Goal: Task Accomplishment & Management: Use online tool/utility

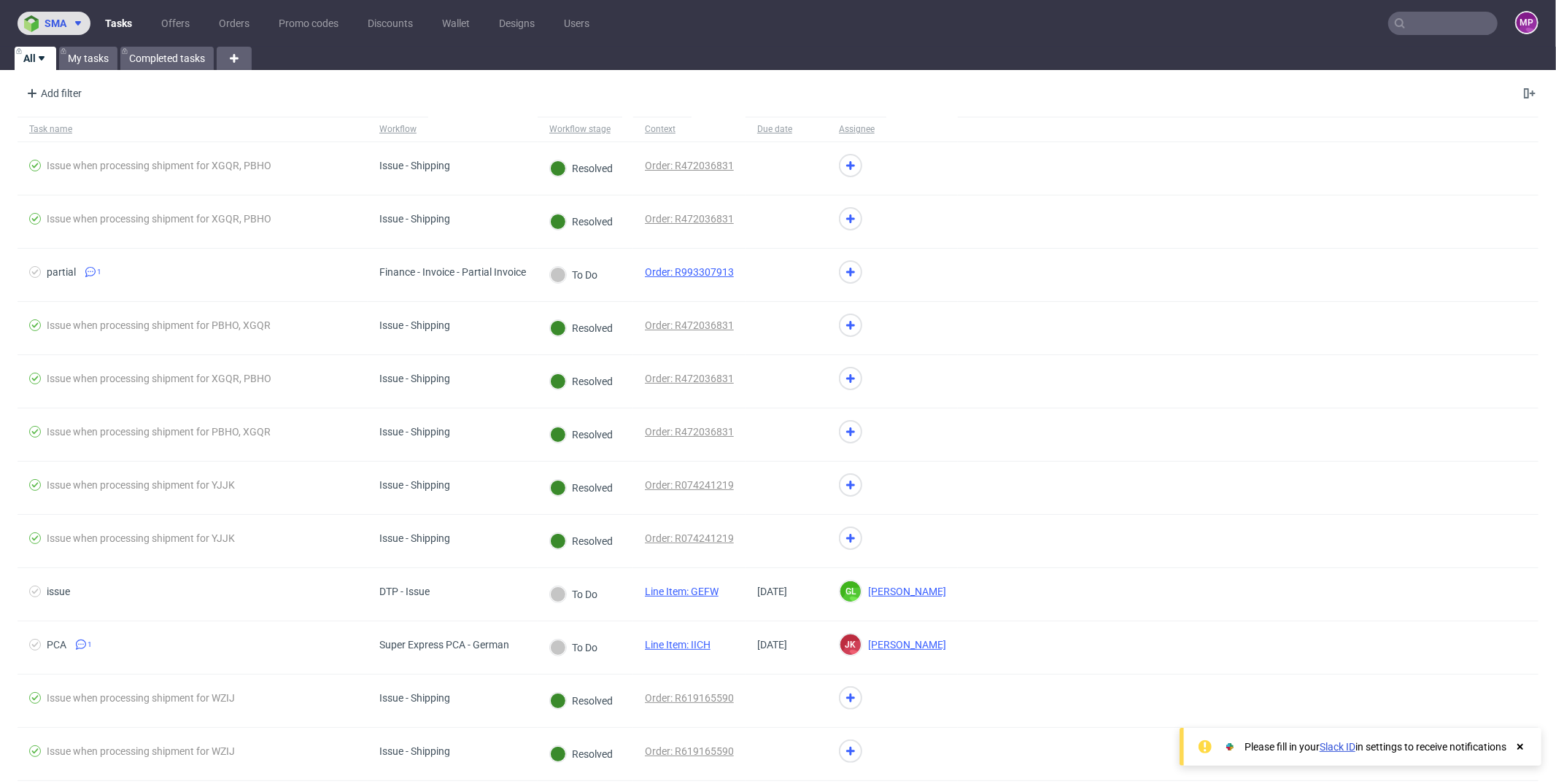
click at [73, 20] on icon at bounding box center [78, 23] width 12 height 12
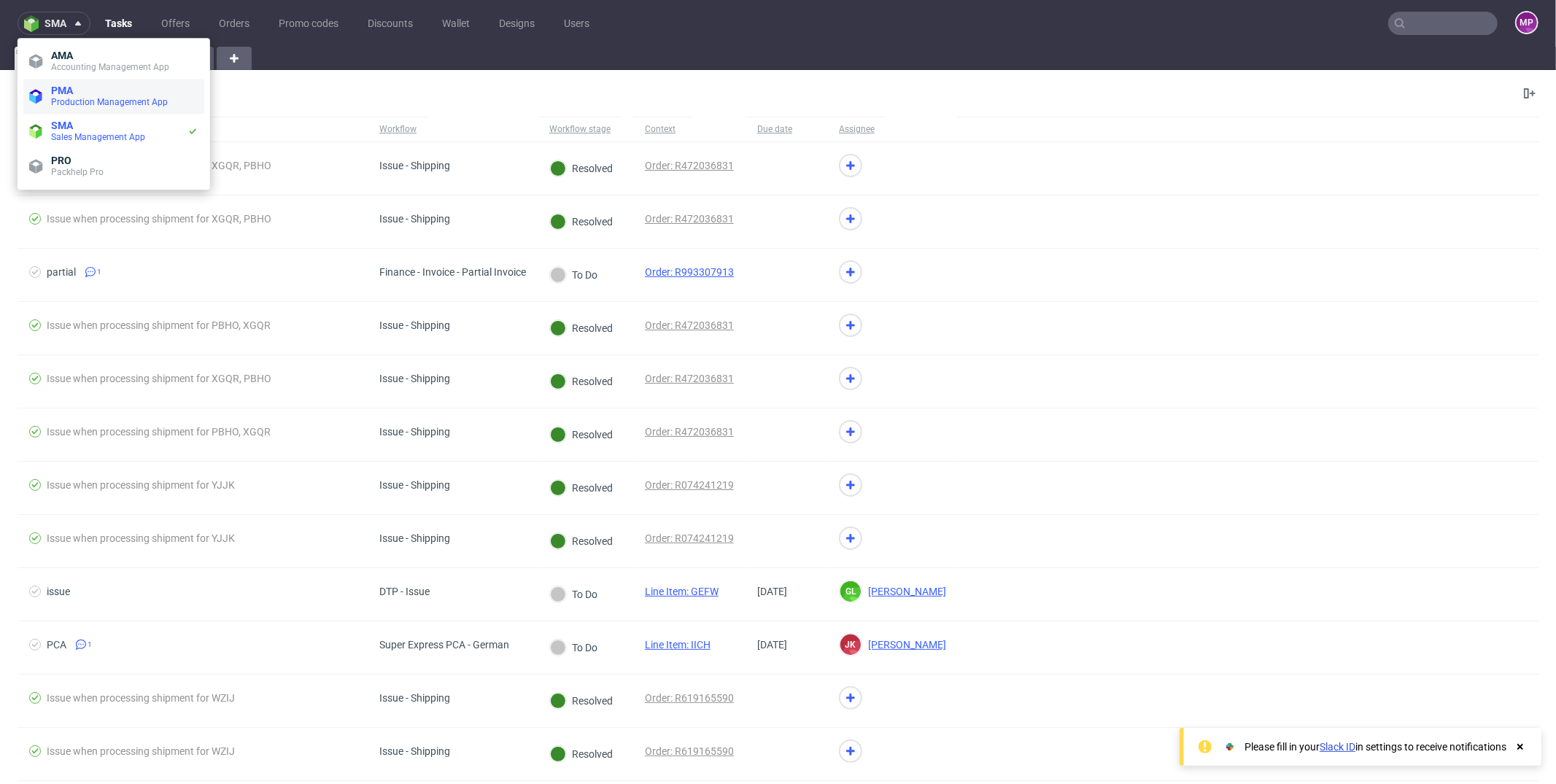
click at [93, 102] on span "Production Management App" at bounding box center [109, 102] width 116 height 10
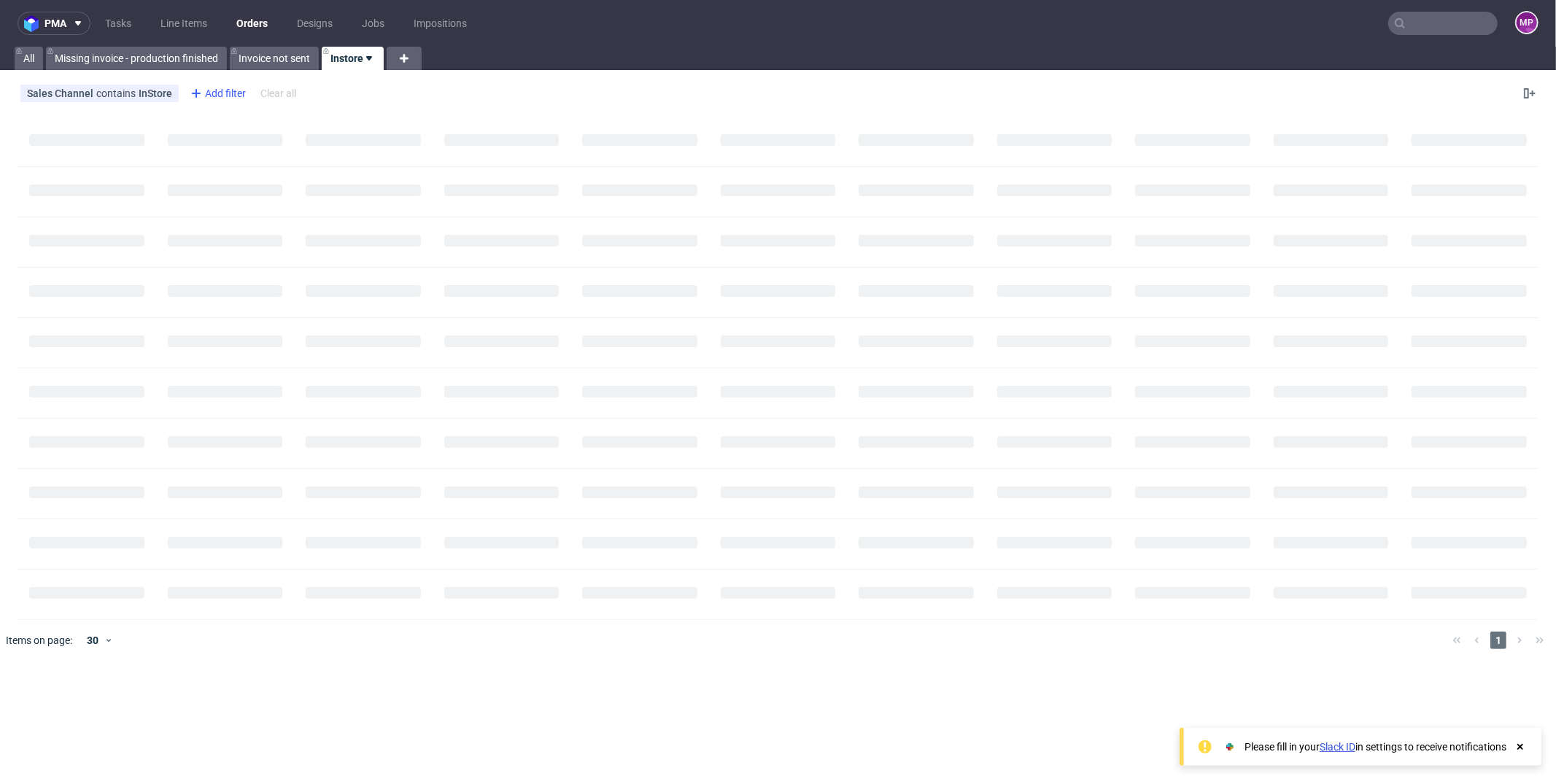
click at [209, 93] on div "Add filter" at bounding box center [217, 94] width 65 height 23
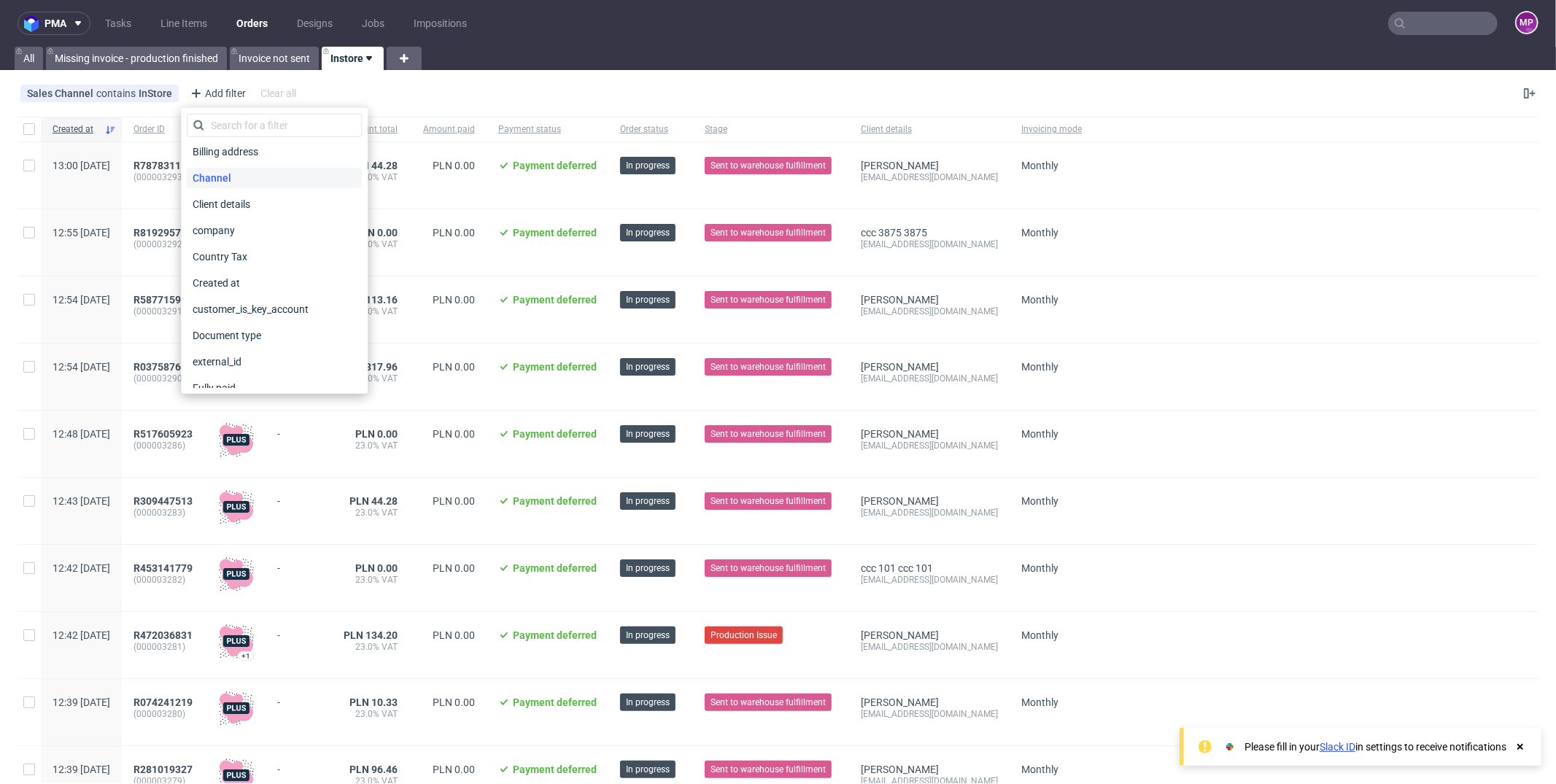
scroll to position [115, 0]
click at [248, 277] on div "Created at" at bounding box center [274, 277] width 175 height 21
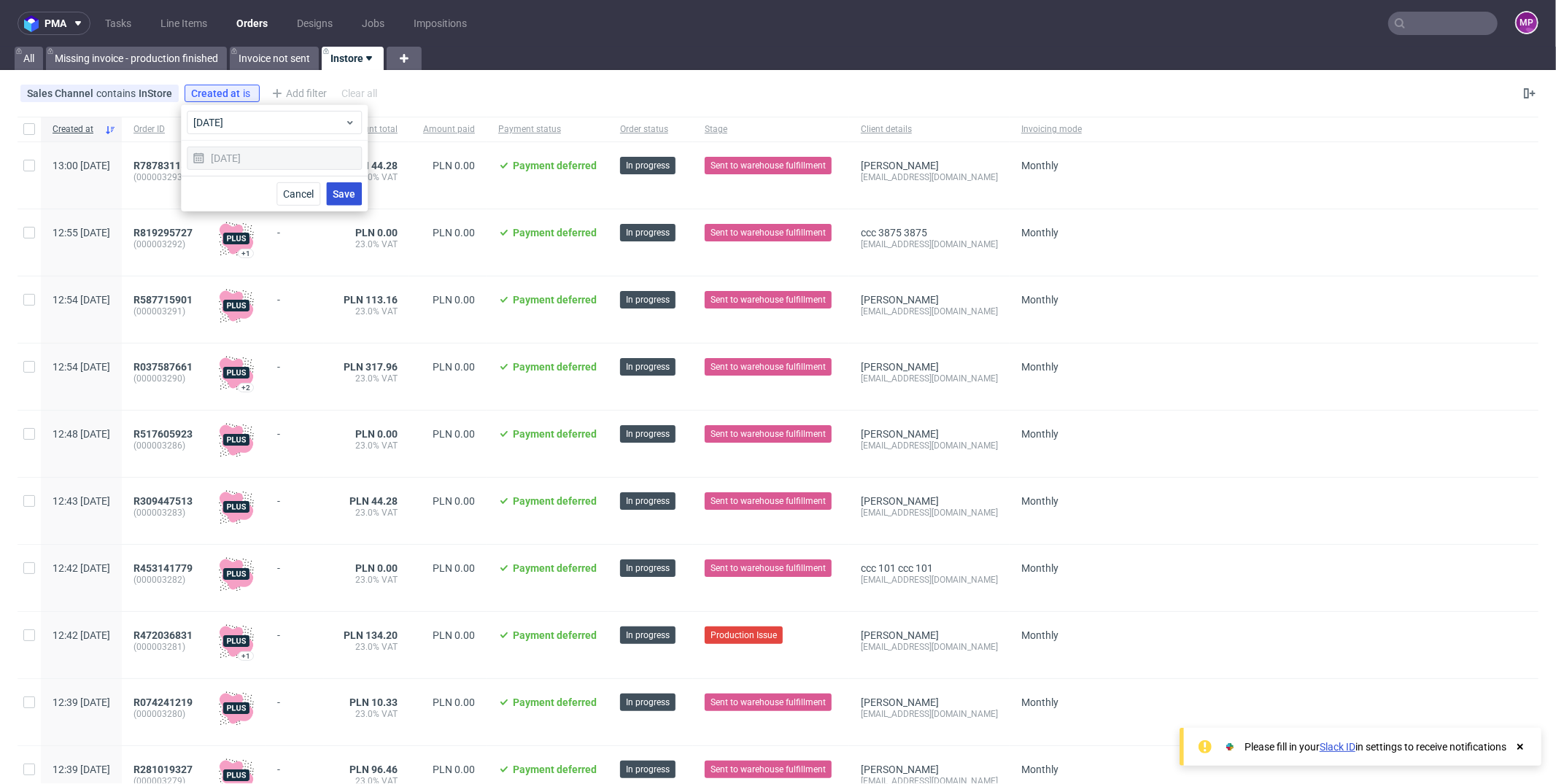
click at [332, 191] on button "Save" at bounding box center [343, 194] width 36 height 23
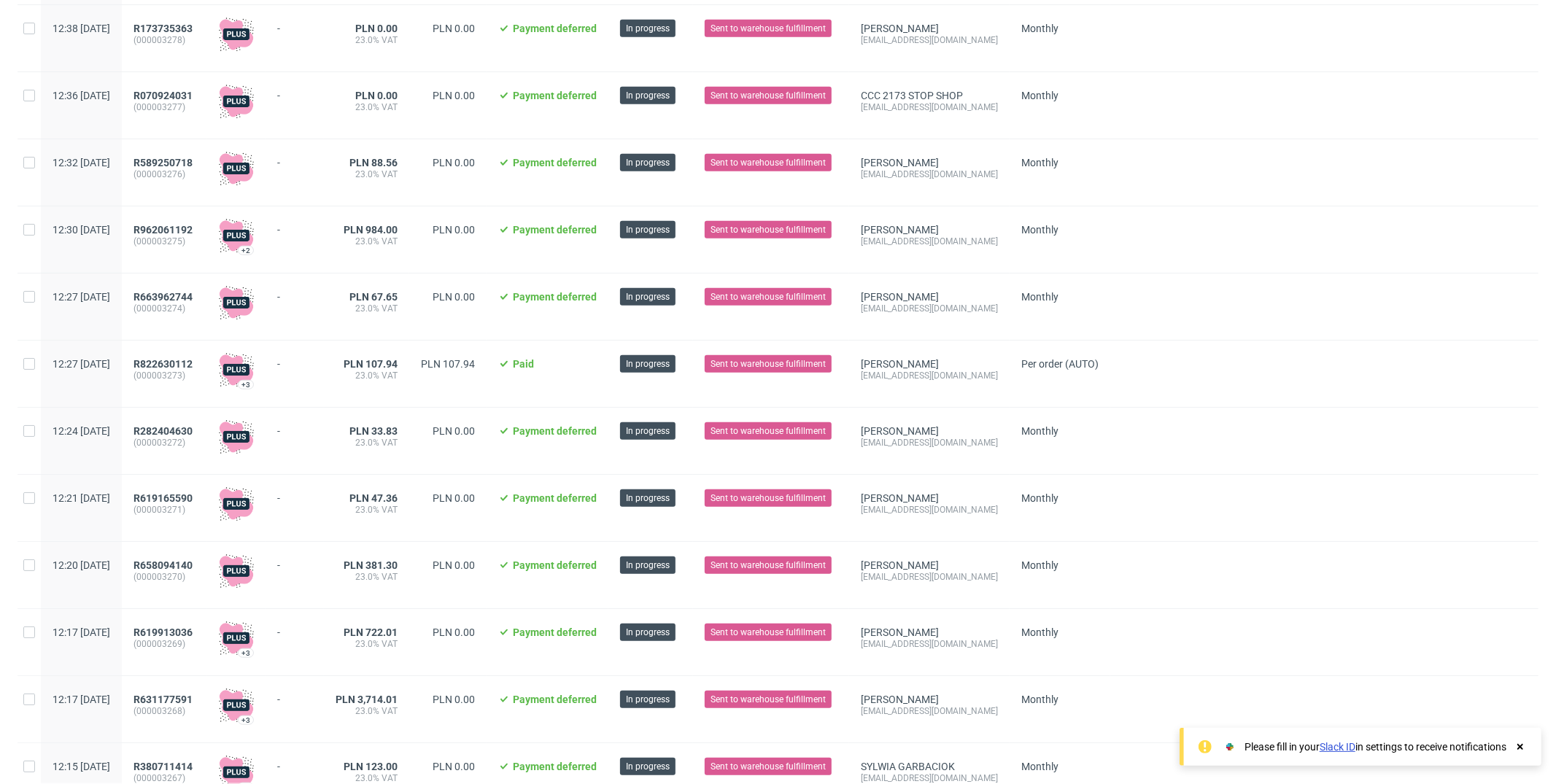
scroll to position [1465, 0]
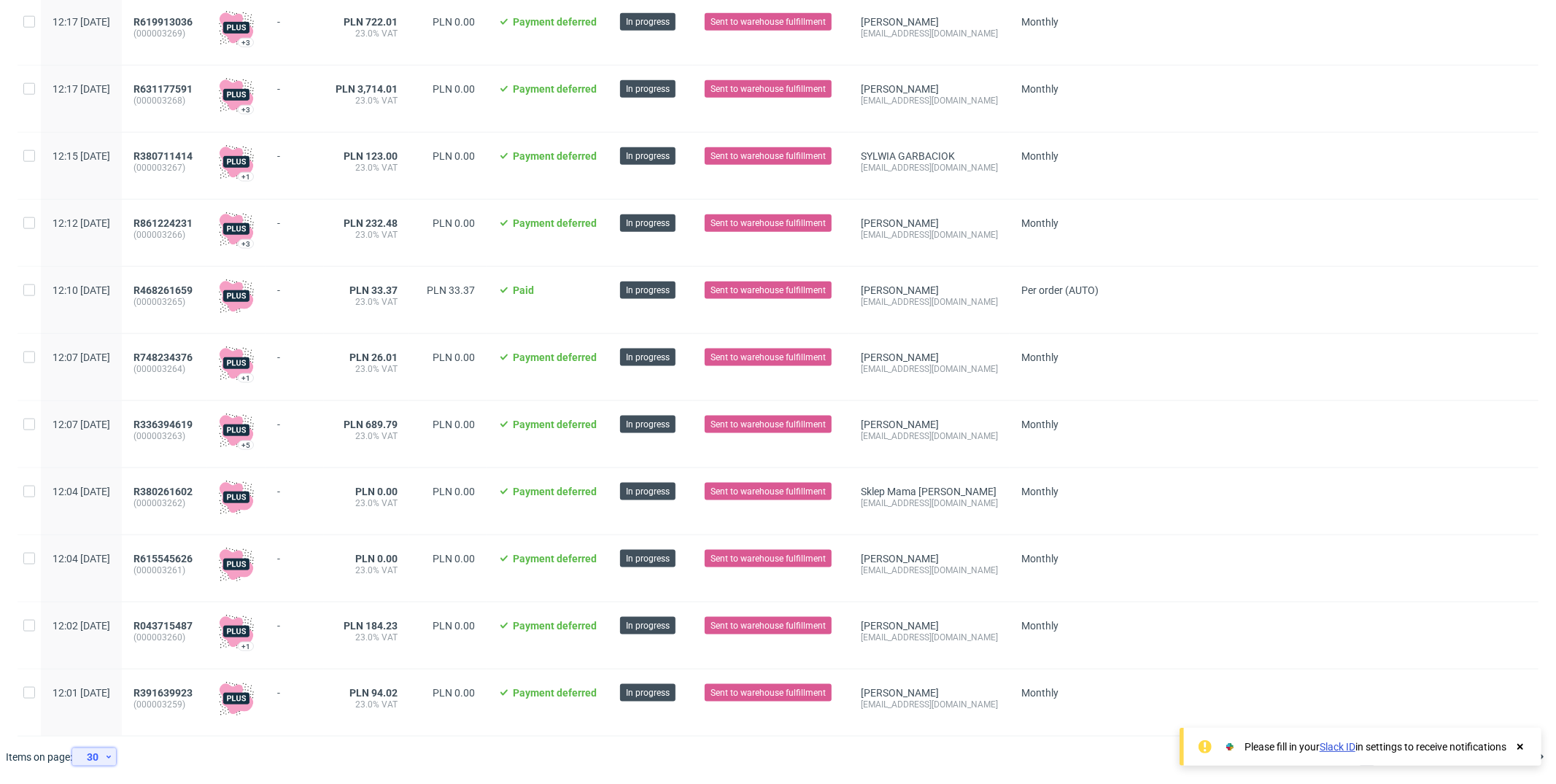
click at [99, 751] on div "30" at bounding box center [91, 757] width 26 height 21
click at [102, 732] on div "120" at bounding box center [100, 722] width 29 height 21
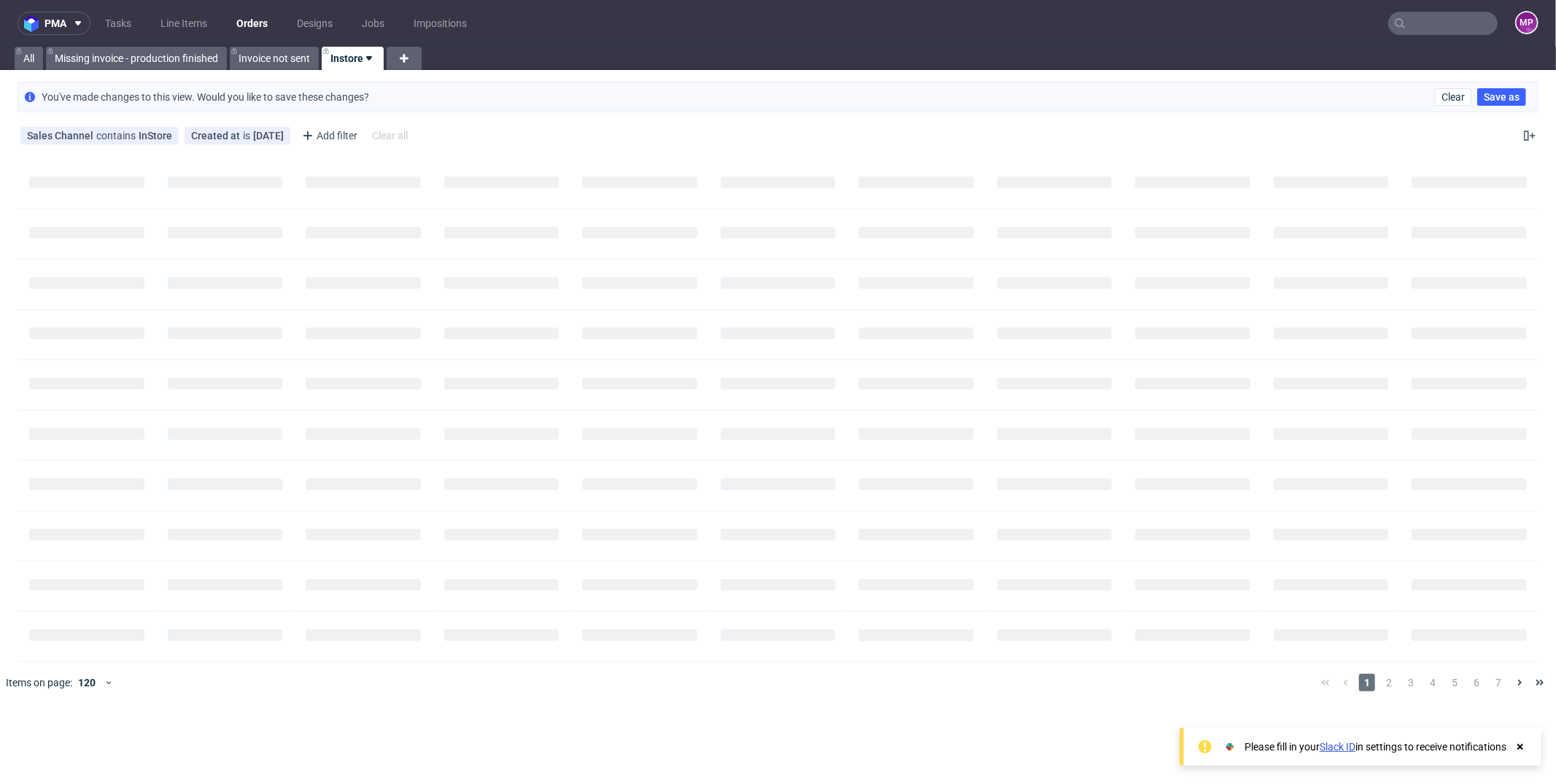
click at [1521, 745] on use at bounding box center [1521, 747] width 6 height 6
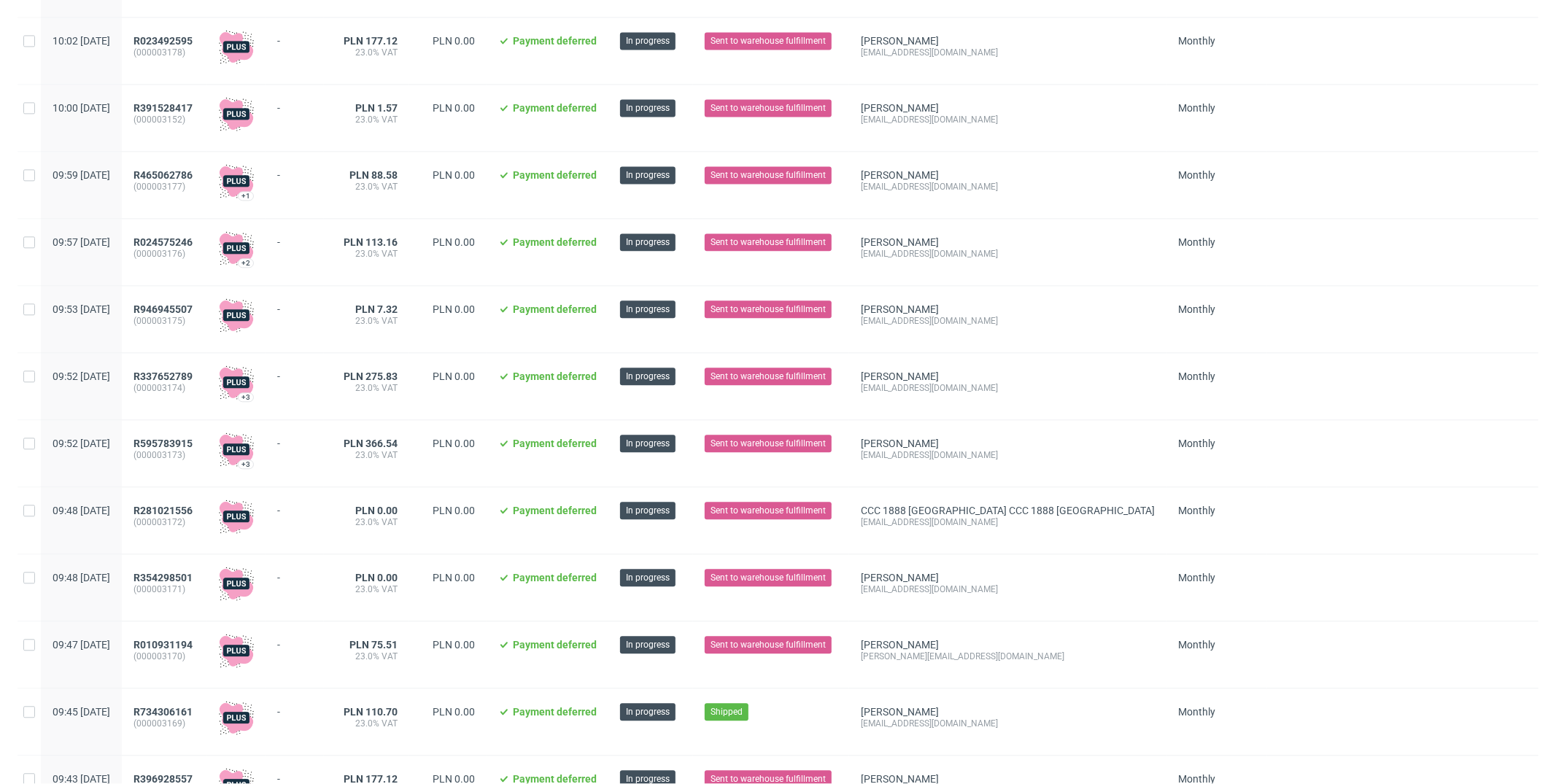
scroll to position [7524, 0]
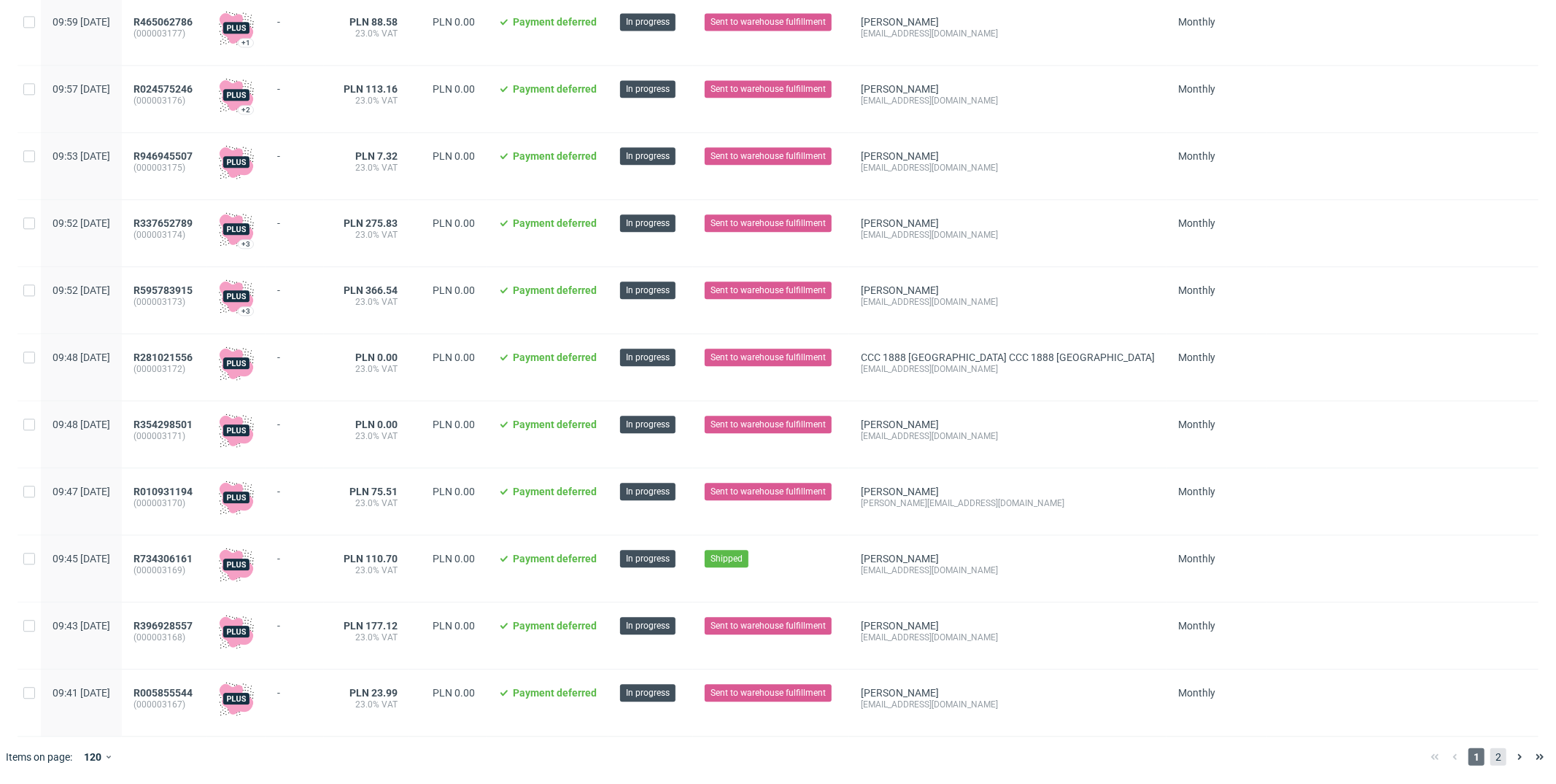
click at [1490, 759] on span "2" at bounding box center [1498, 757] width 16 height 18
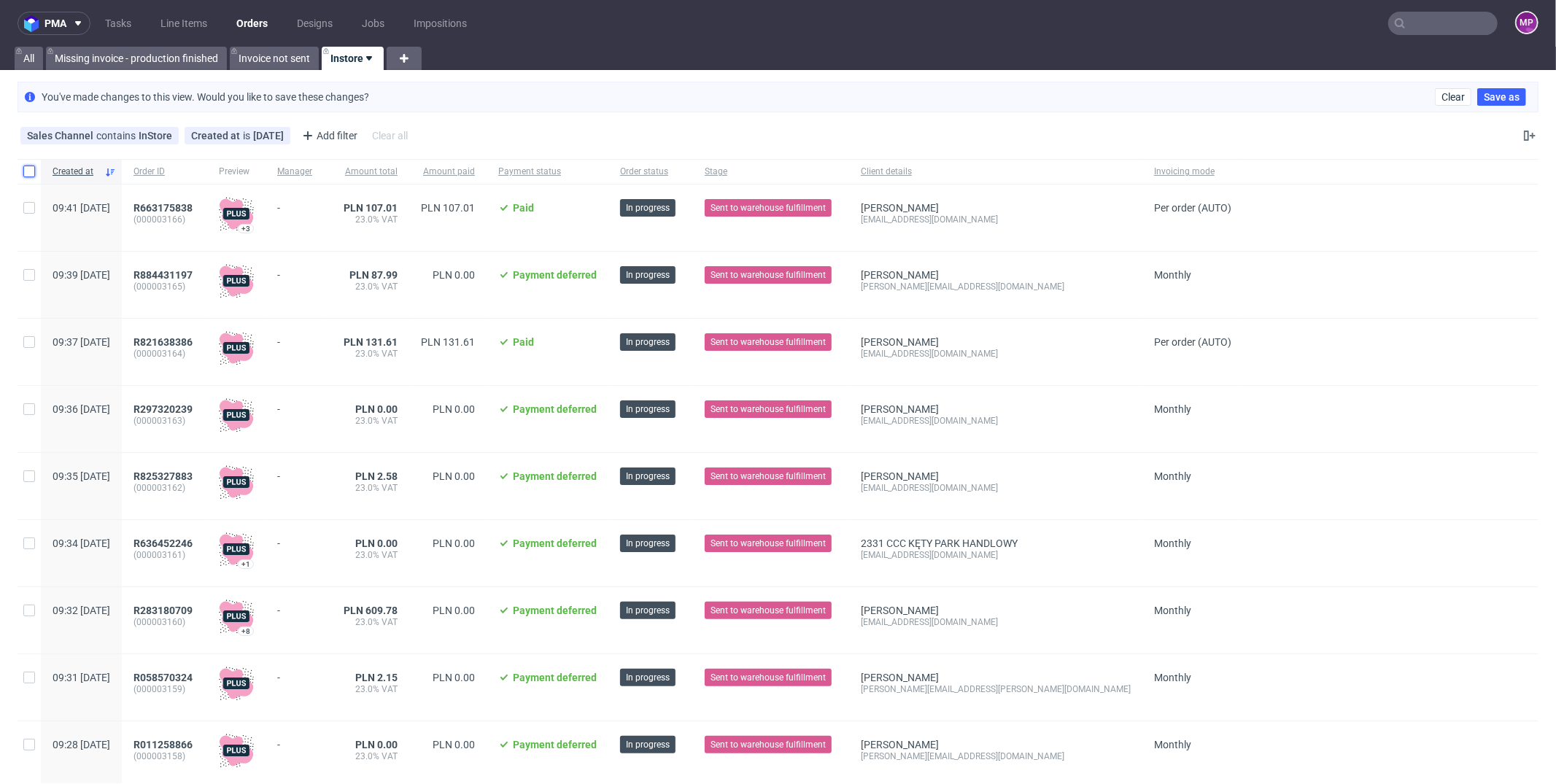
click at [30, 171] on input "checkbox" at bounding box center [29, 171] width 12 height 12
checkbox input "true"
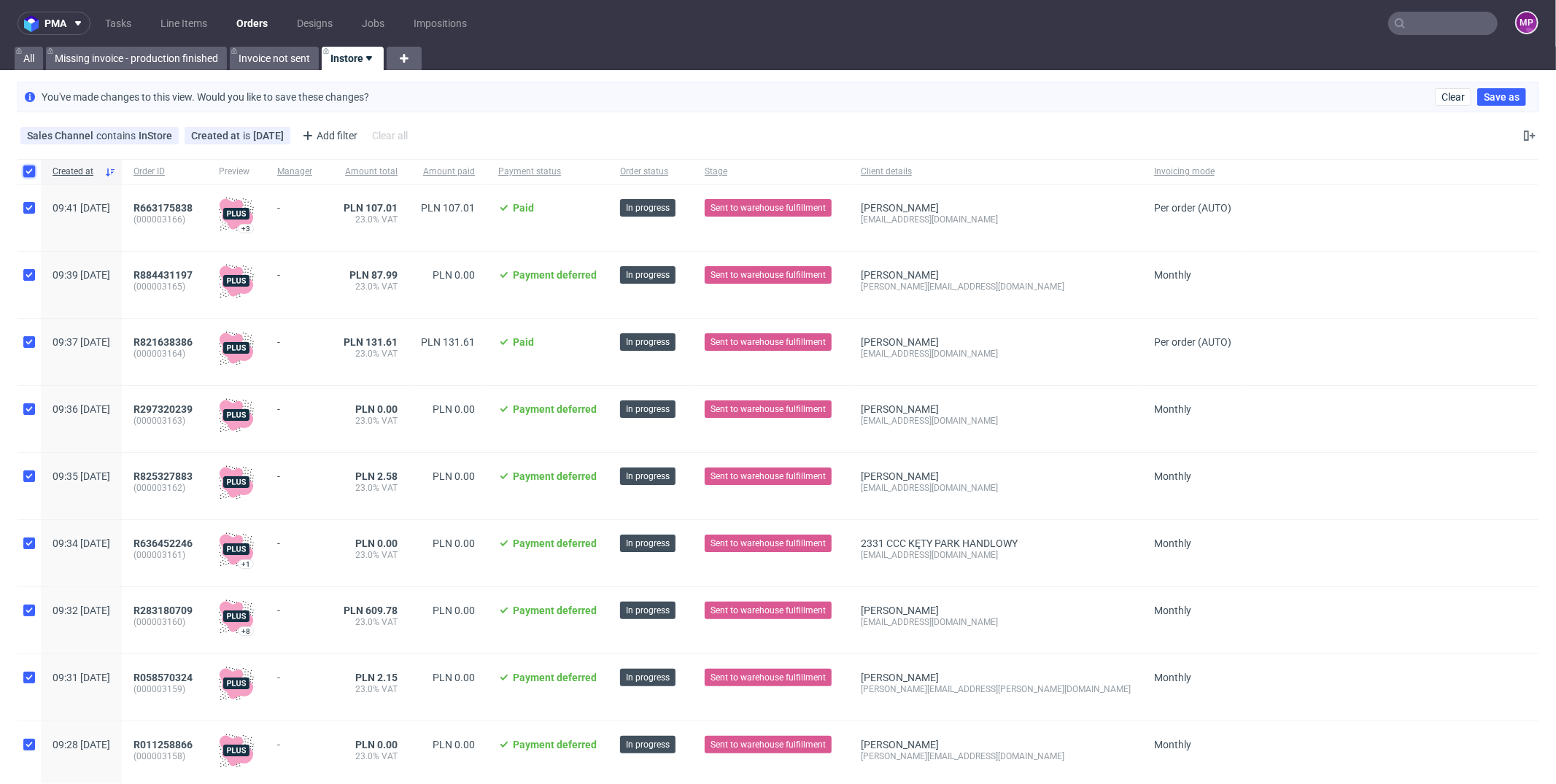
checkbox input "true"
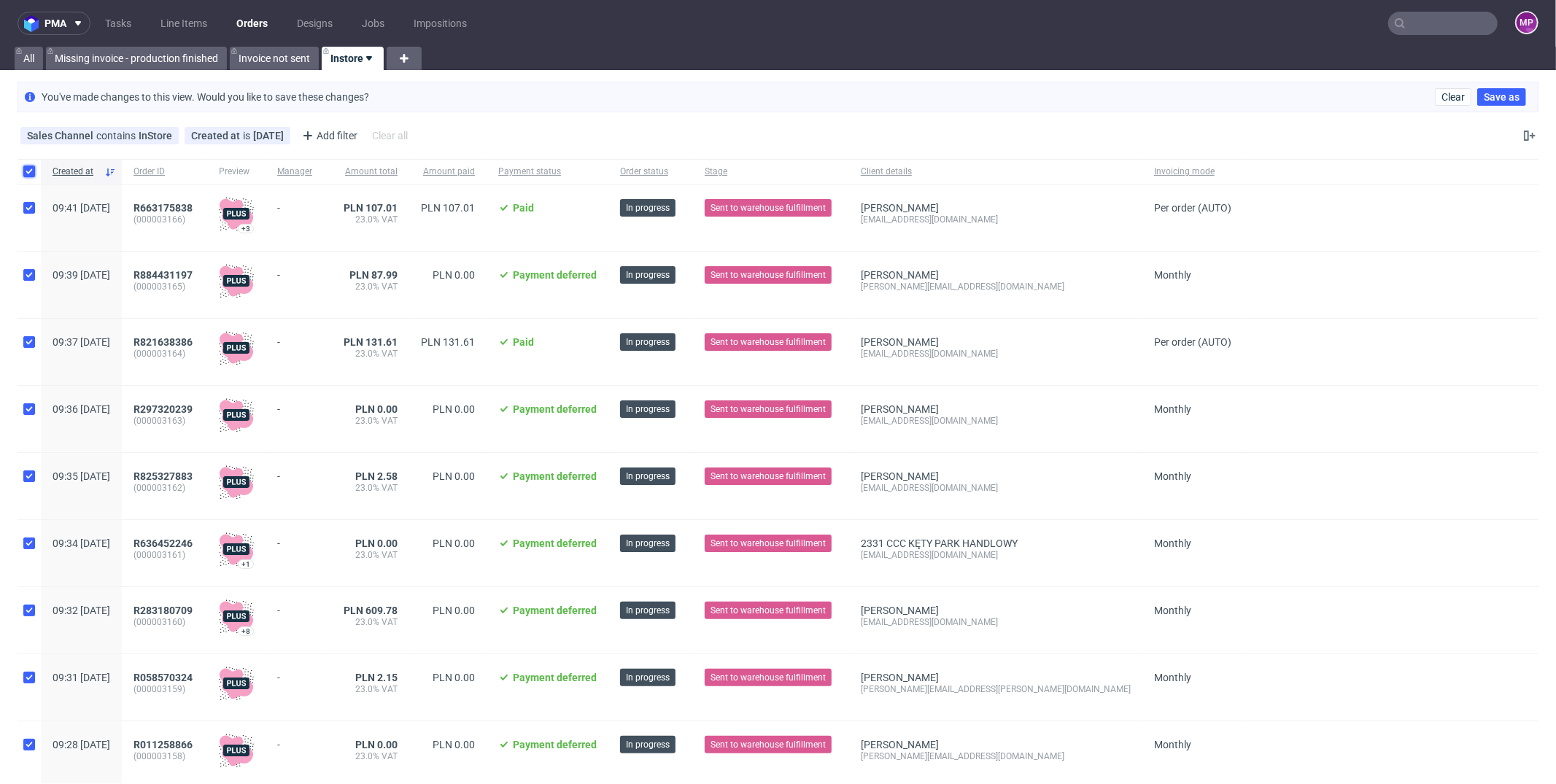
checkbox input "true"
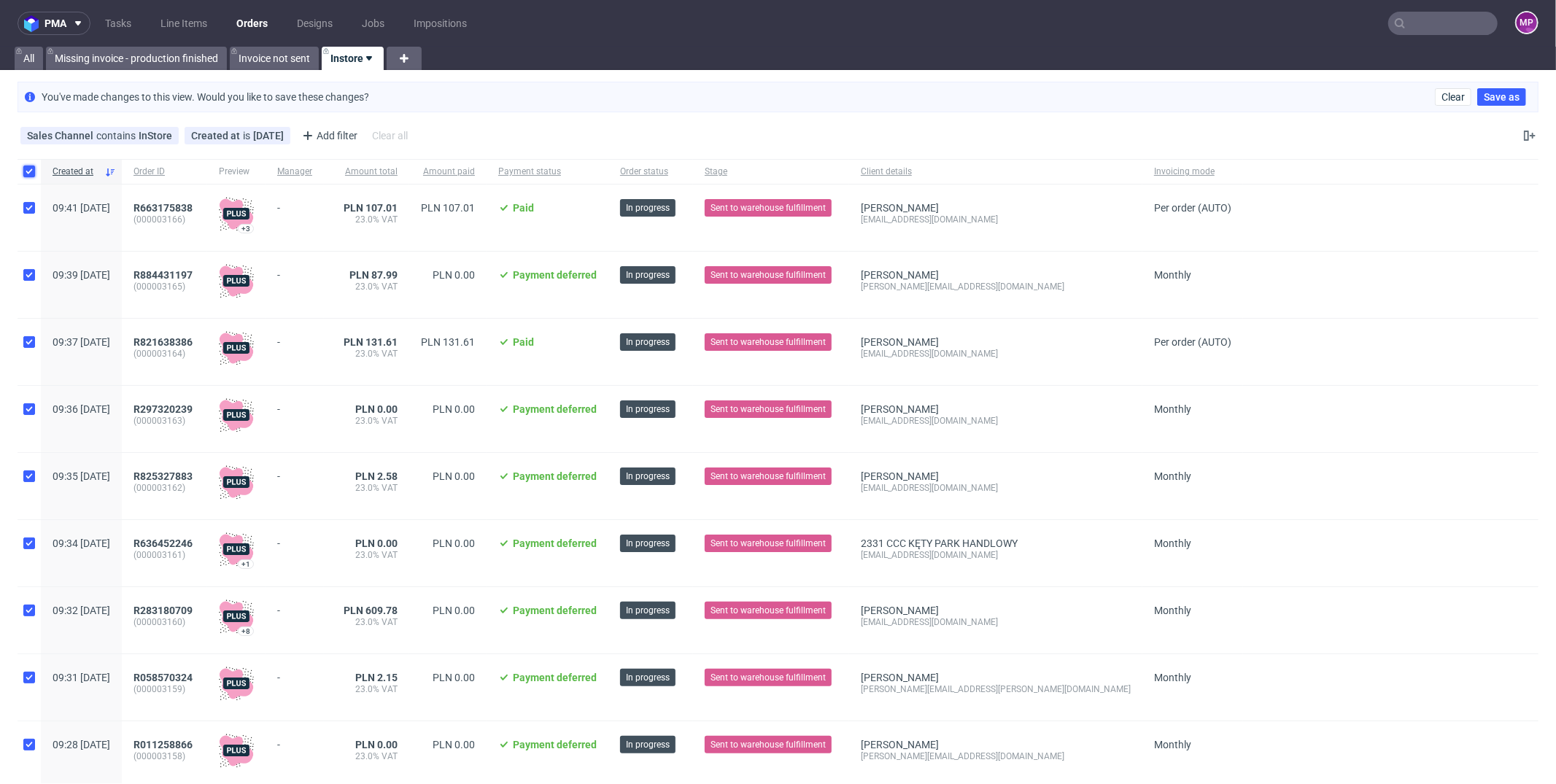
checkbox input "true"
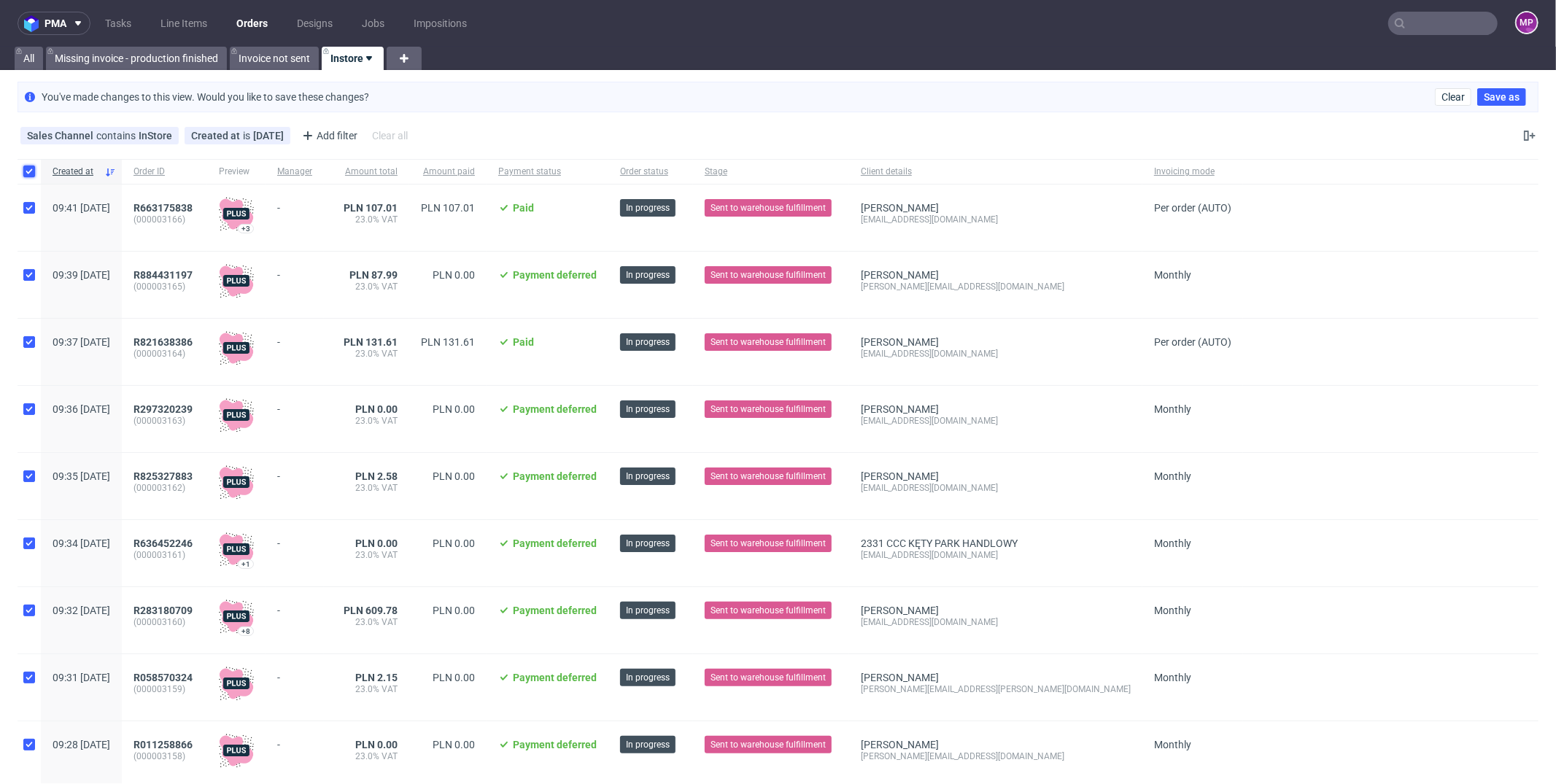
checkbox input "true"
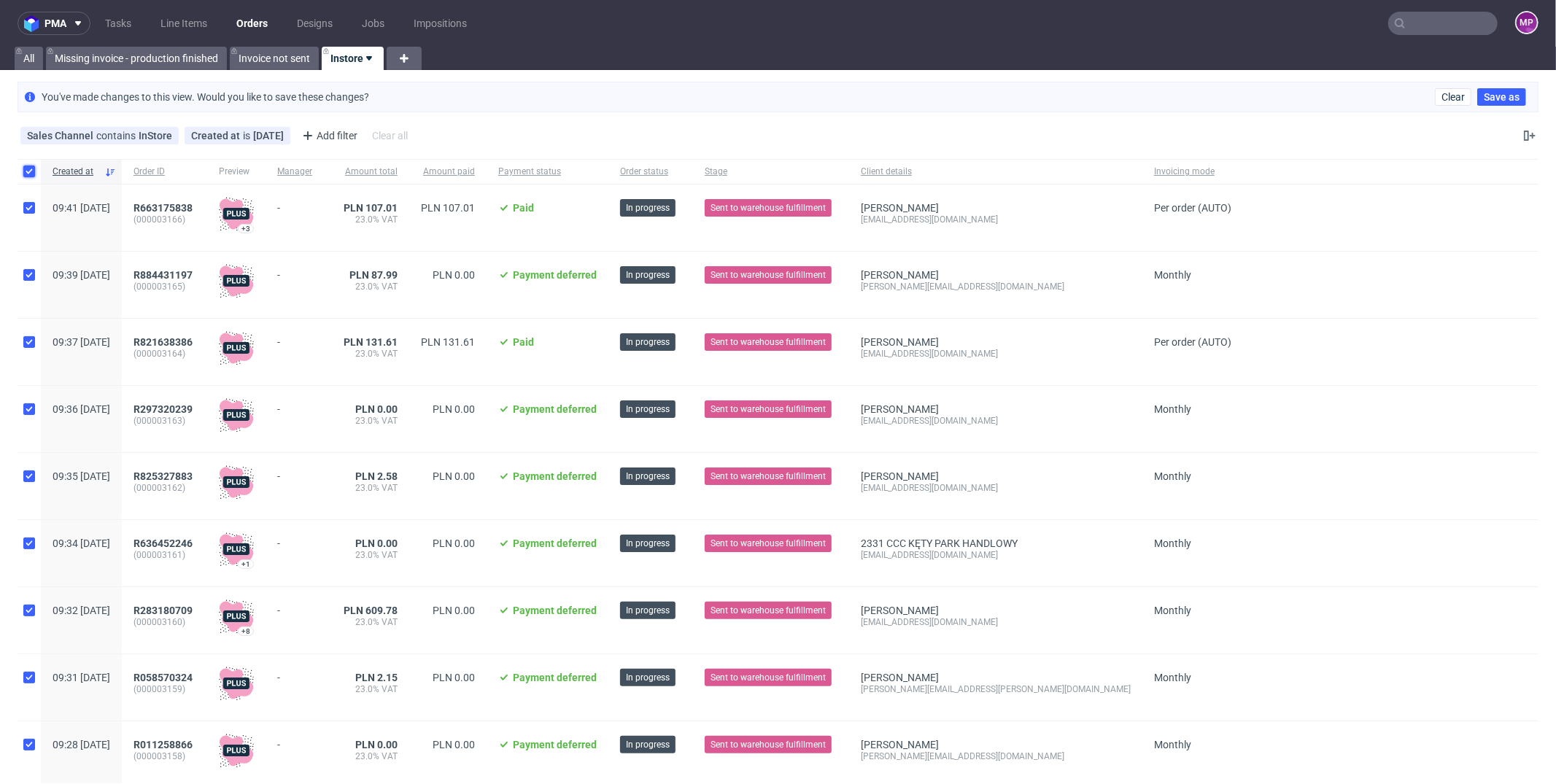
checkbox input "true"
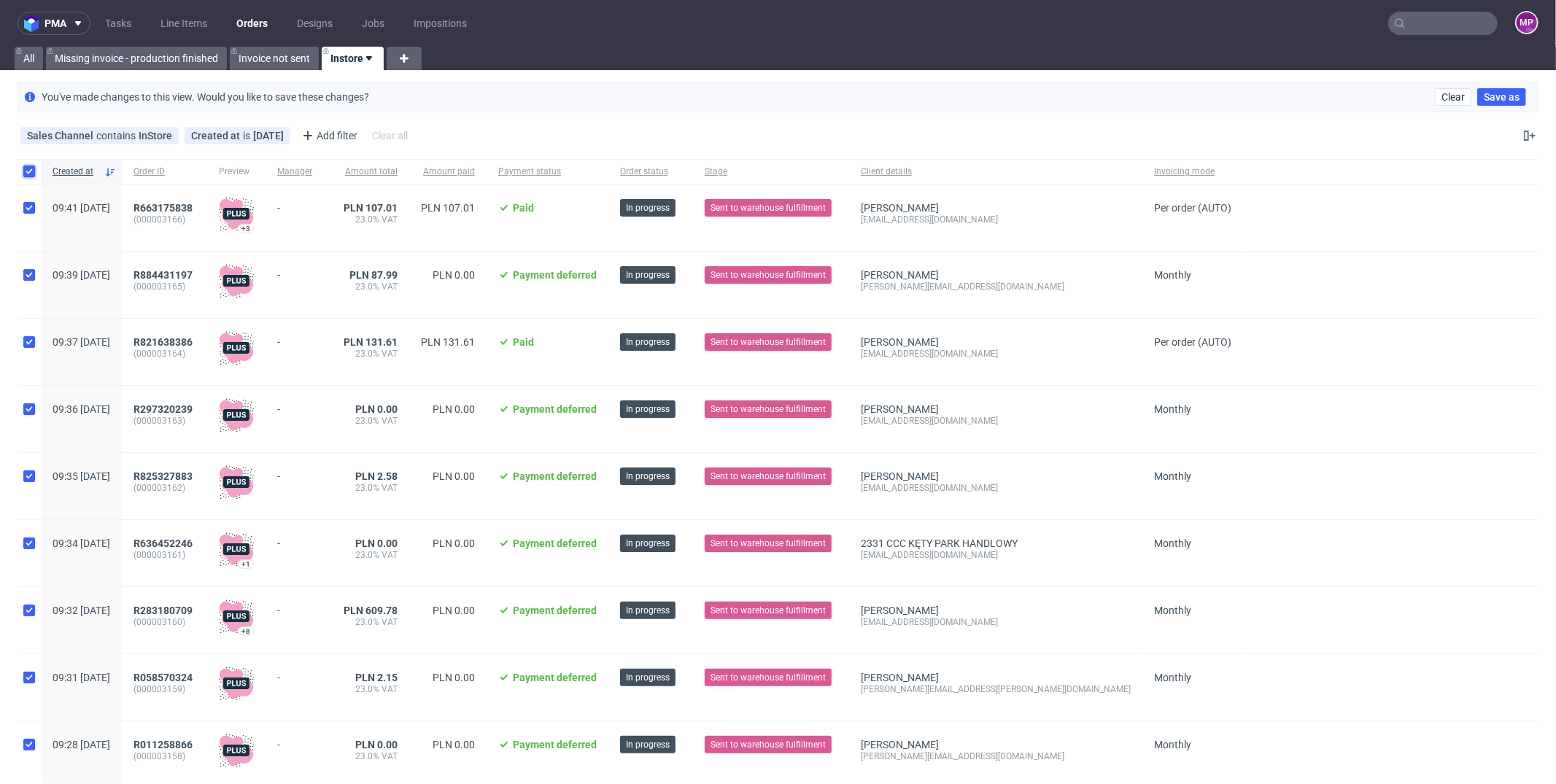
checkbox input "true"
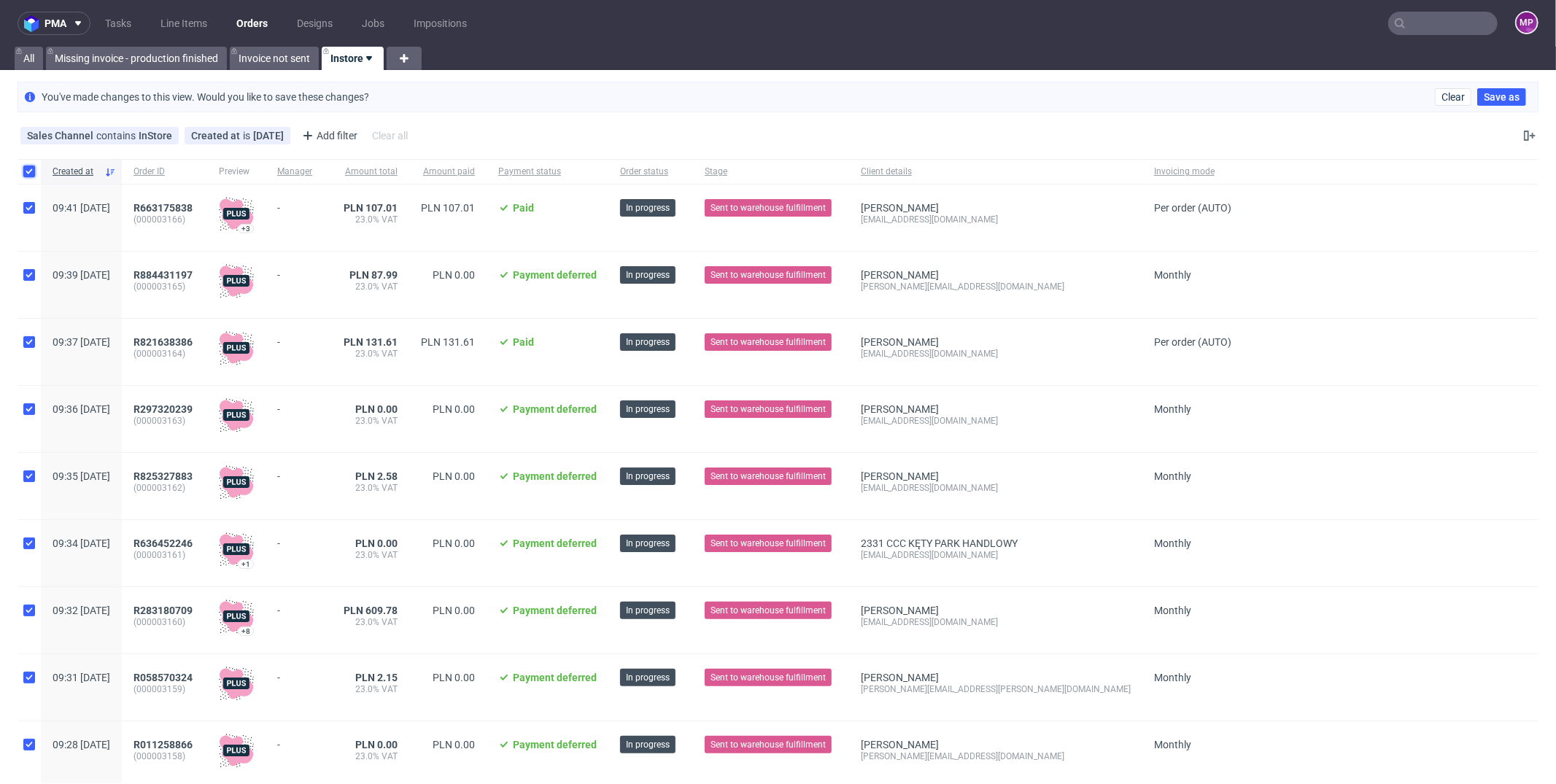
checkbox input "true"
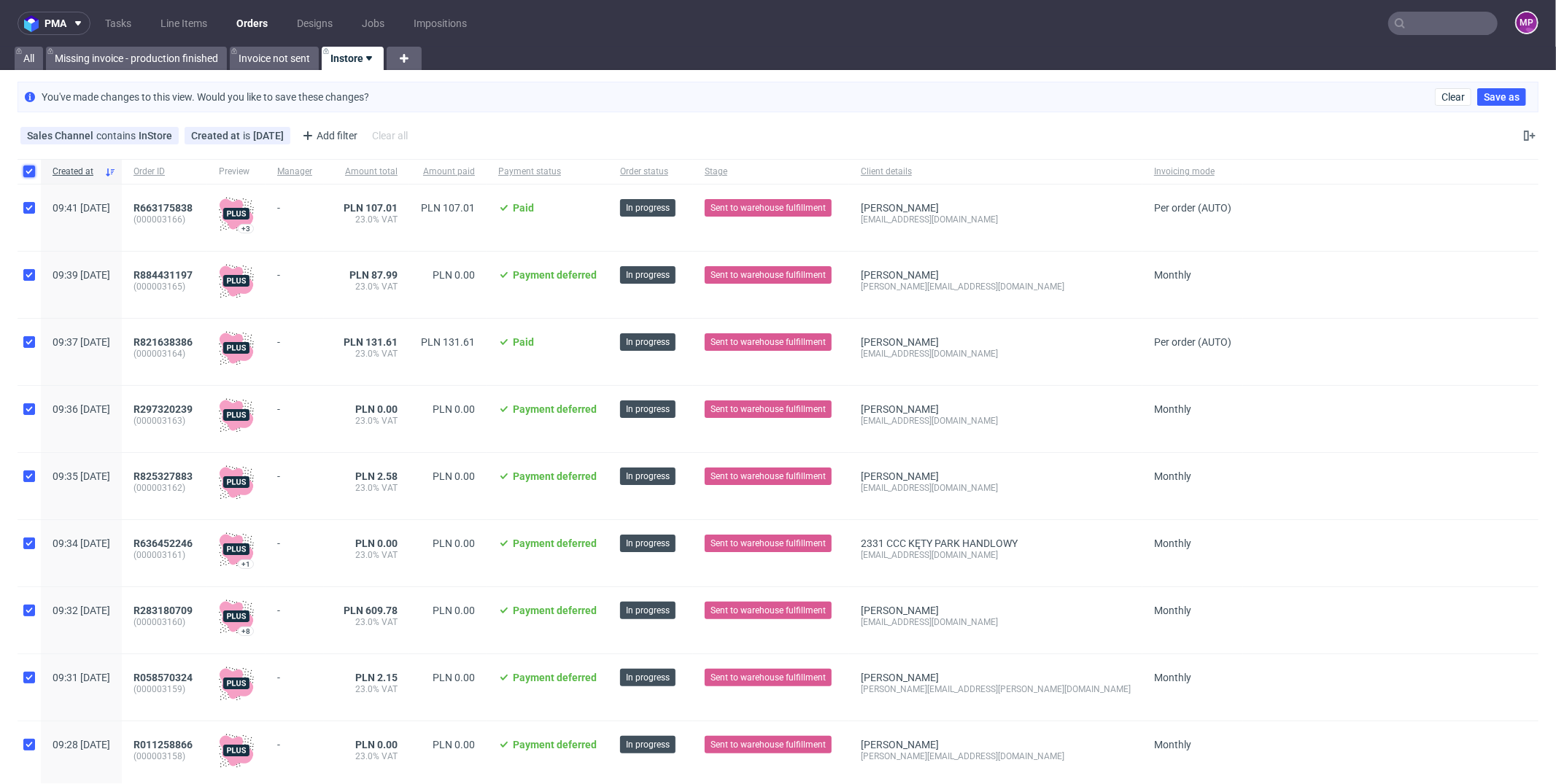
checkbox input "true"
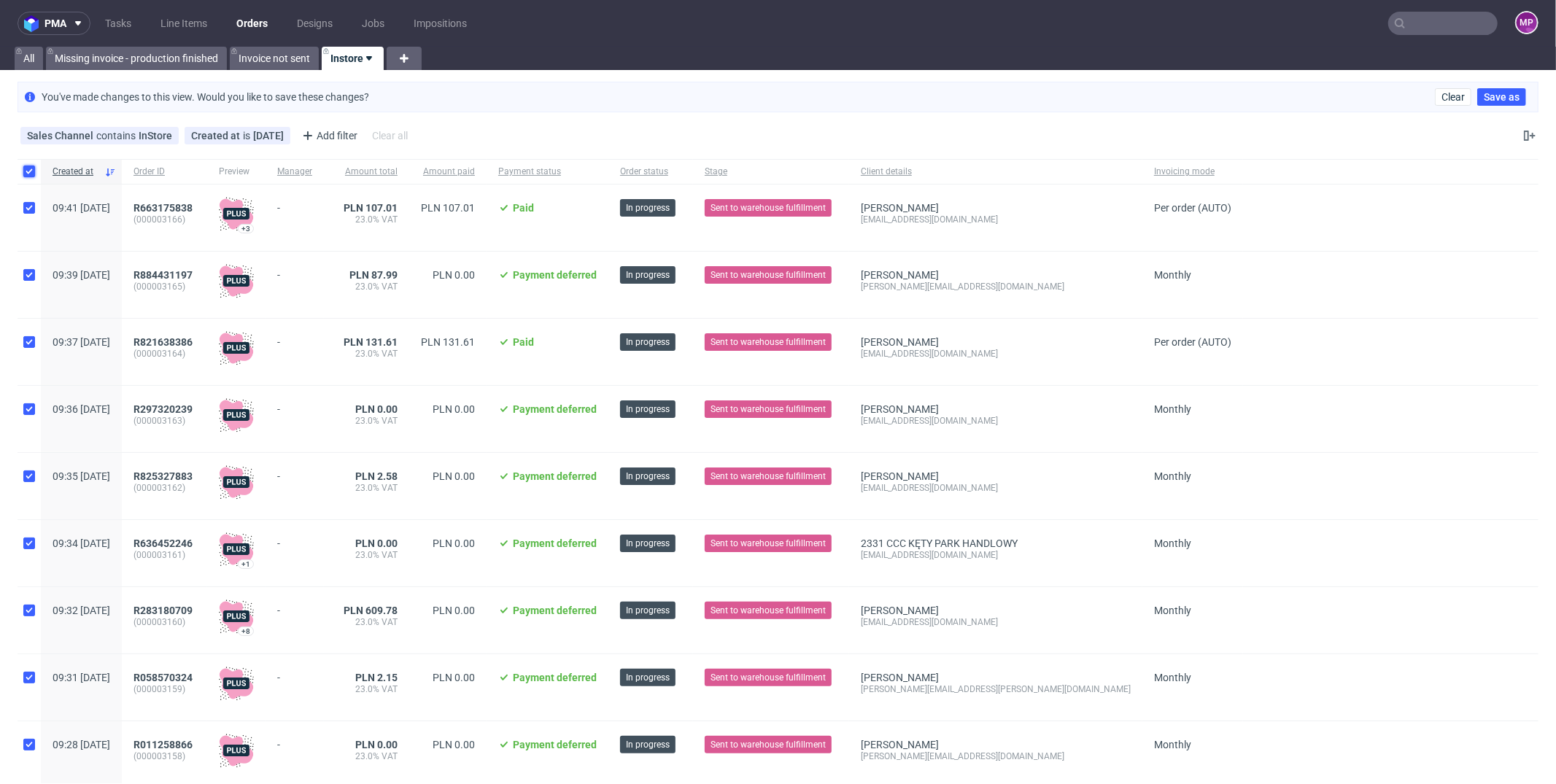
checkbox input "true"
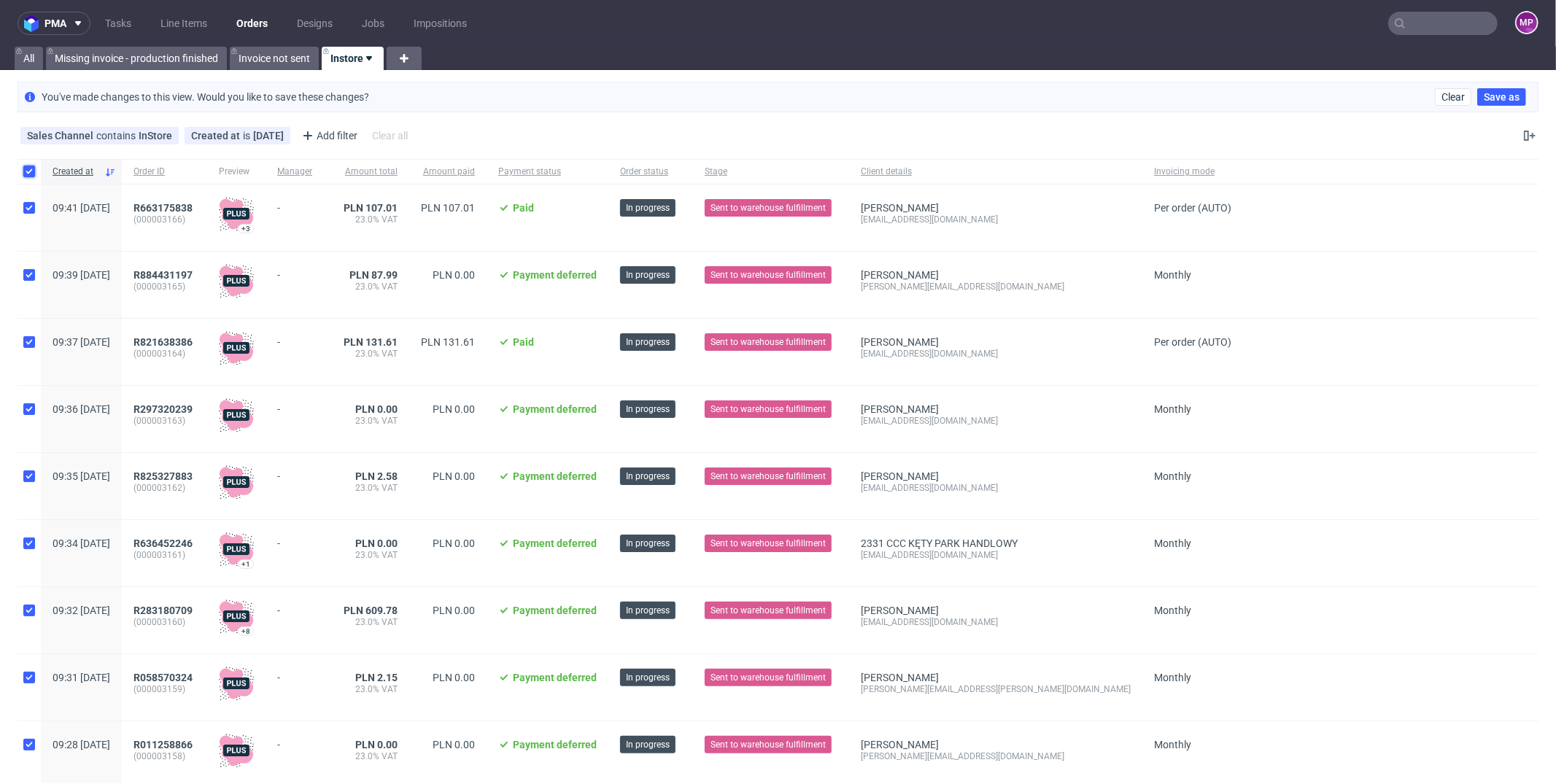
checkbox input "true"
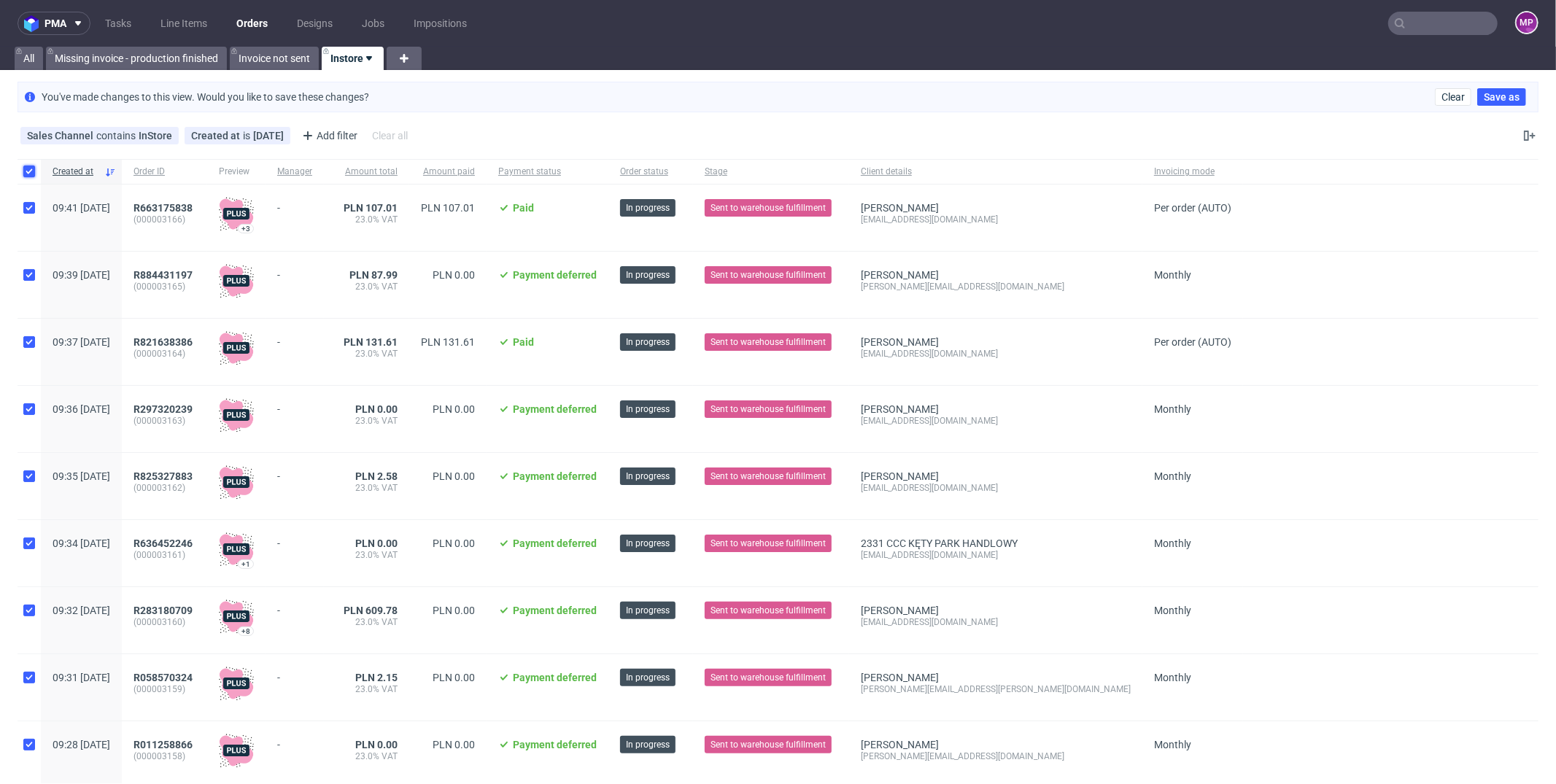
checkbox input "true"
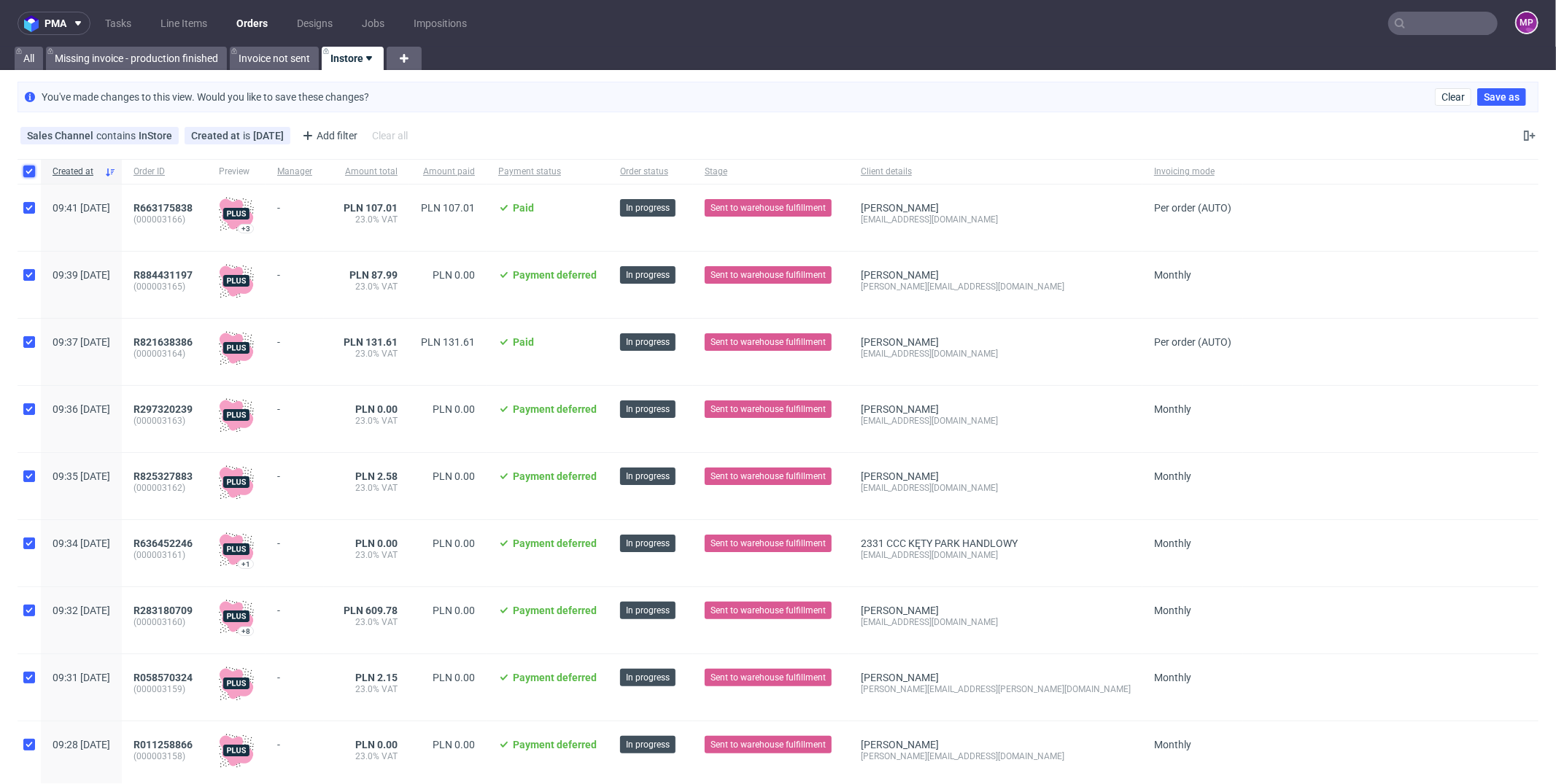
checkbox input "true"
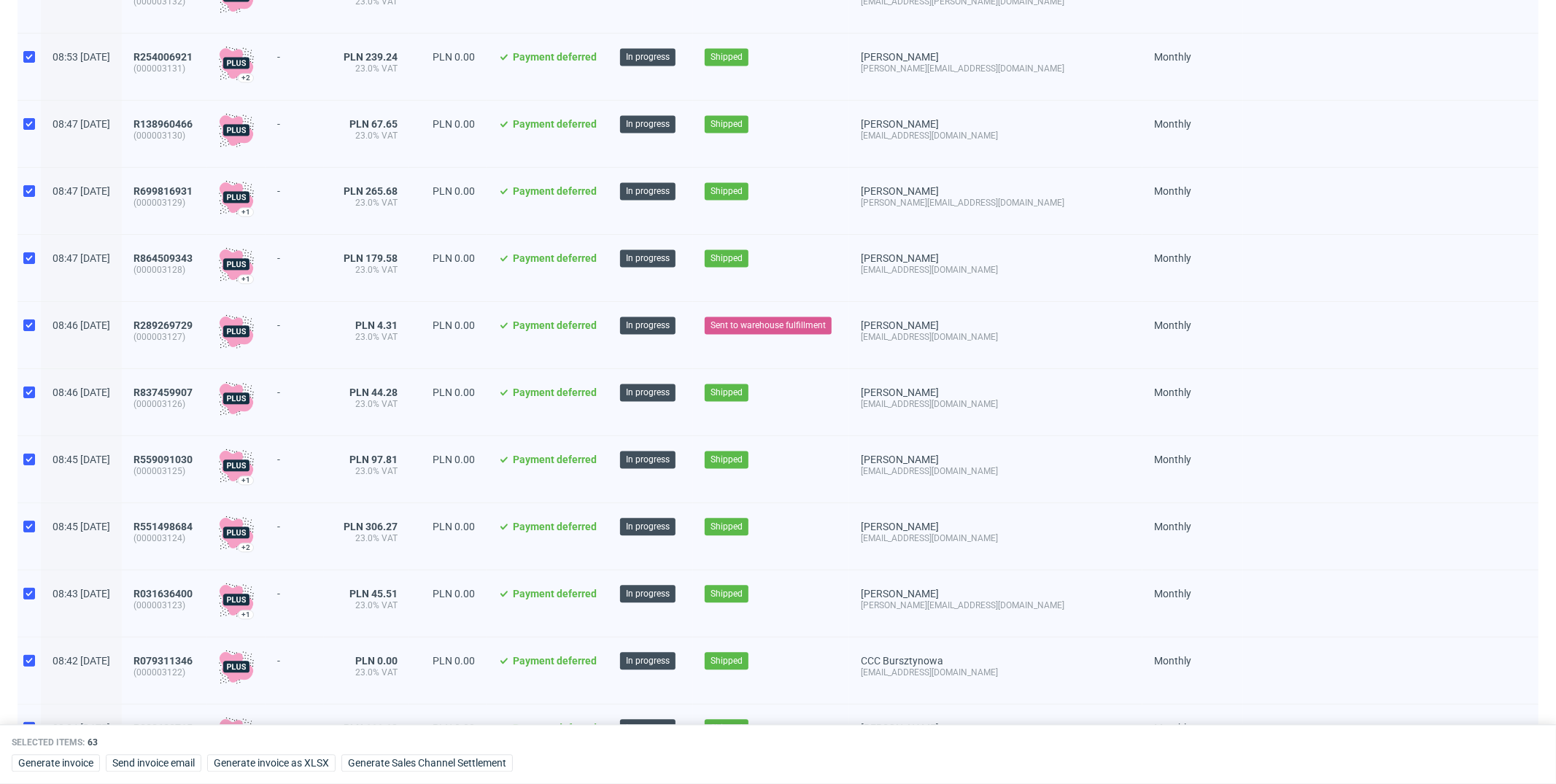
scroll to position [3746, 0]
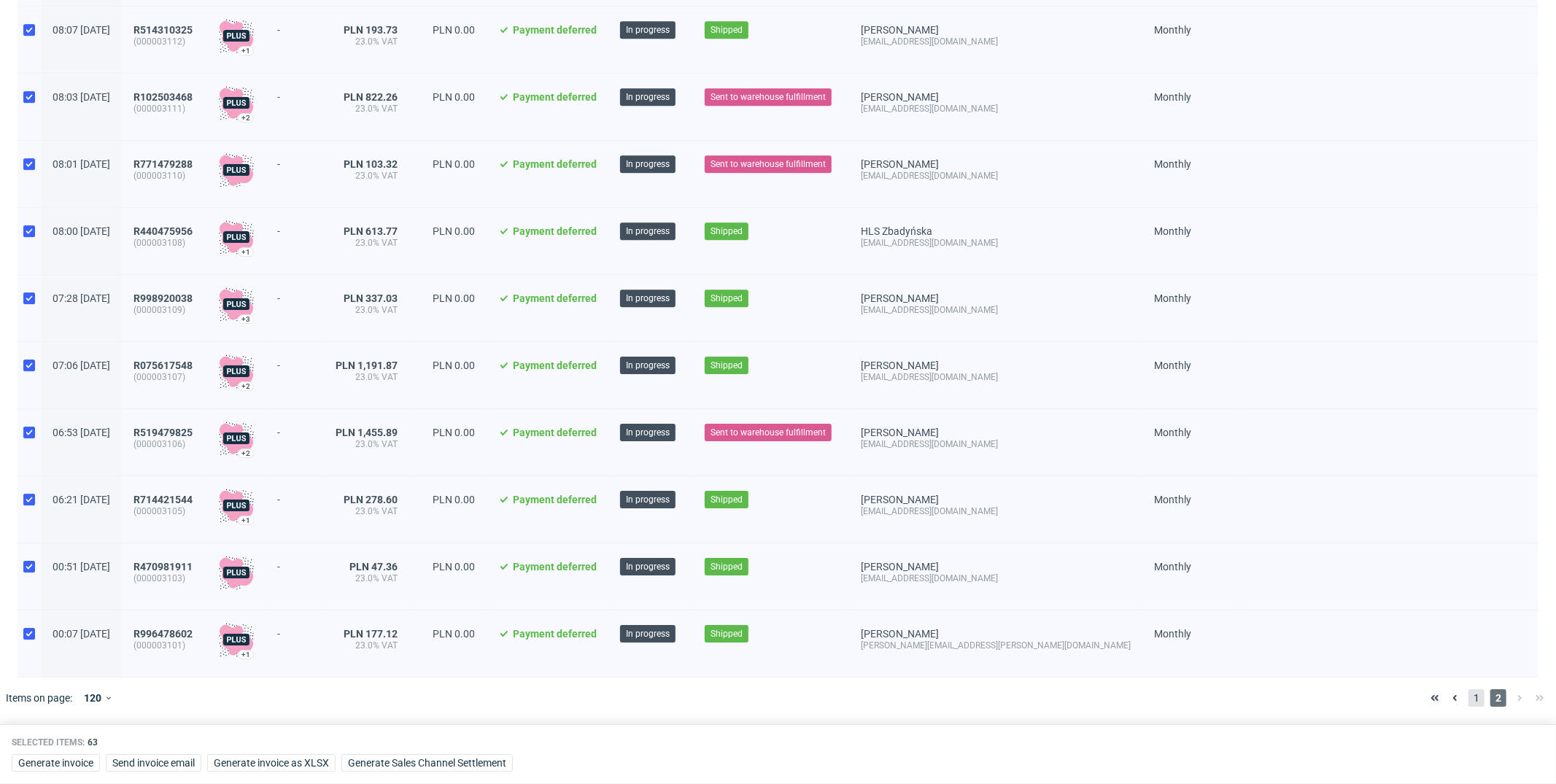
click at [1469, 700] on span "1" at bounding box center [1477, 698] width 16 height 18
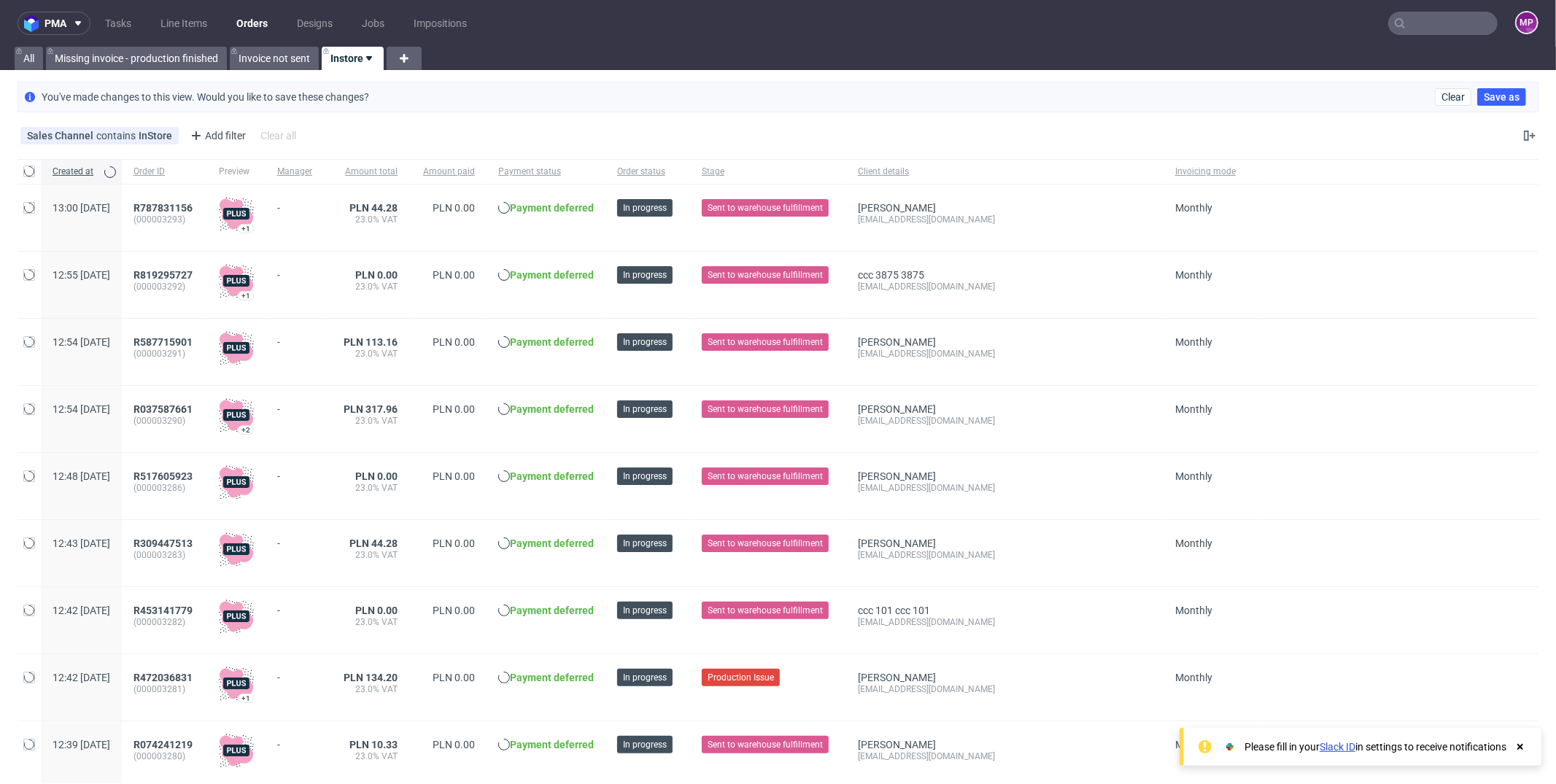
click at [1521, 747] on use at bounding box center [1521, 747] width 6 height 6
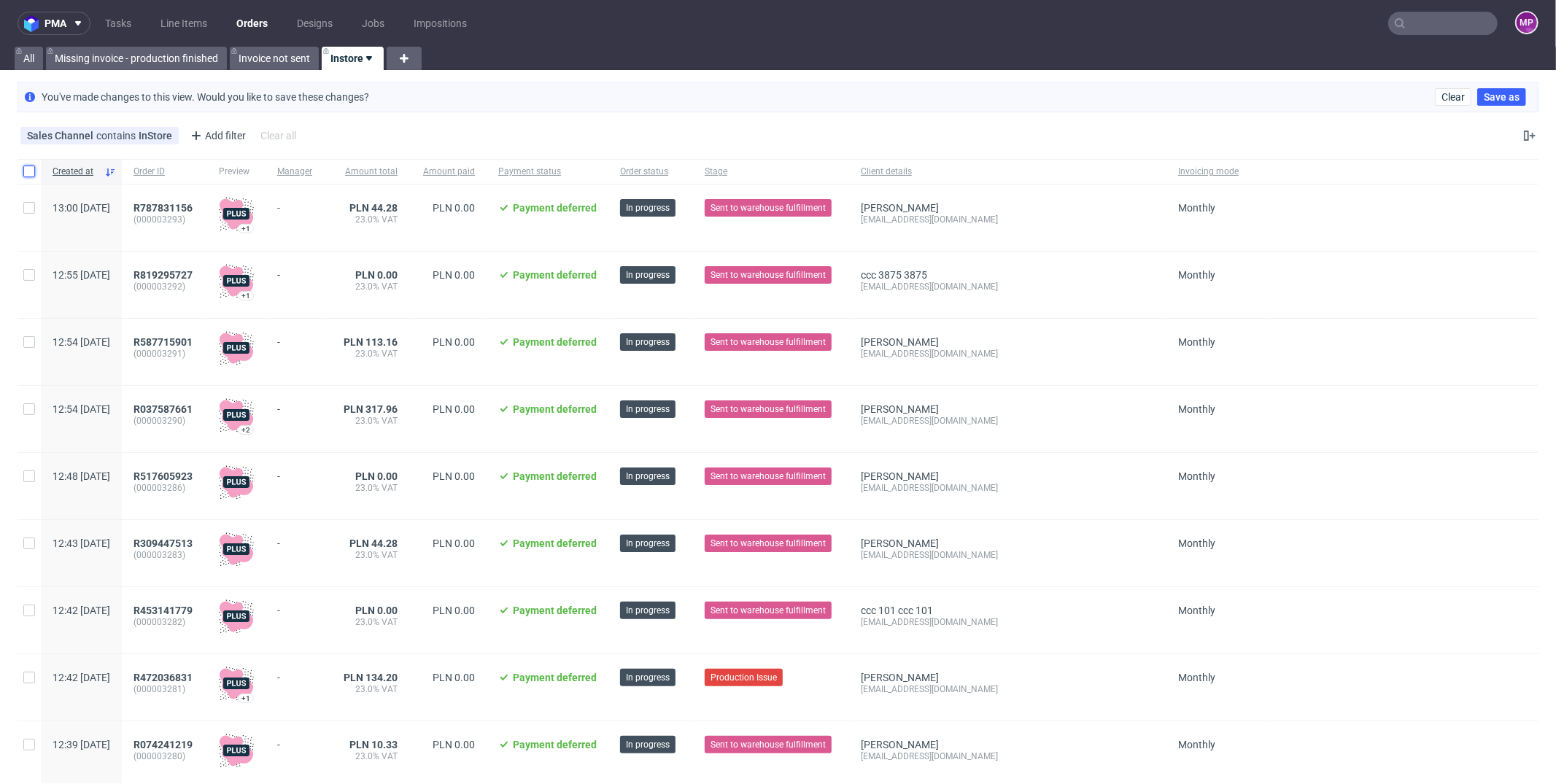
click at [27, 170] on input "checkbox" at bounding box center [29, 171] width 12 height 12
checkbox input "true"
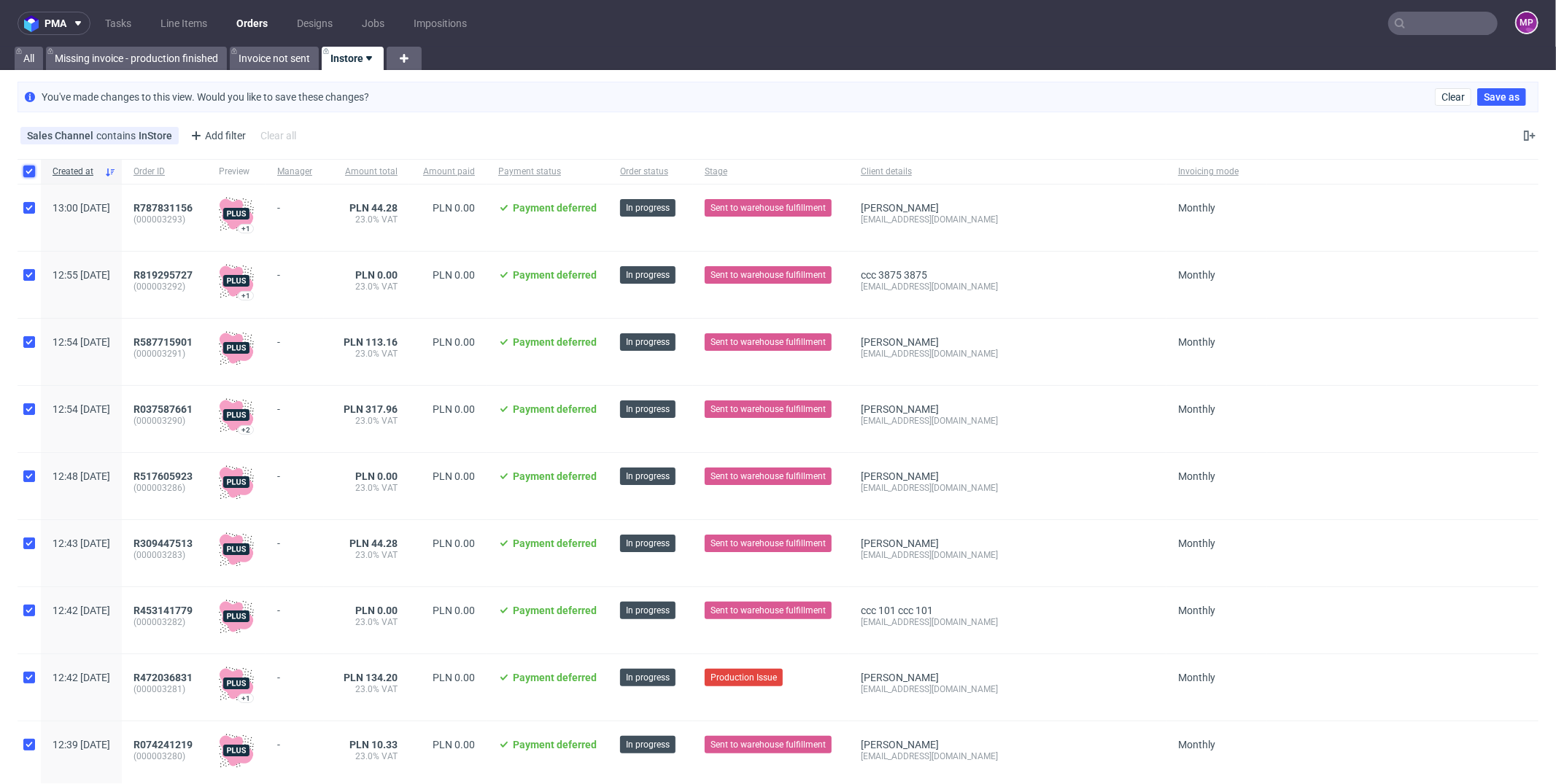
checkbox input "true"
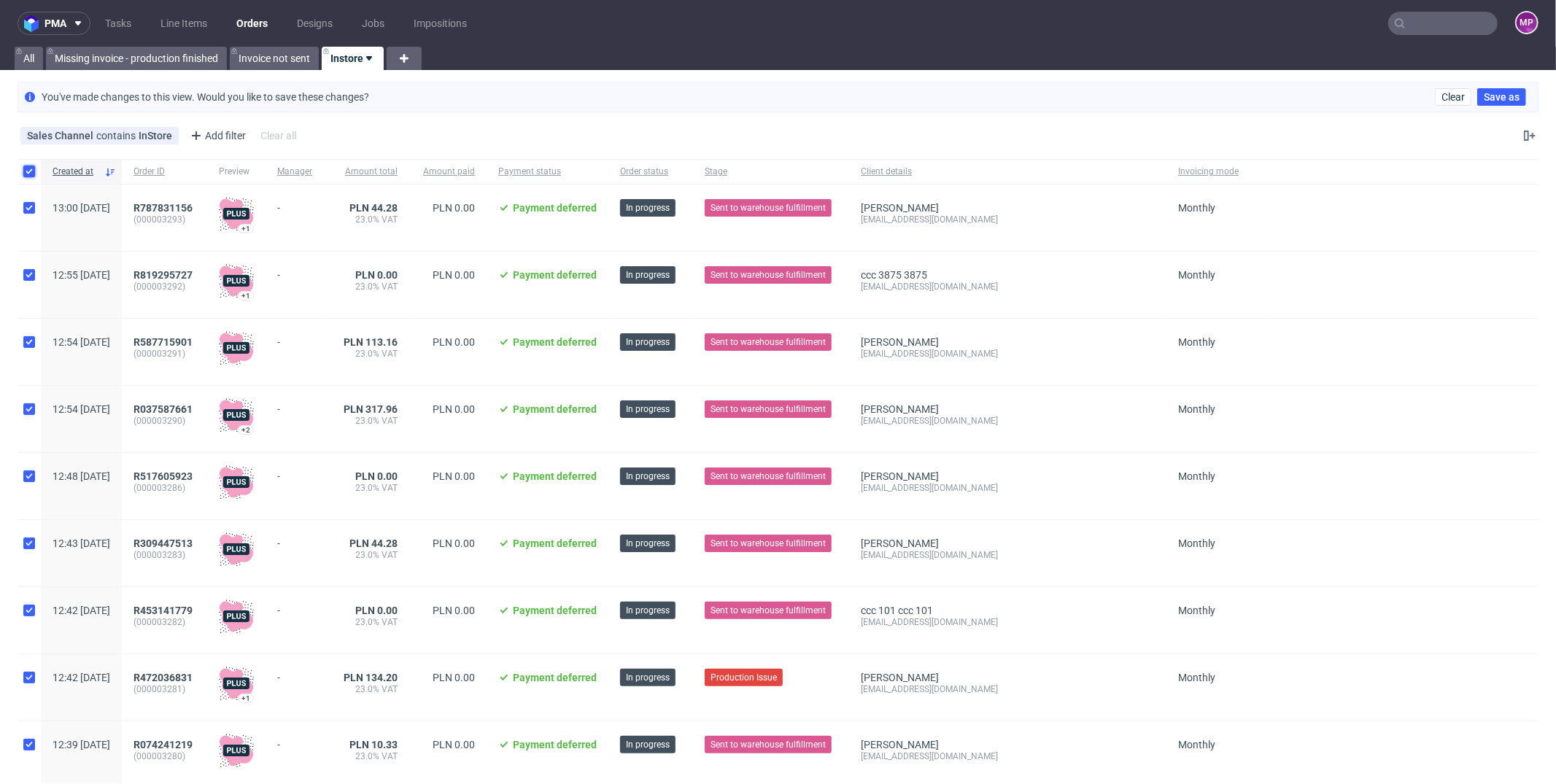
checkbox input "true"
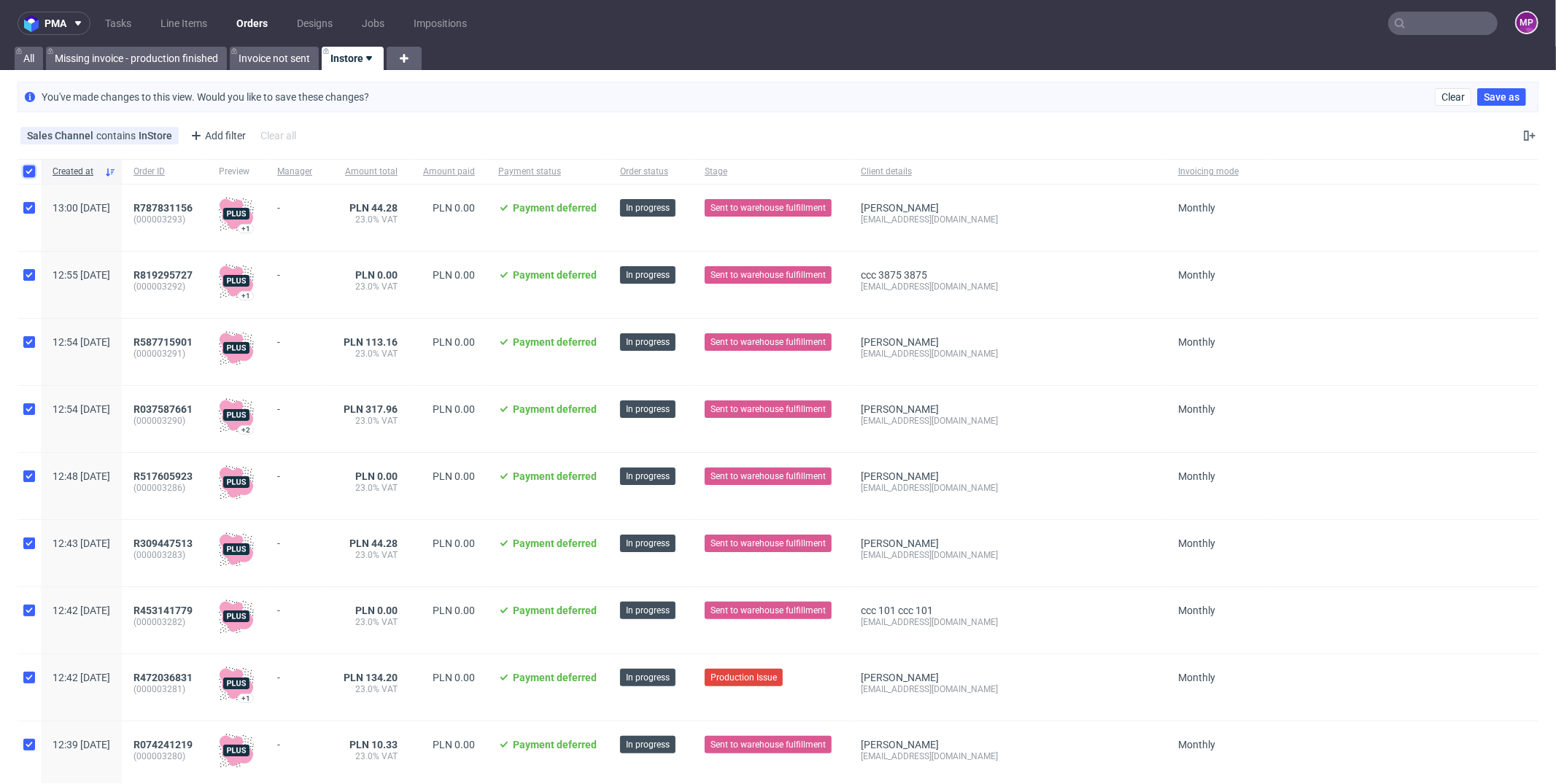
checkbox input "true"
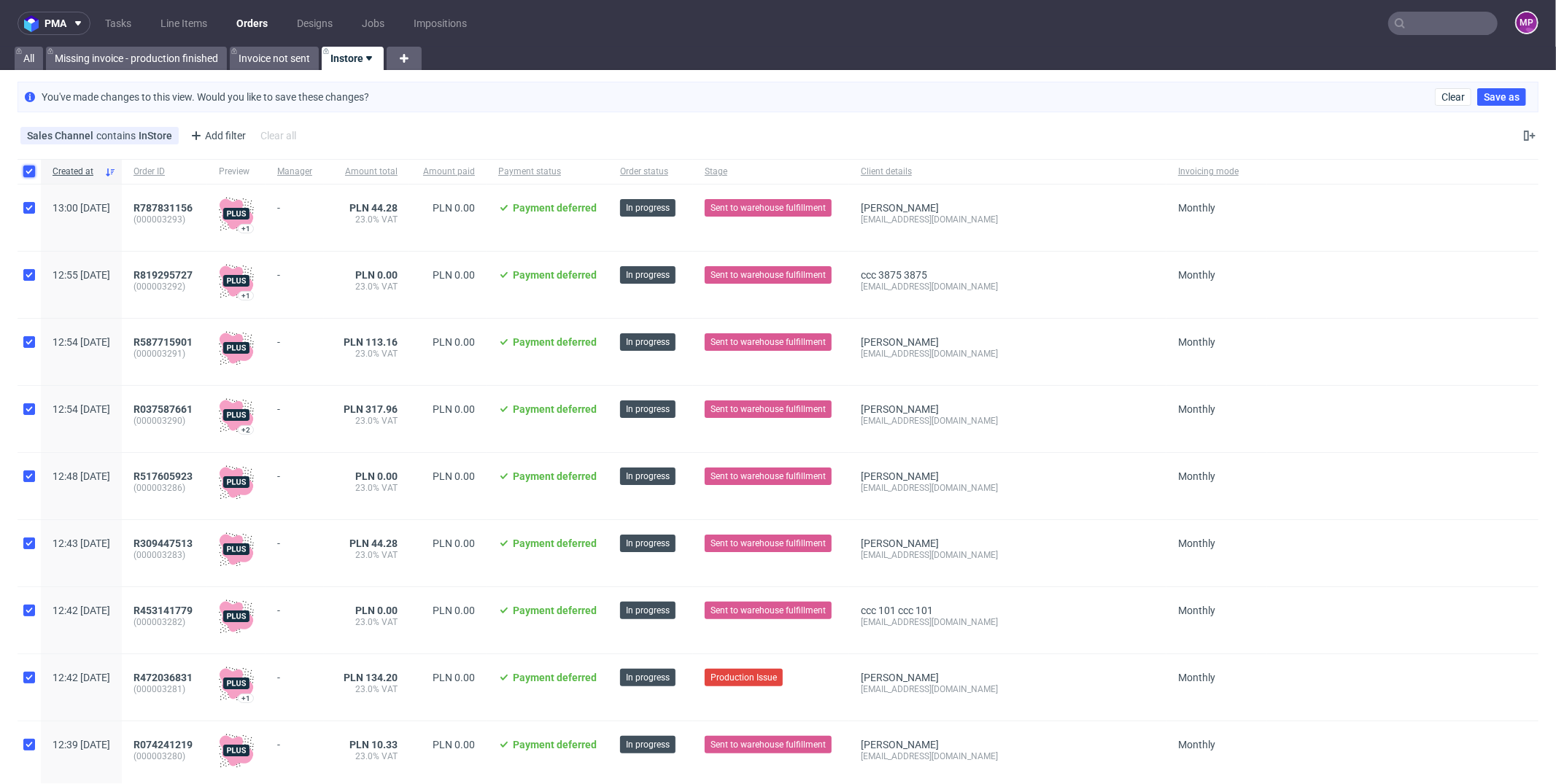
checkbox input "true"
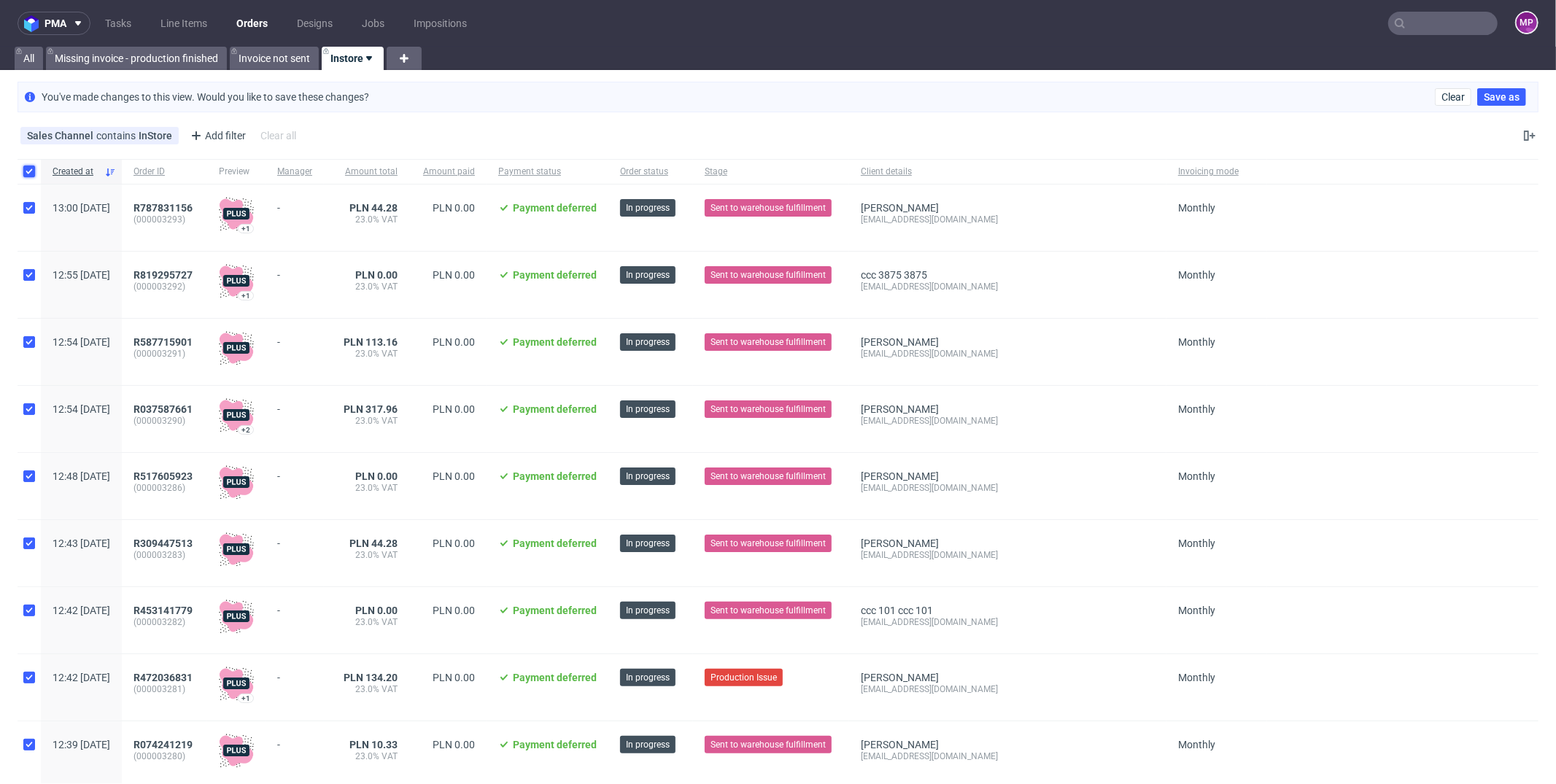
checkbox input "true"
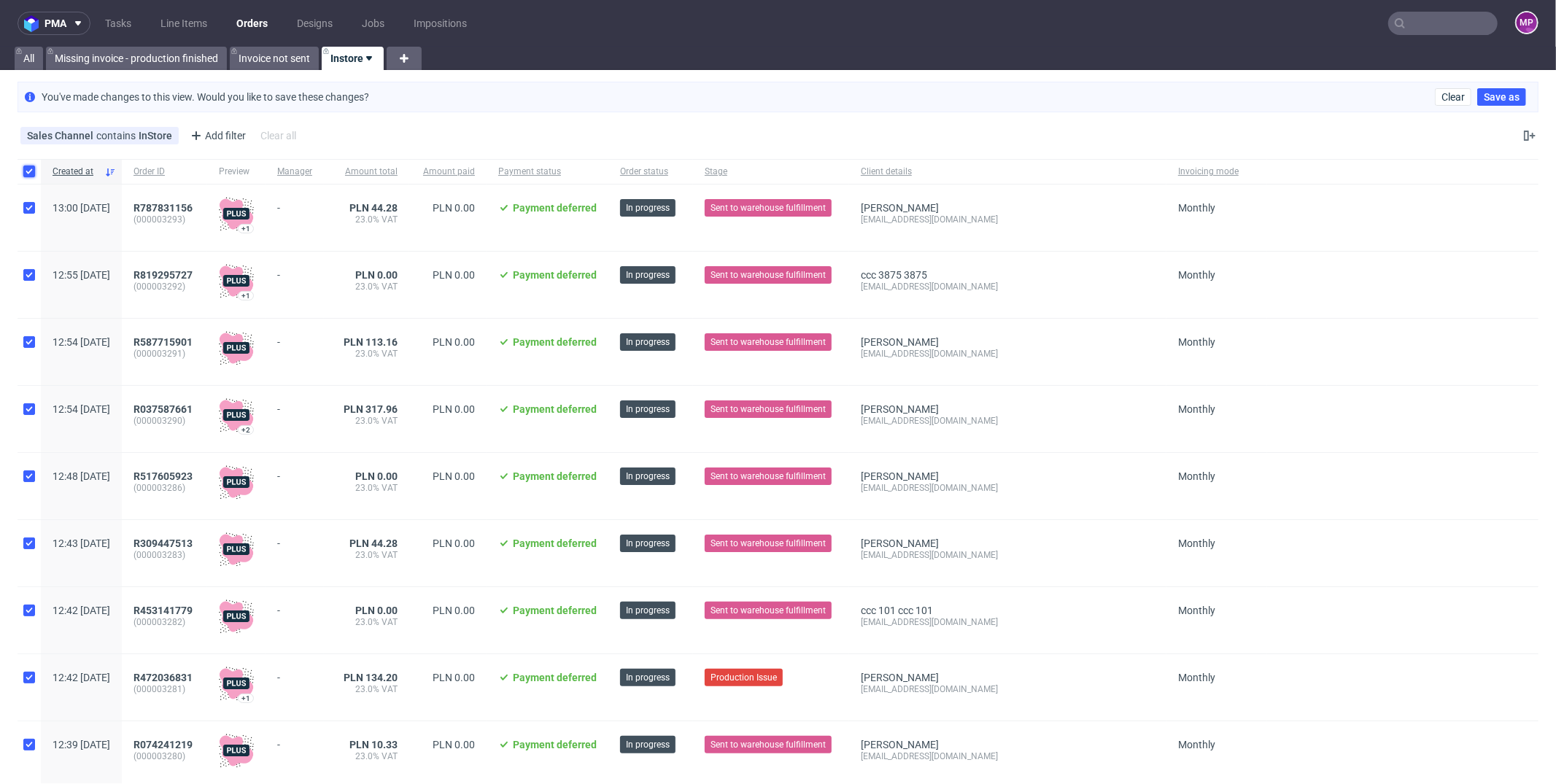
checkbox input "true"
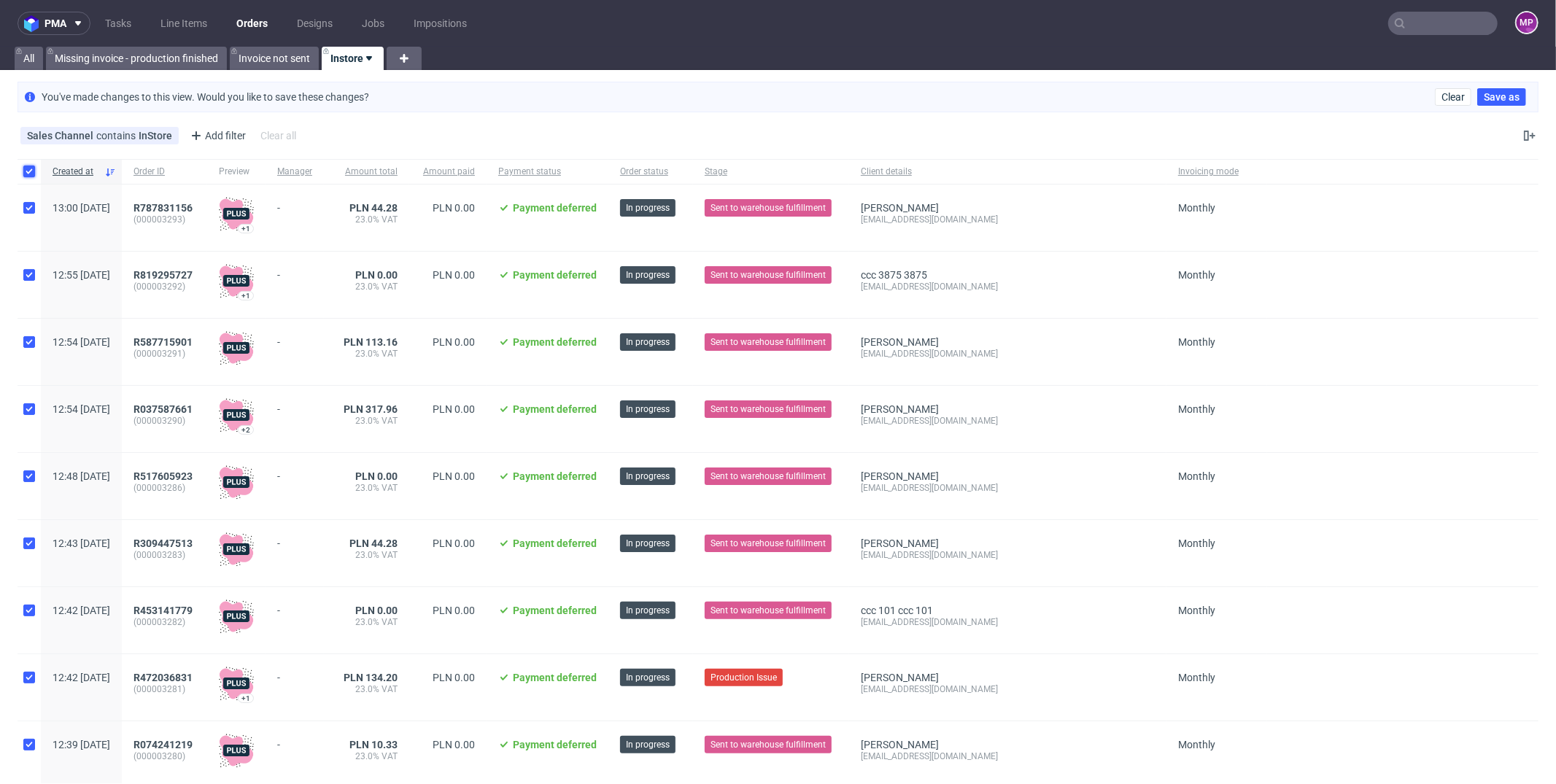
checkbox input "true"
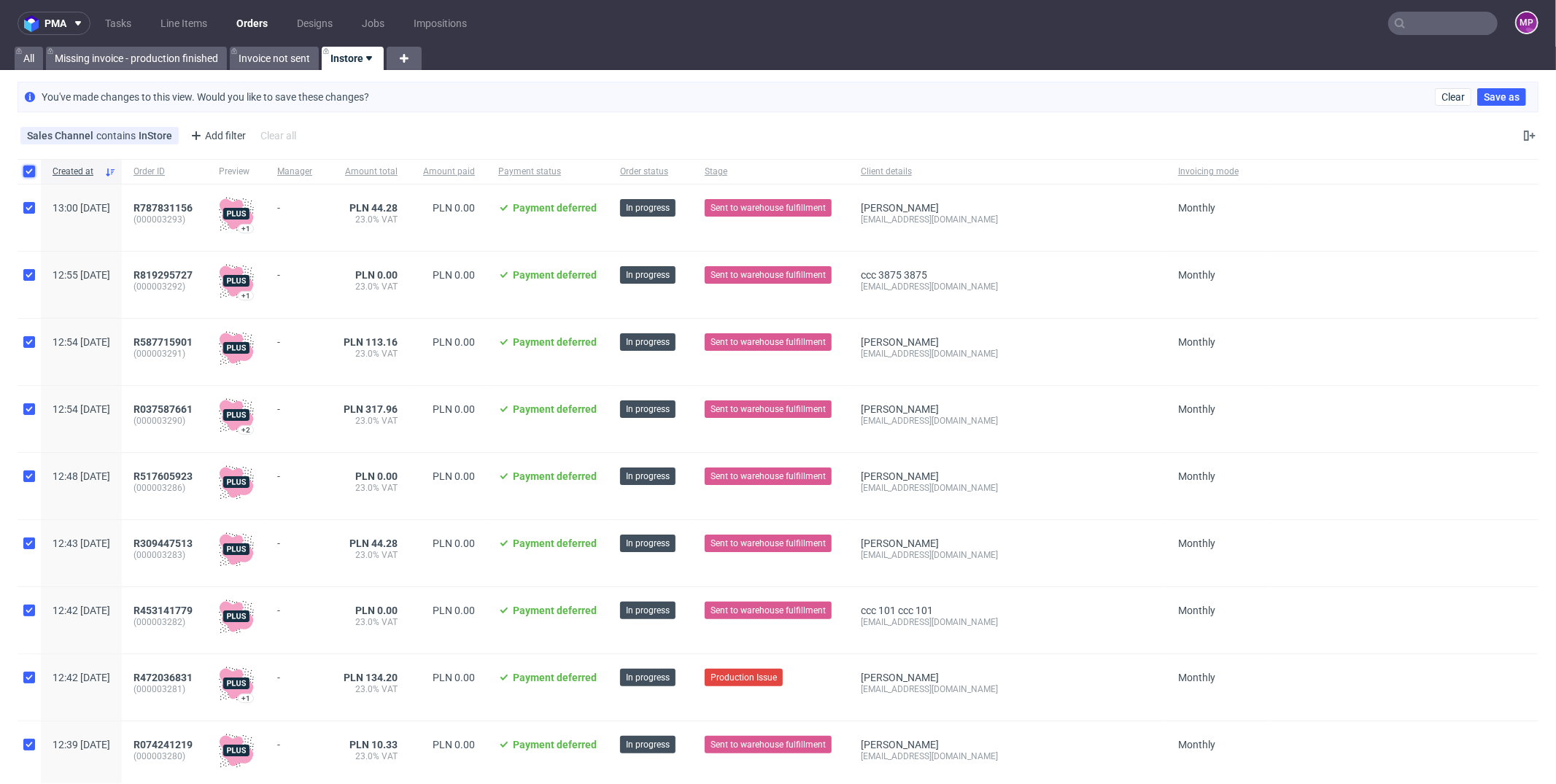
checkbox input "true"
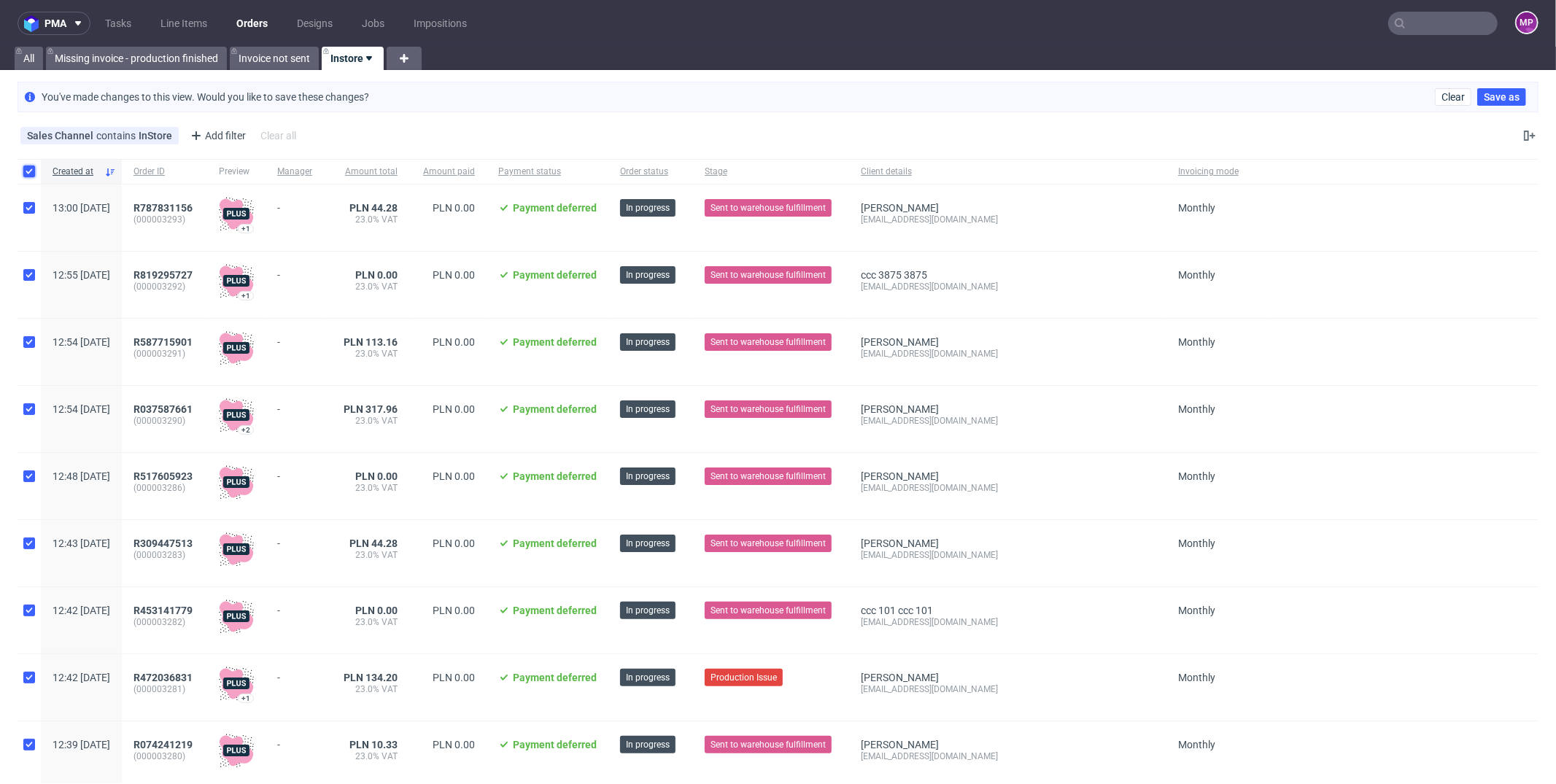
checkbox input "true"
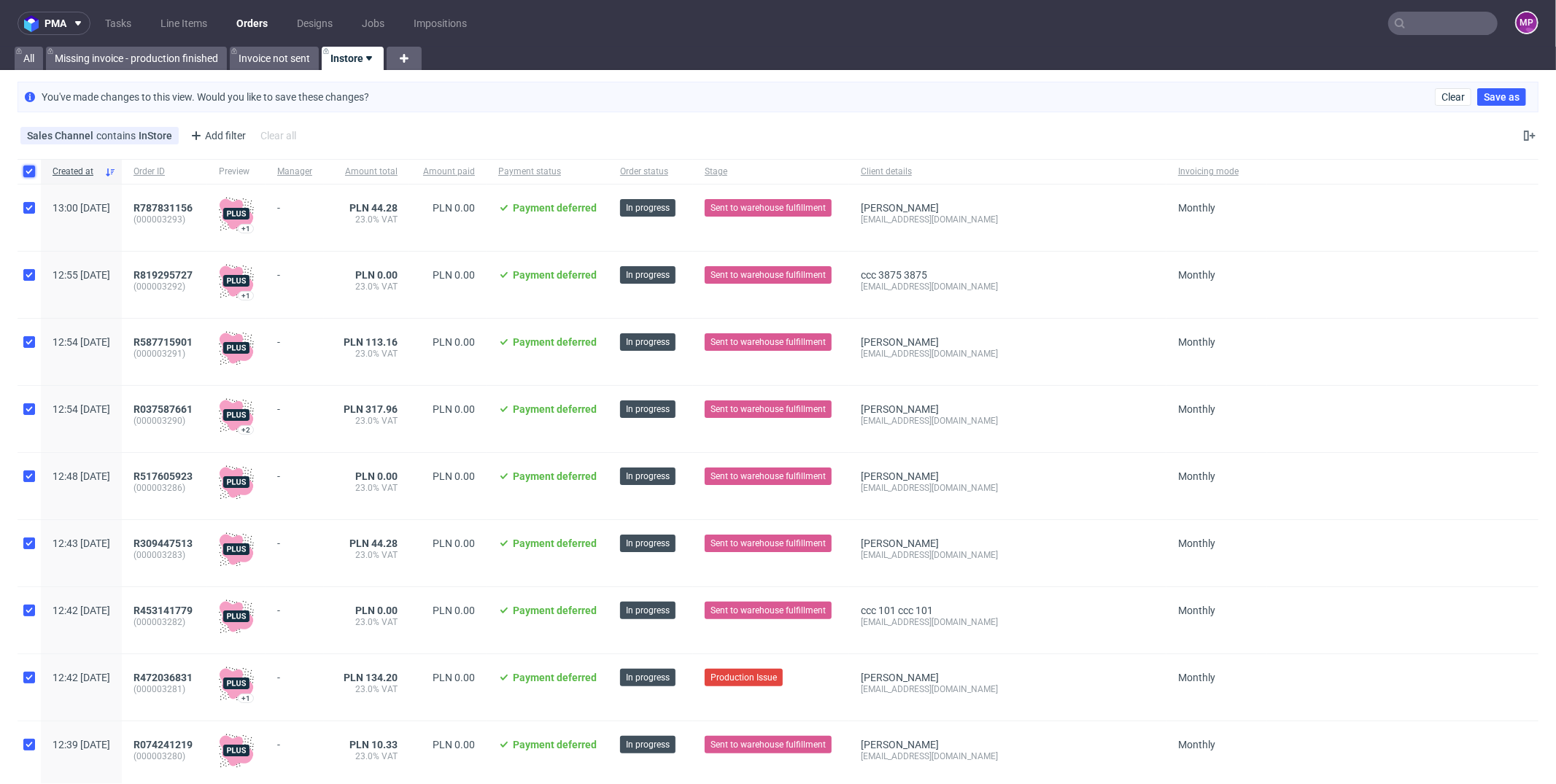
checkbox input "true"
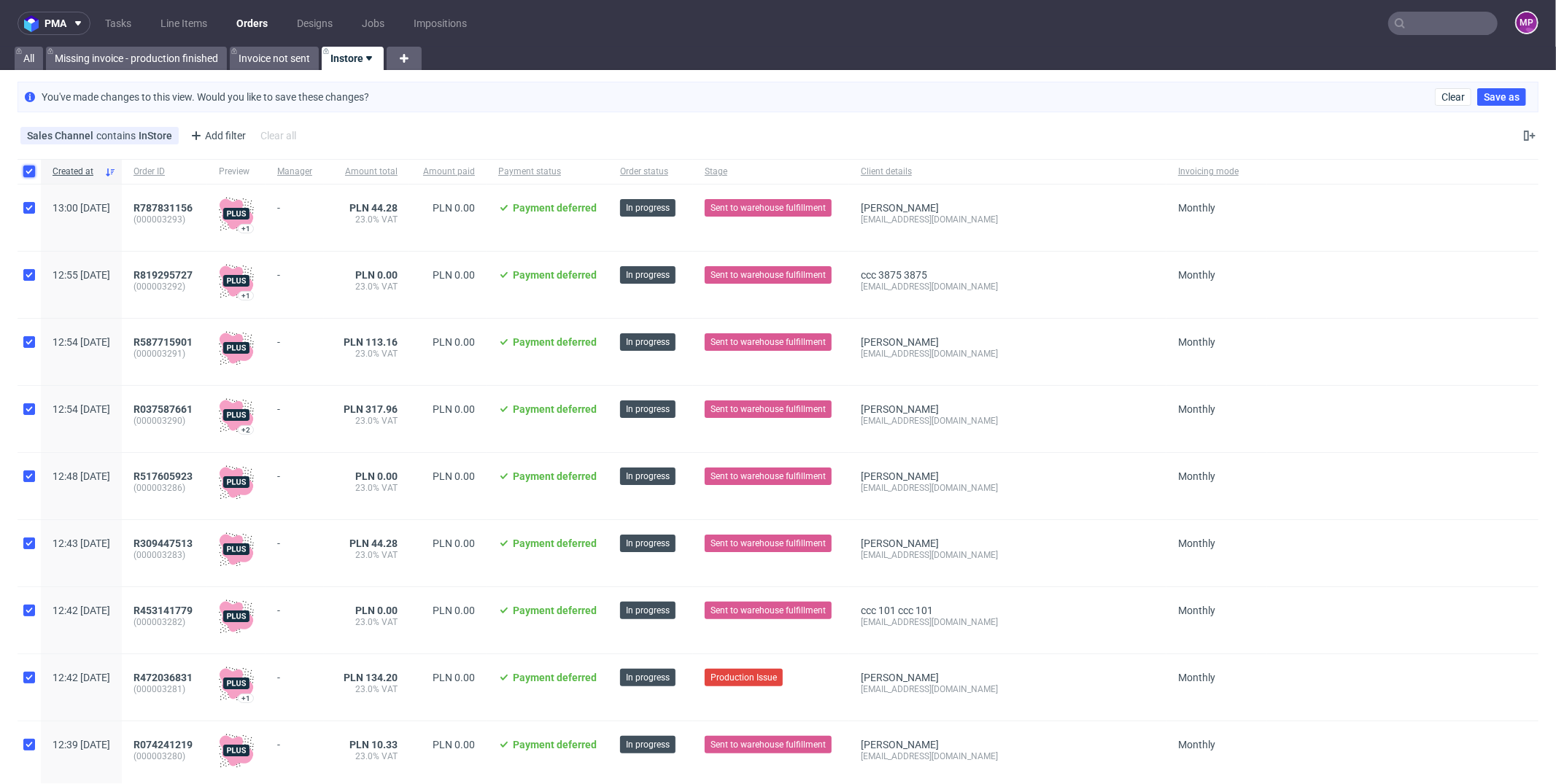
checkbox input "true"
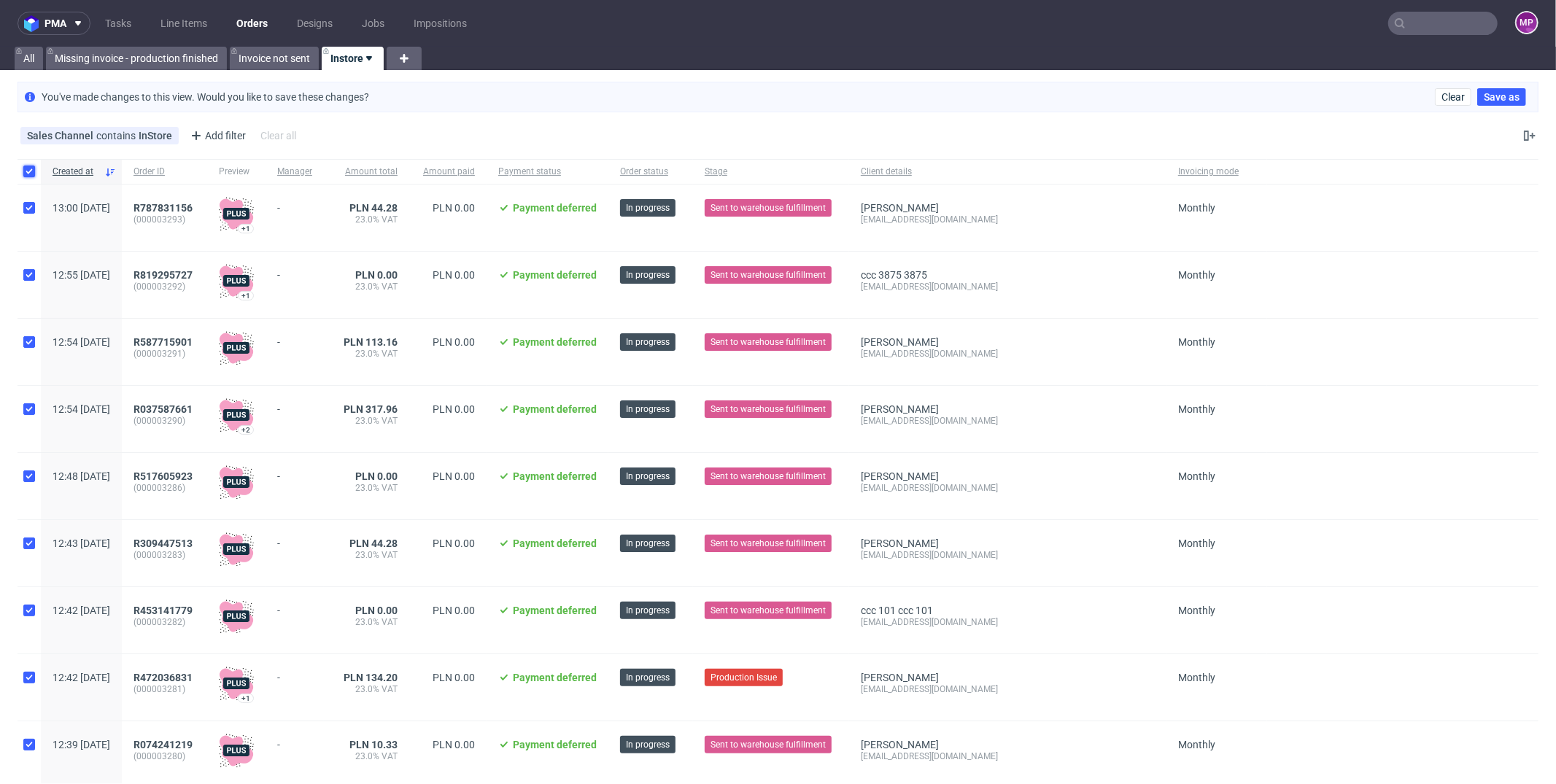
checkbox input "true"
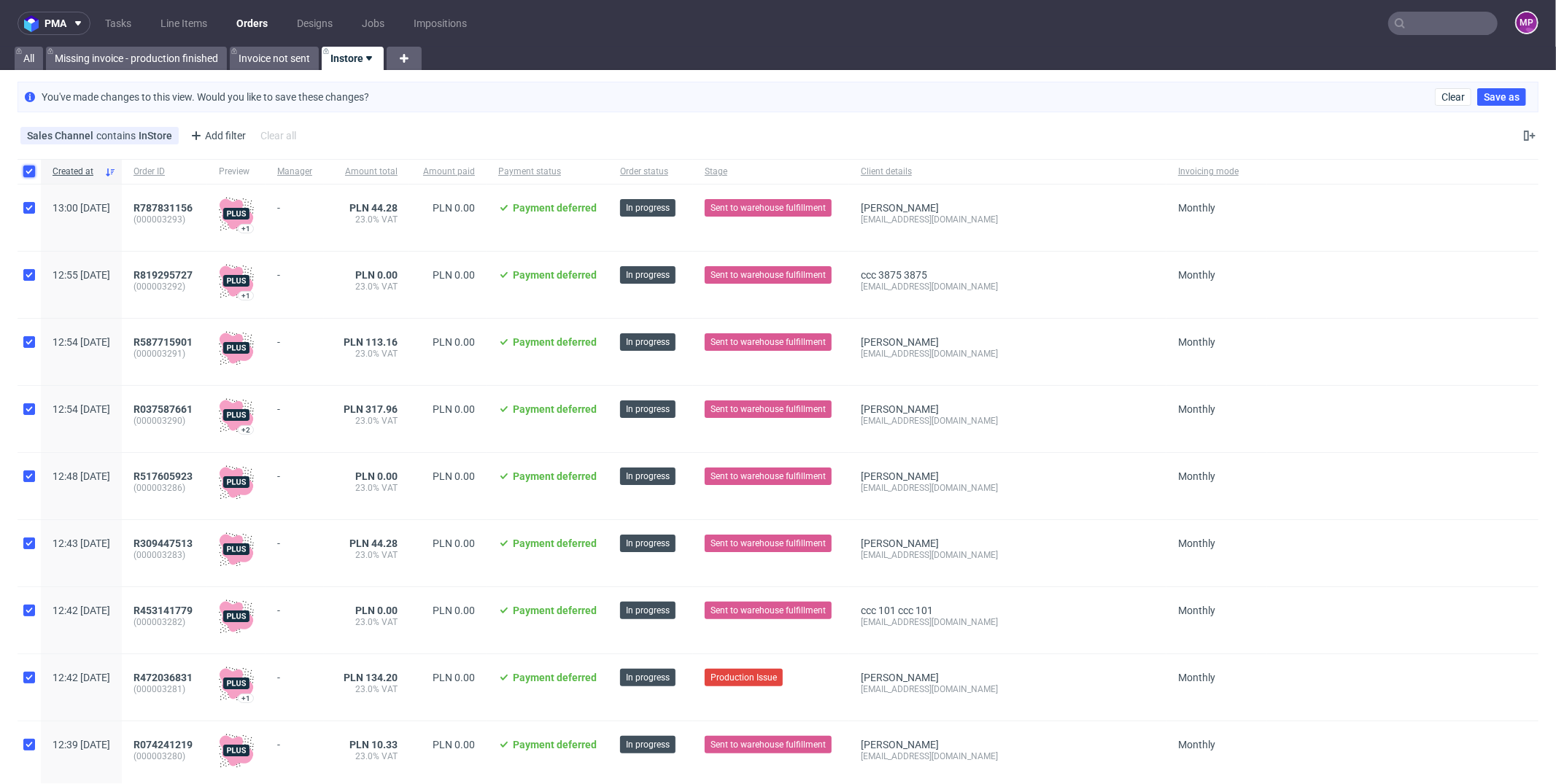
checkbox input "true"
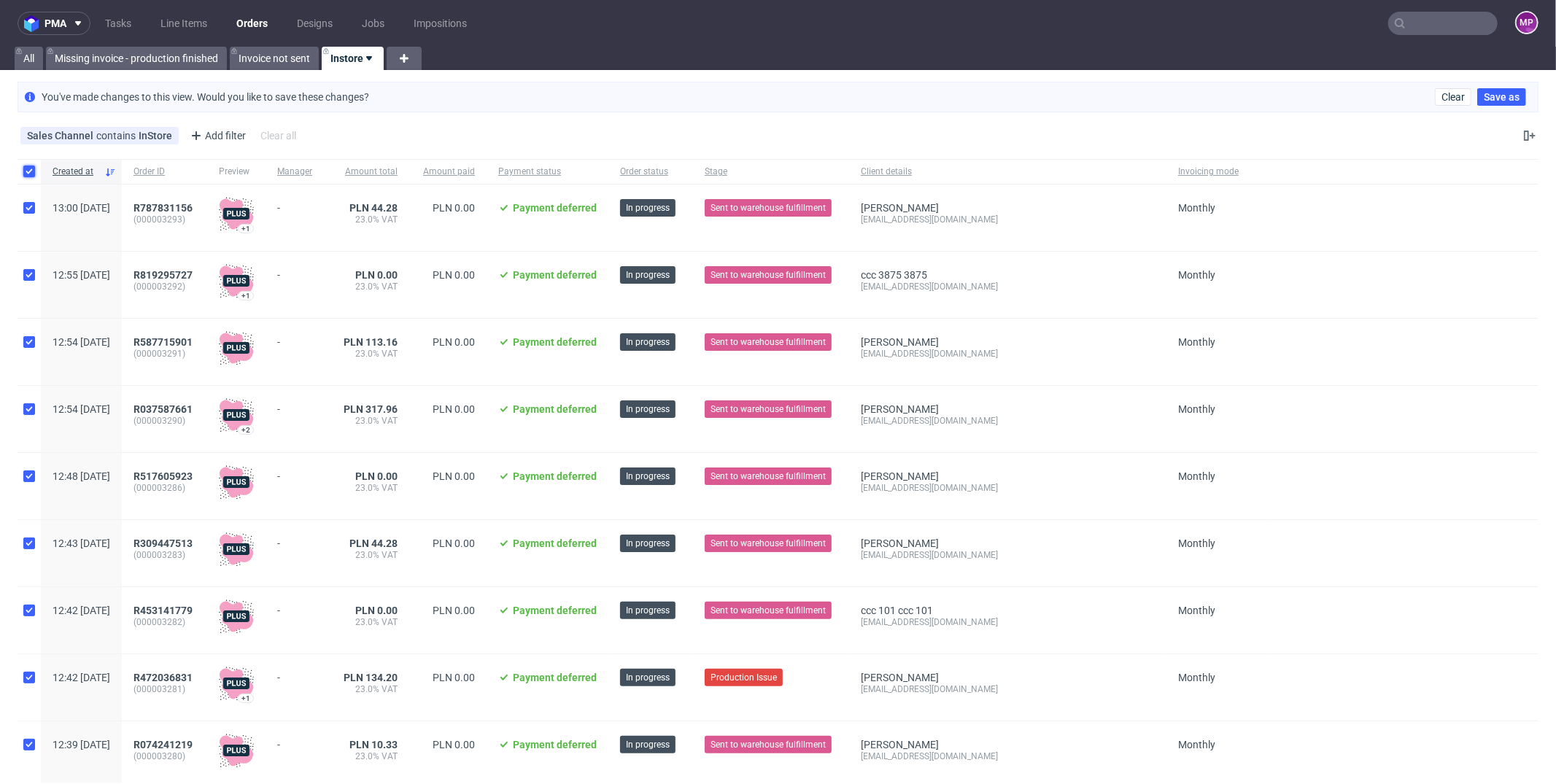
checkbox input "true"
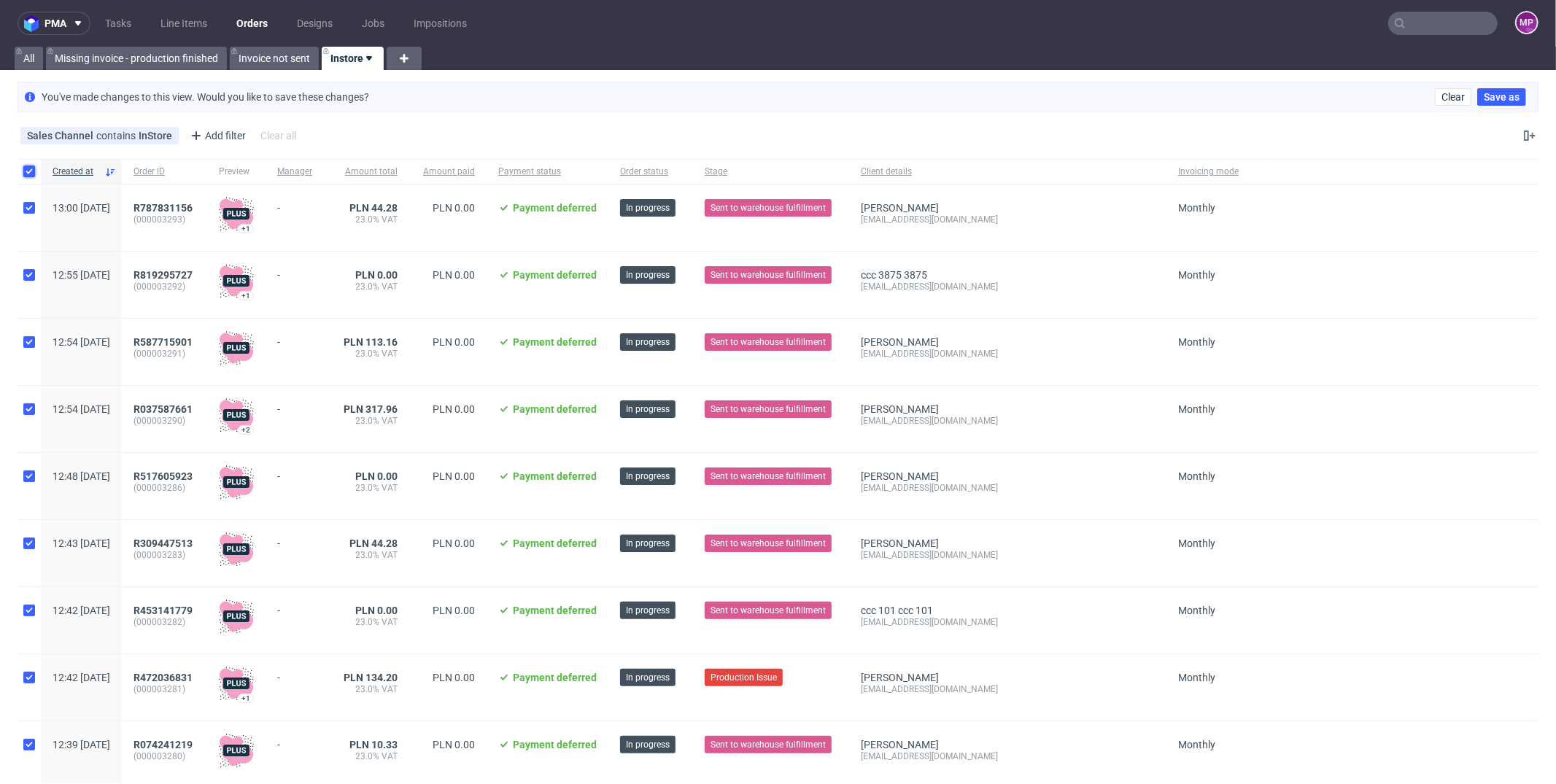
checkbox input "true"
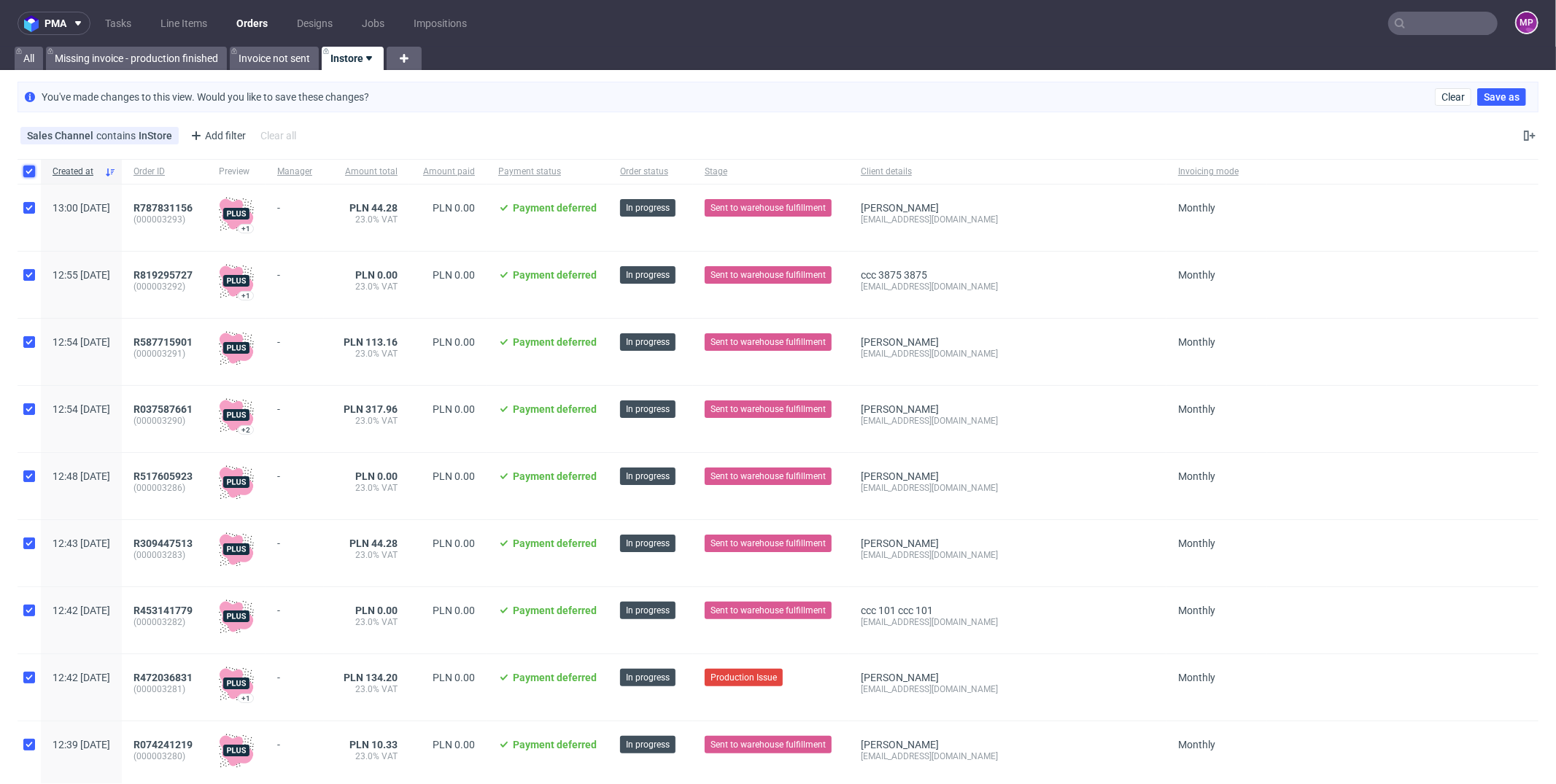
checkbox input "true"
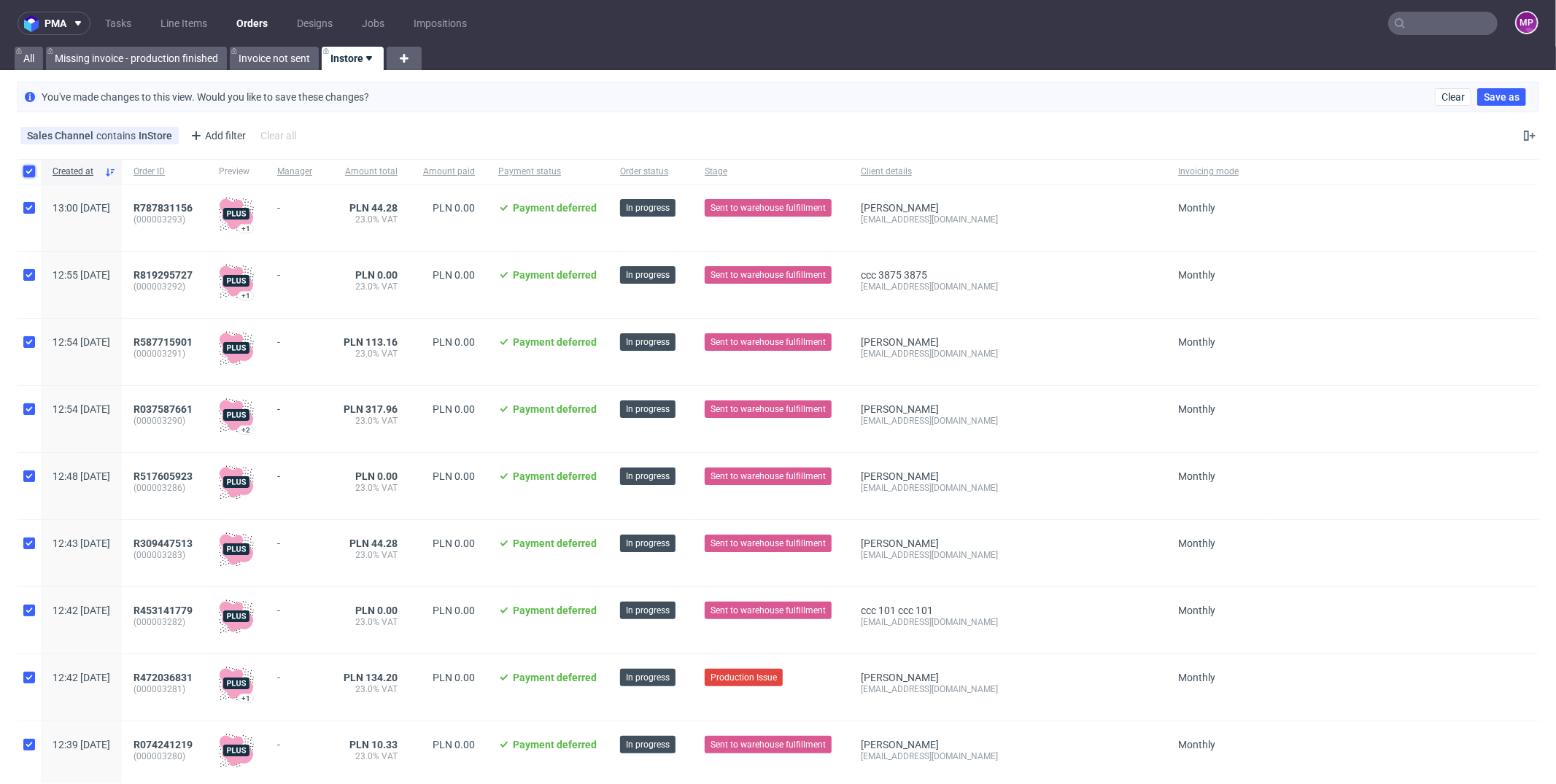
checkbox input "true"
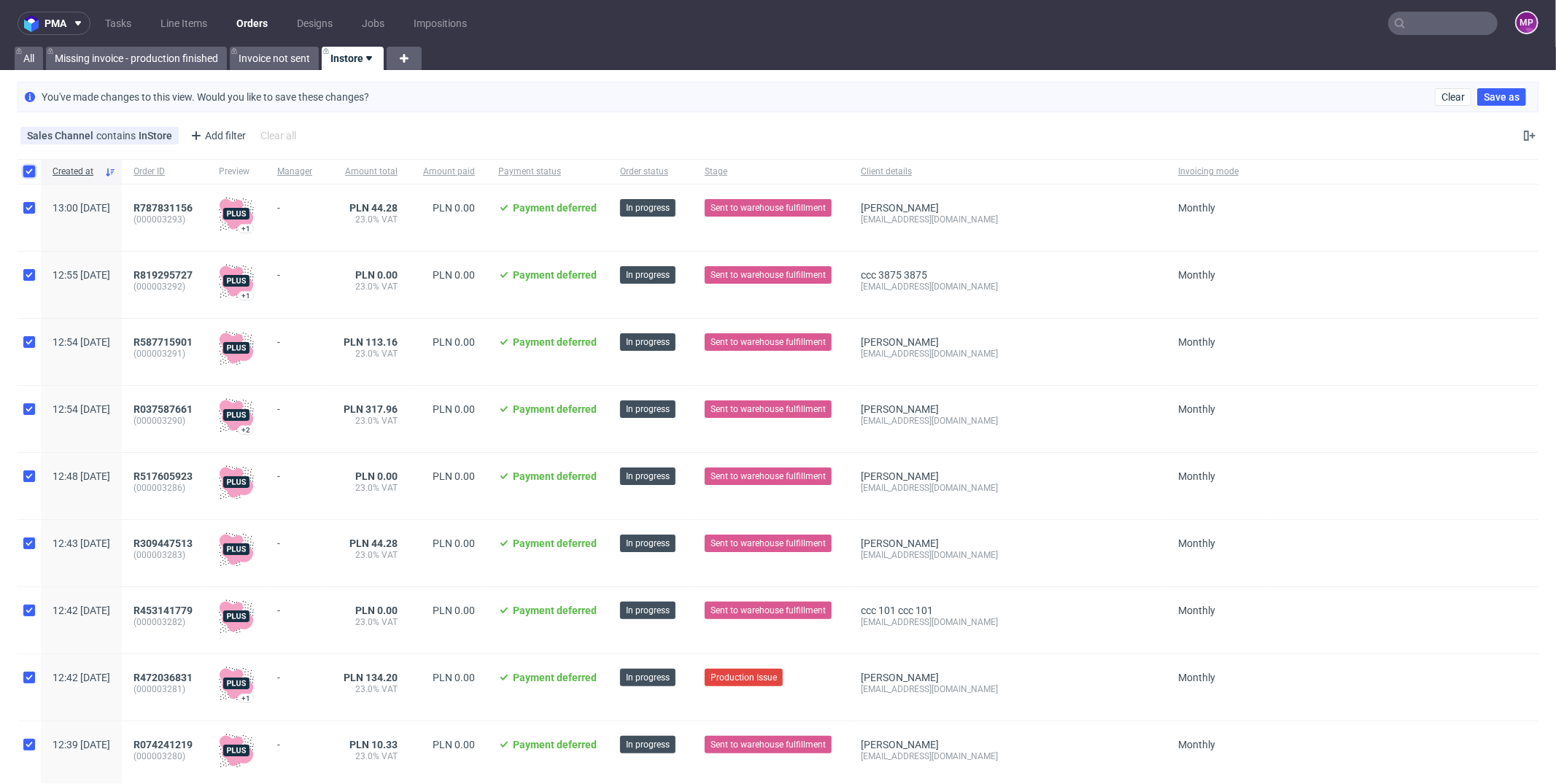
checkbox input "true"
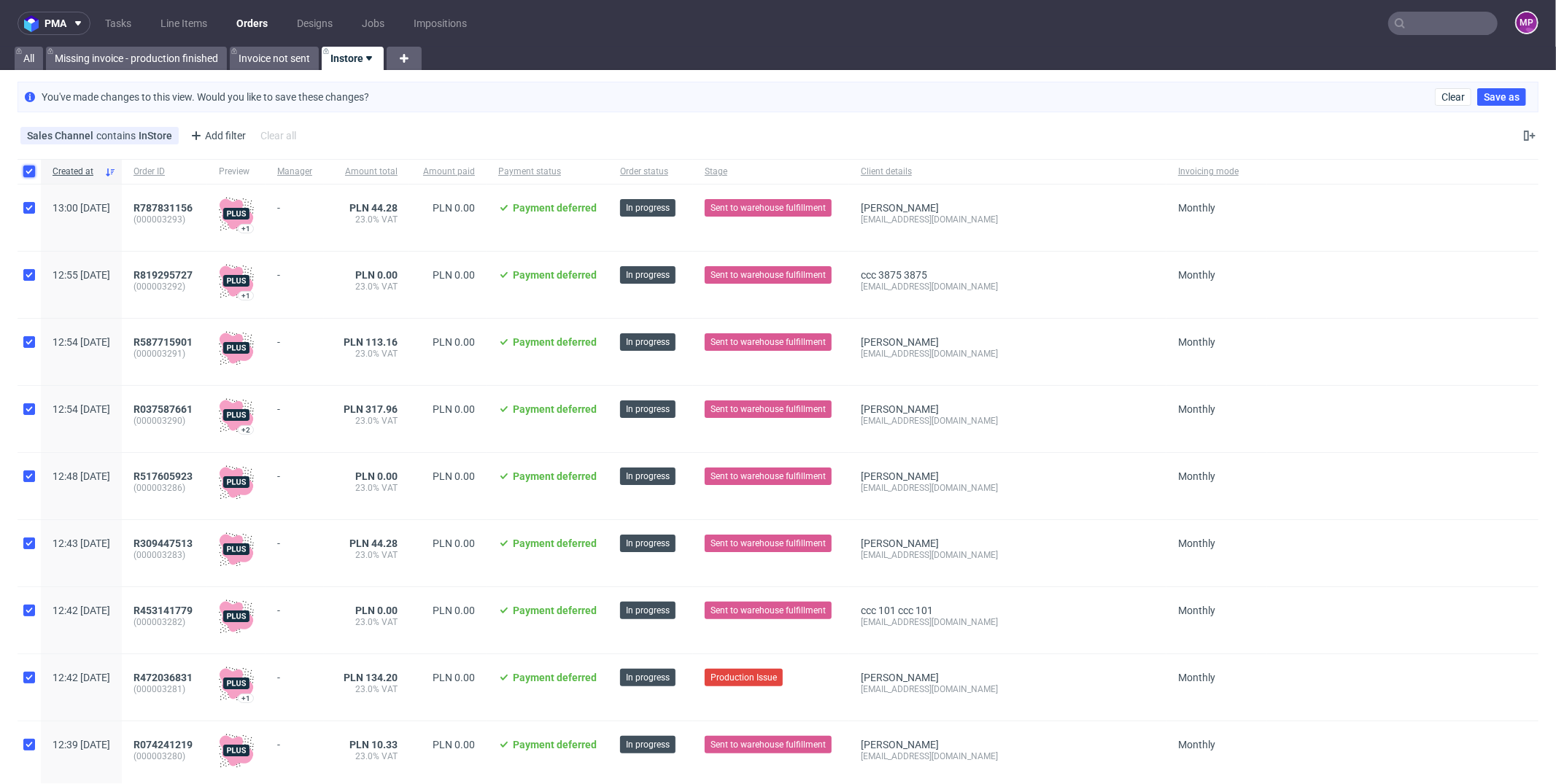
checkbox input "true"
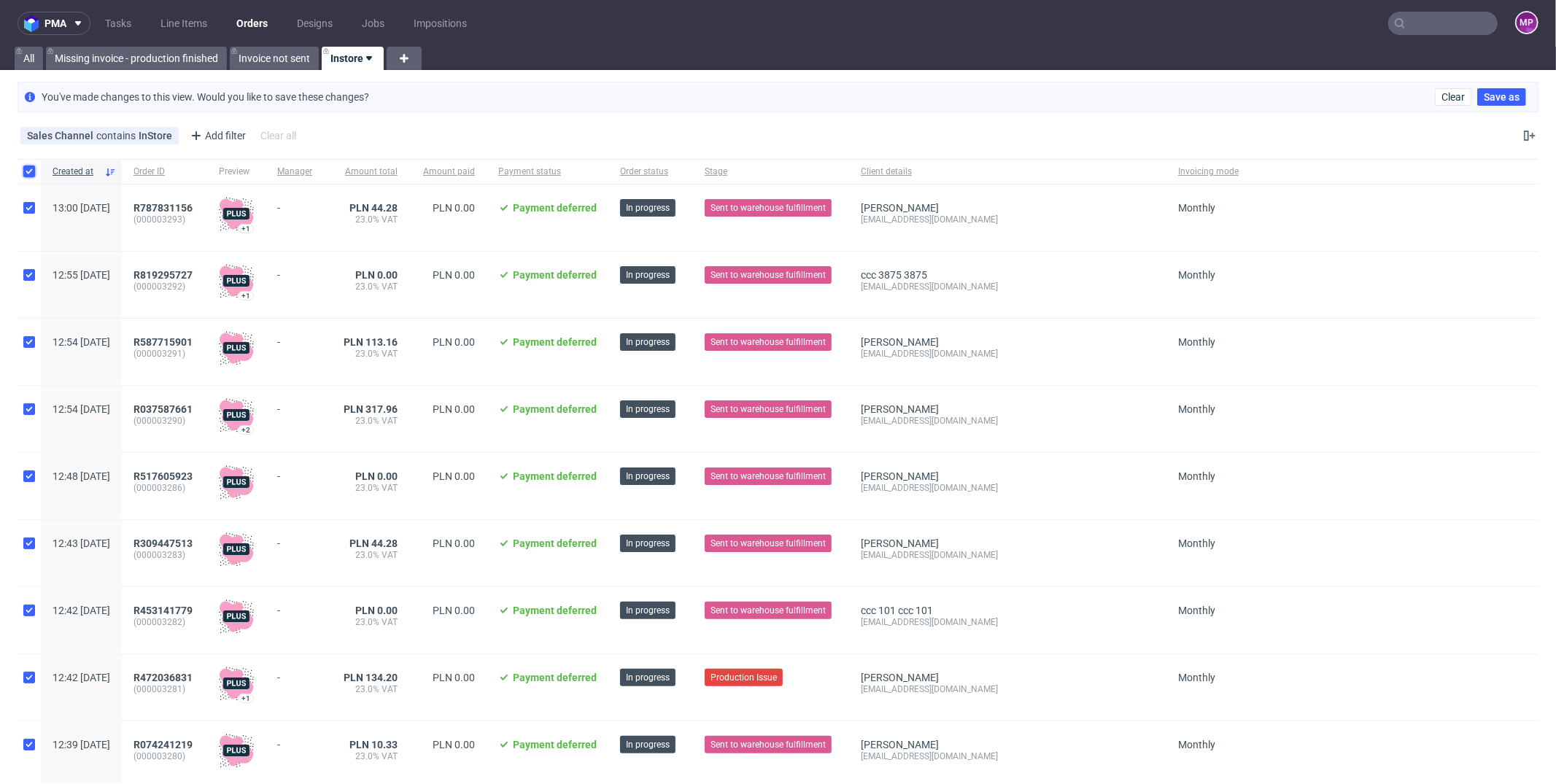
checkbox input "true"
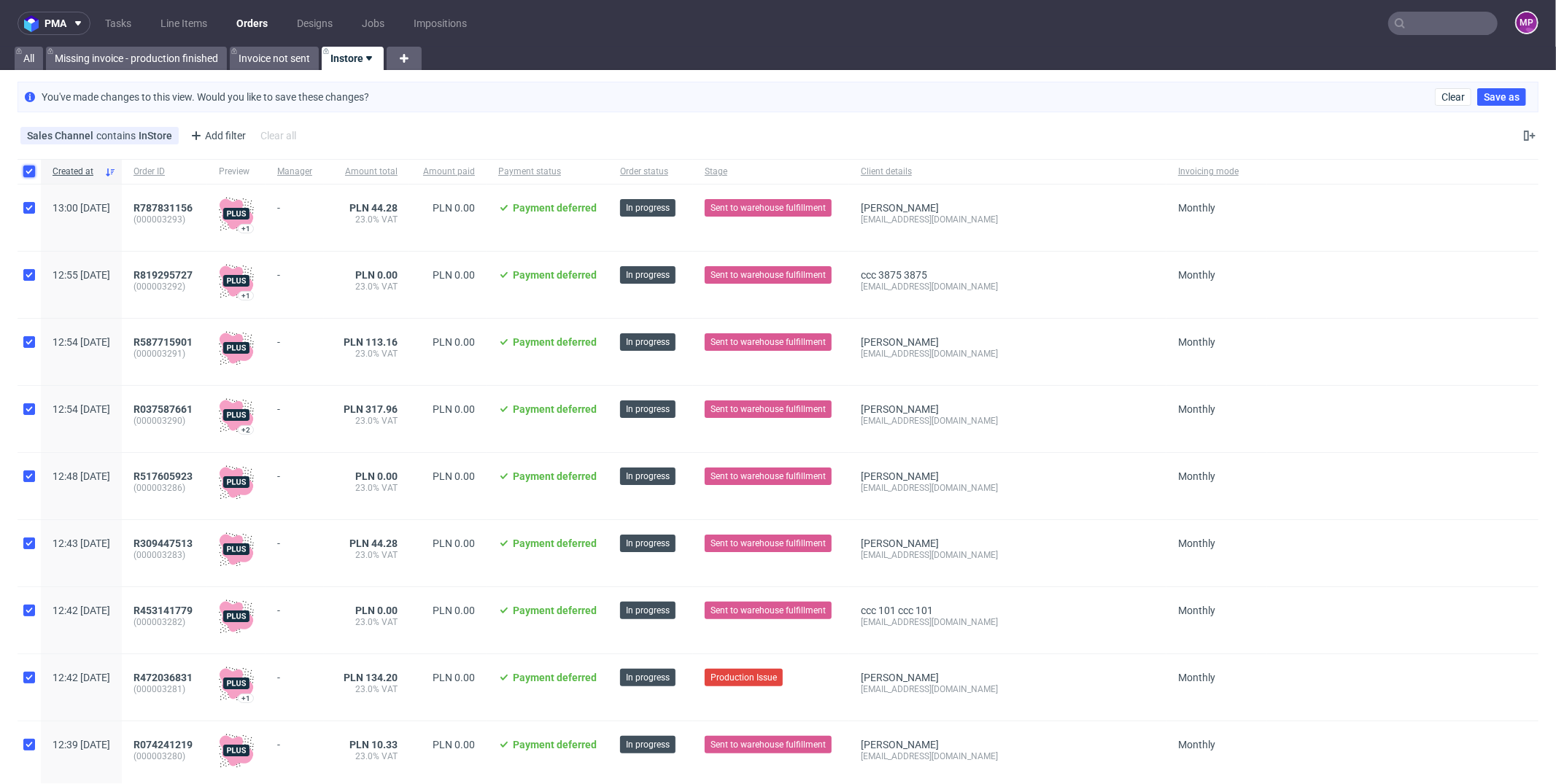
checkbox input "true"
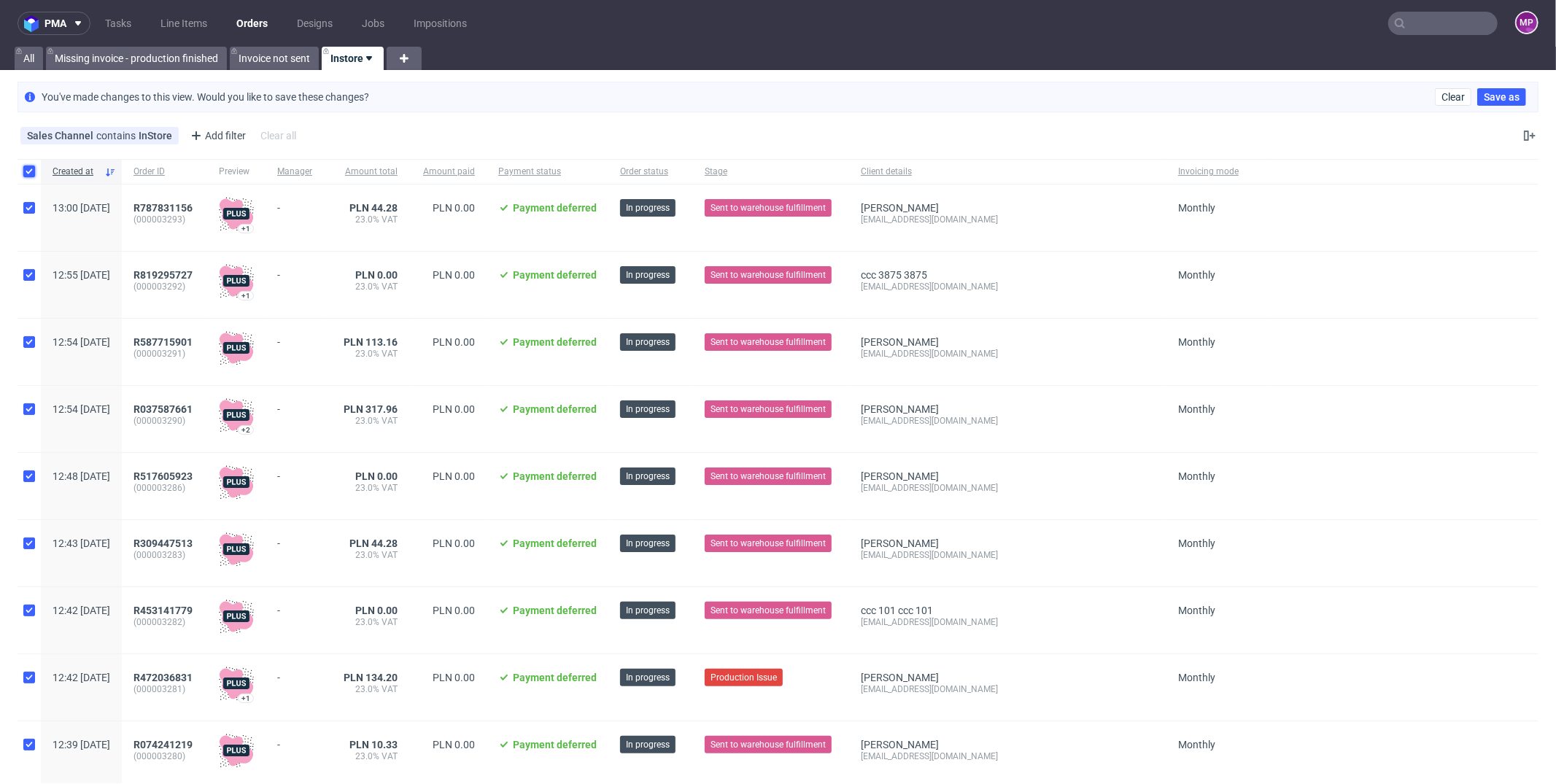
checkbox input "true"
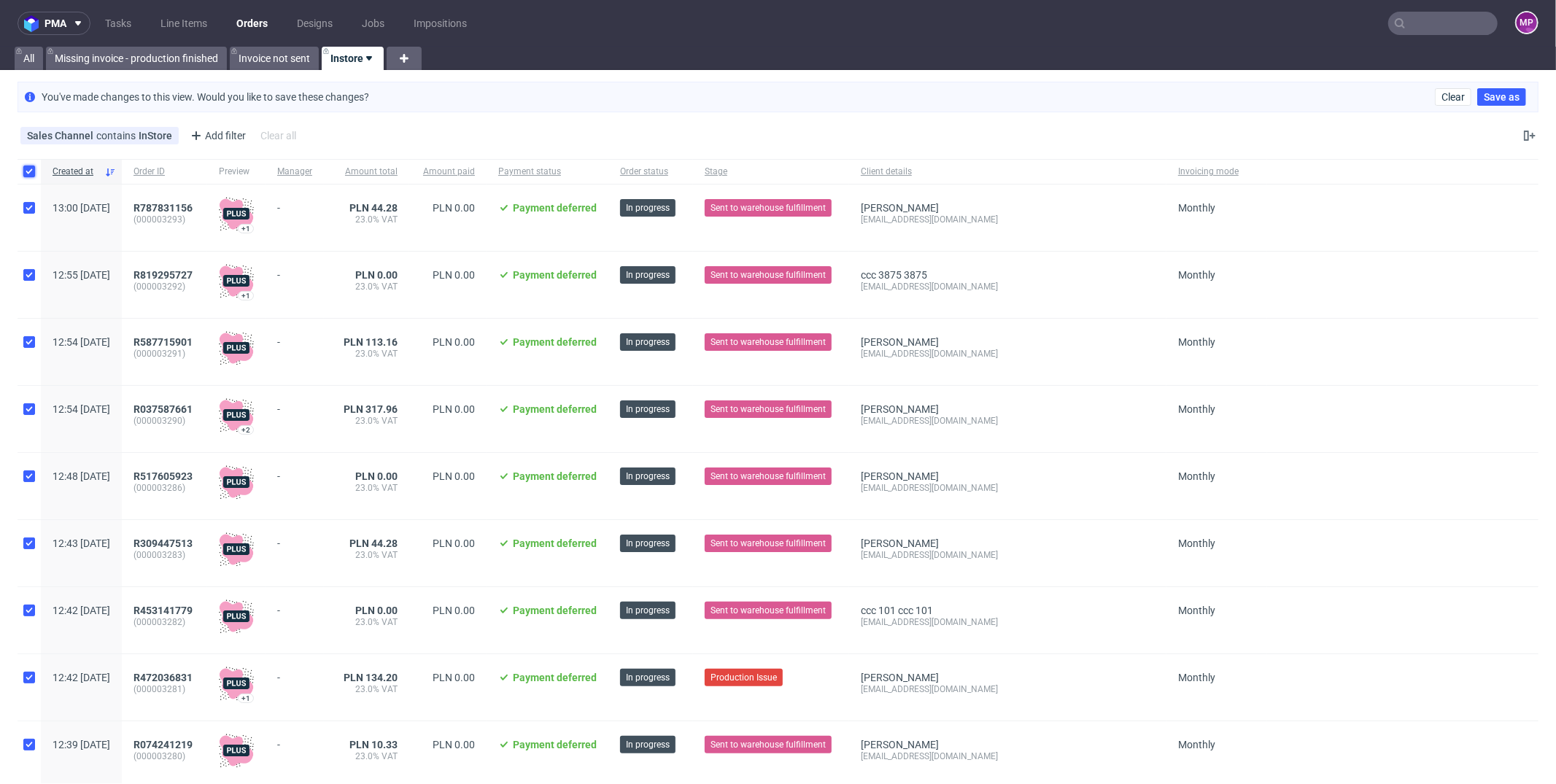
checkbox input "true"
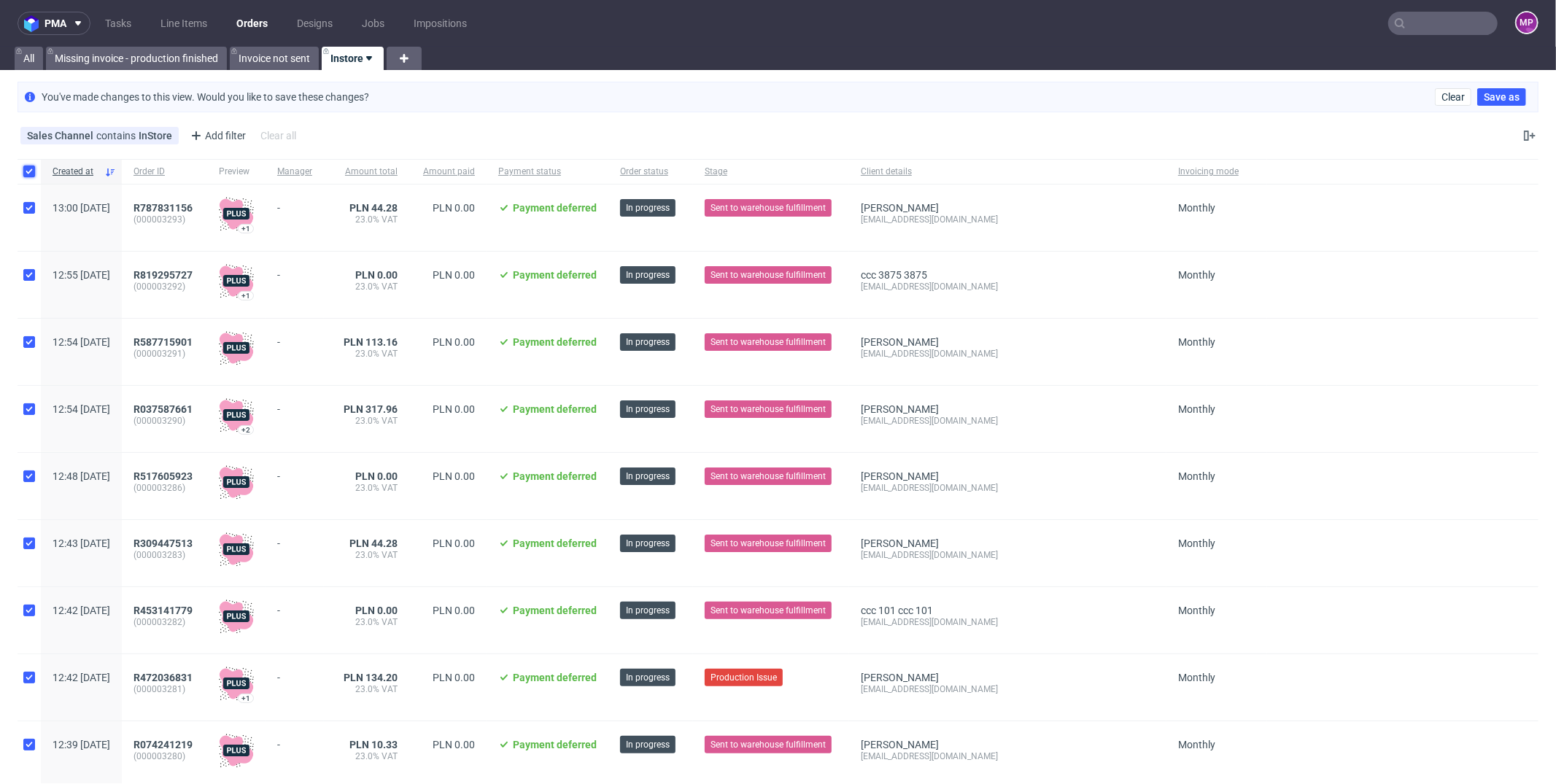
checkbox input "true"
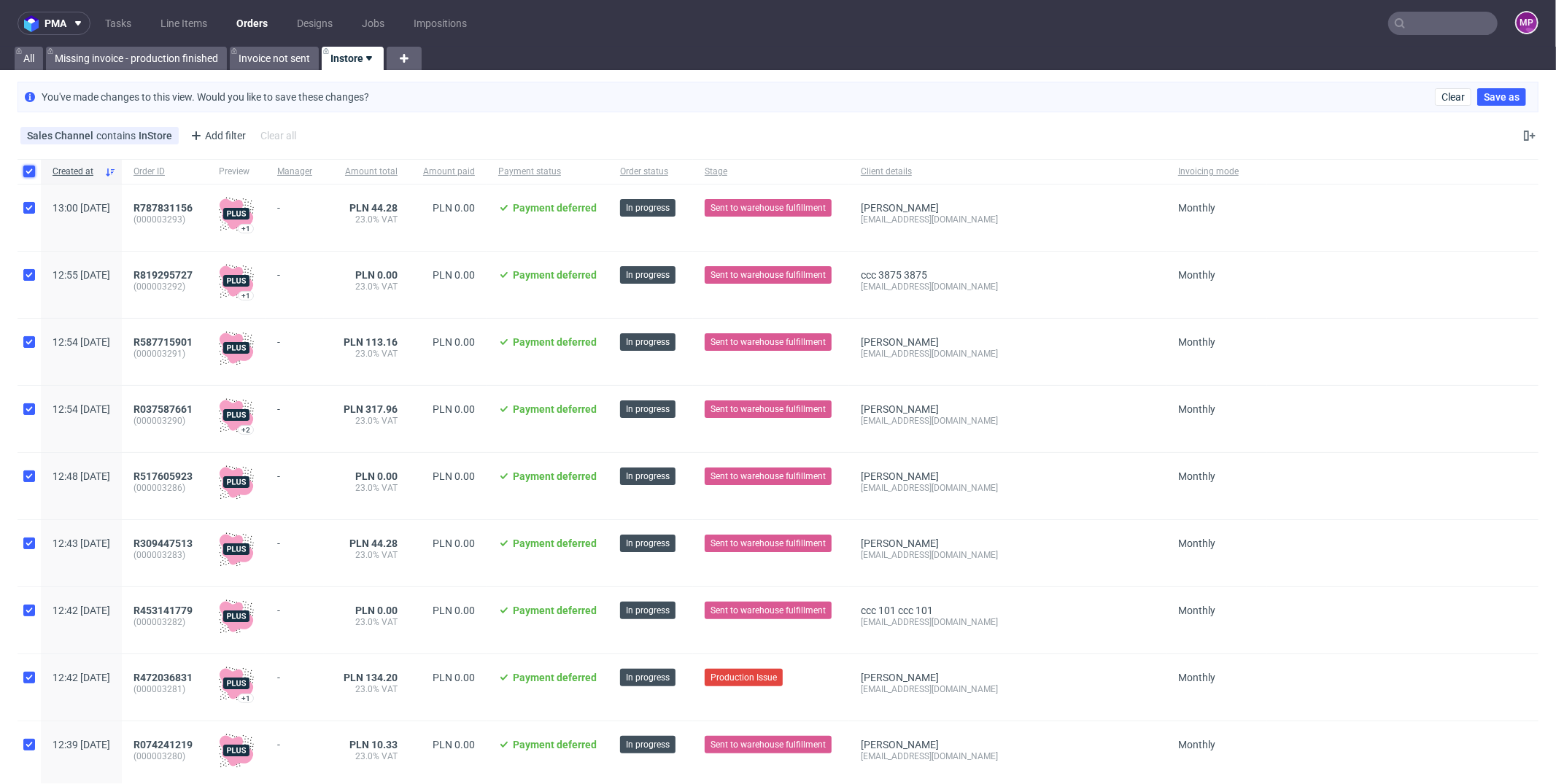
checkbox input "true"
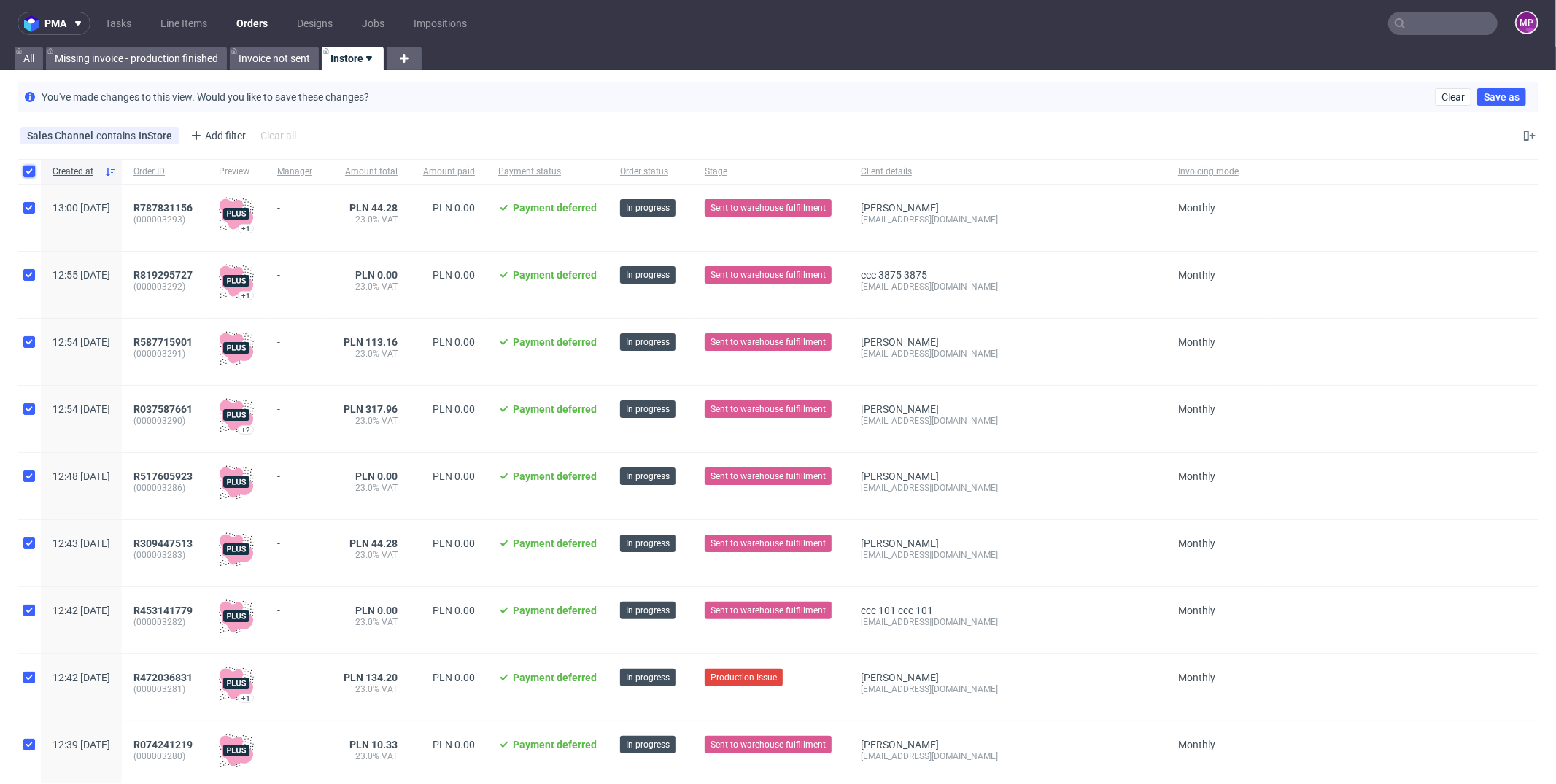
checkbox input "true"
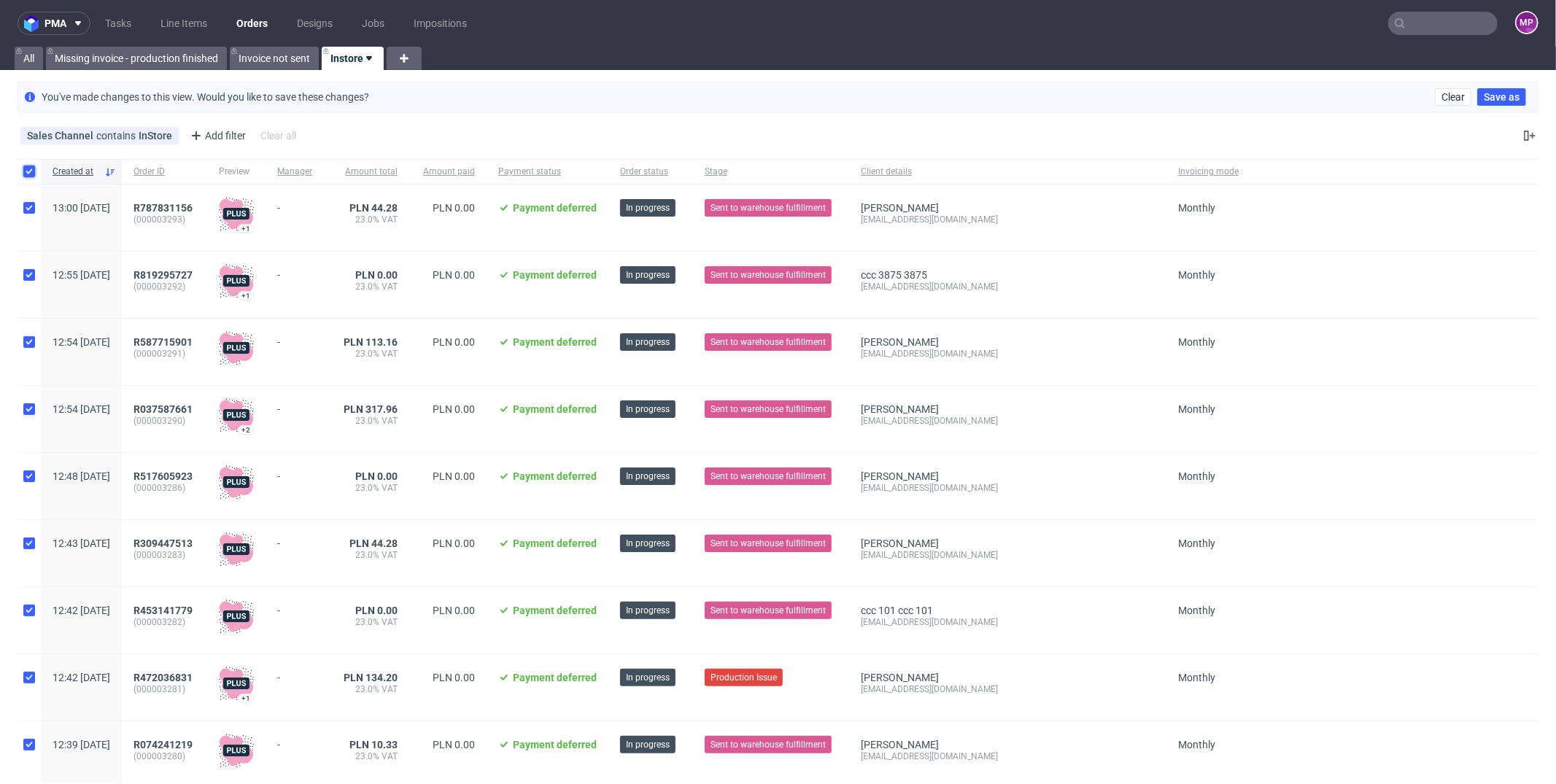
checkbox input "true"
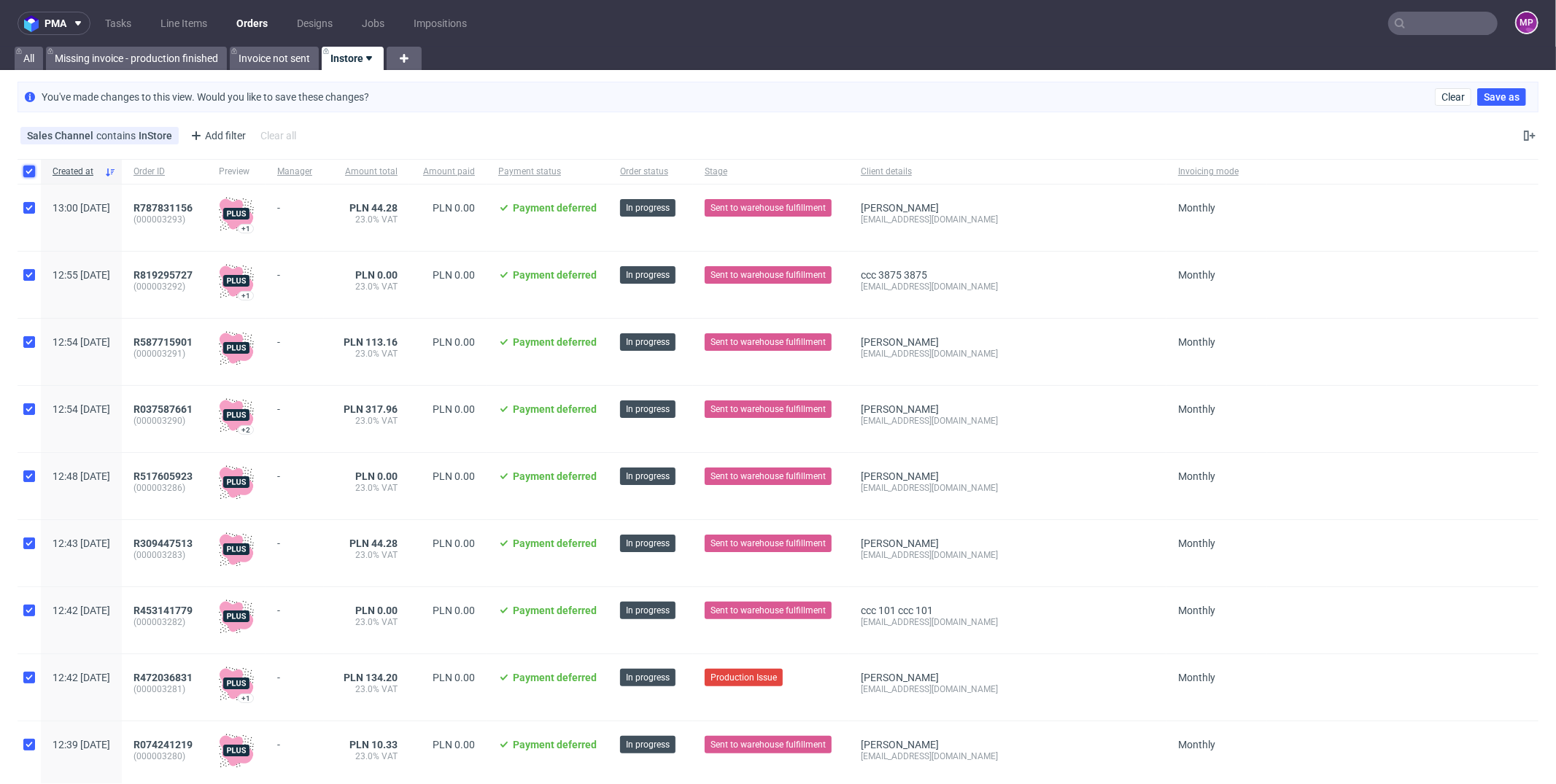
checkbox input "true"
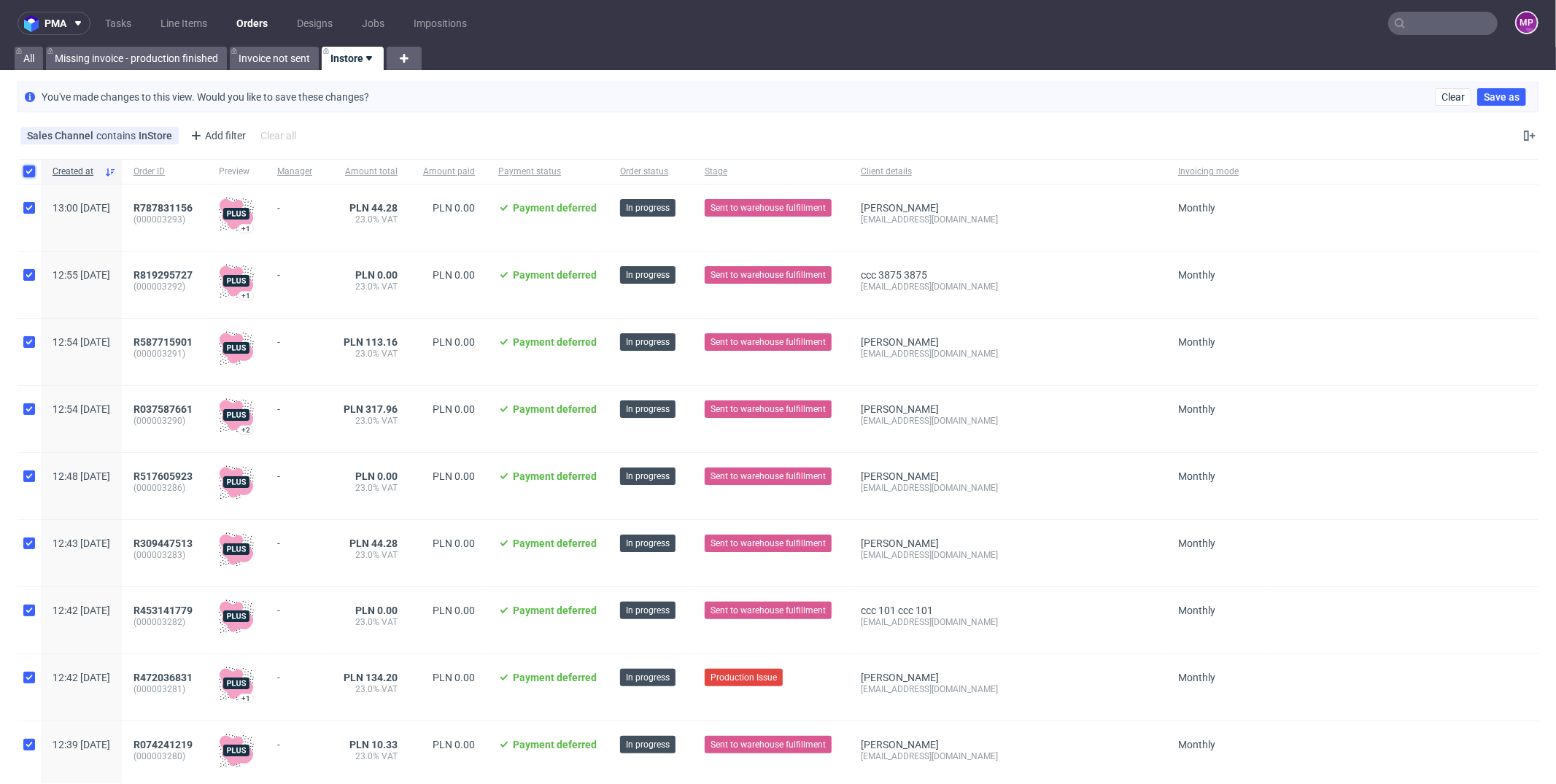
checkbox input "true"
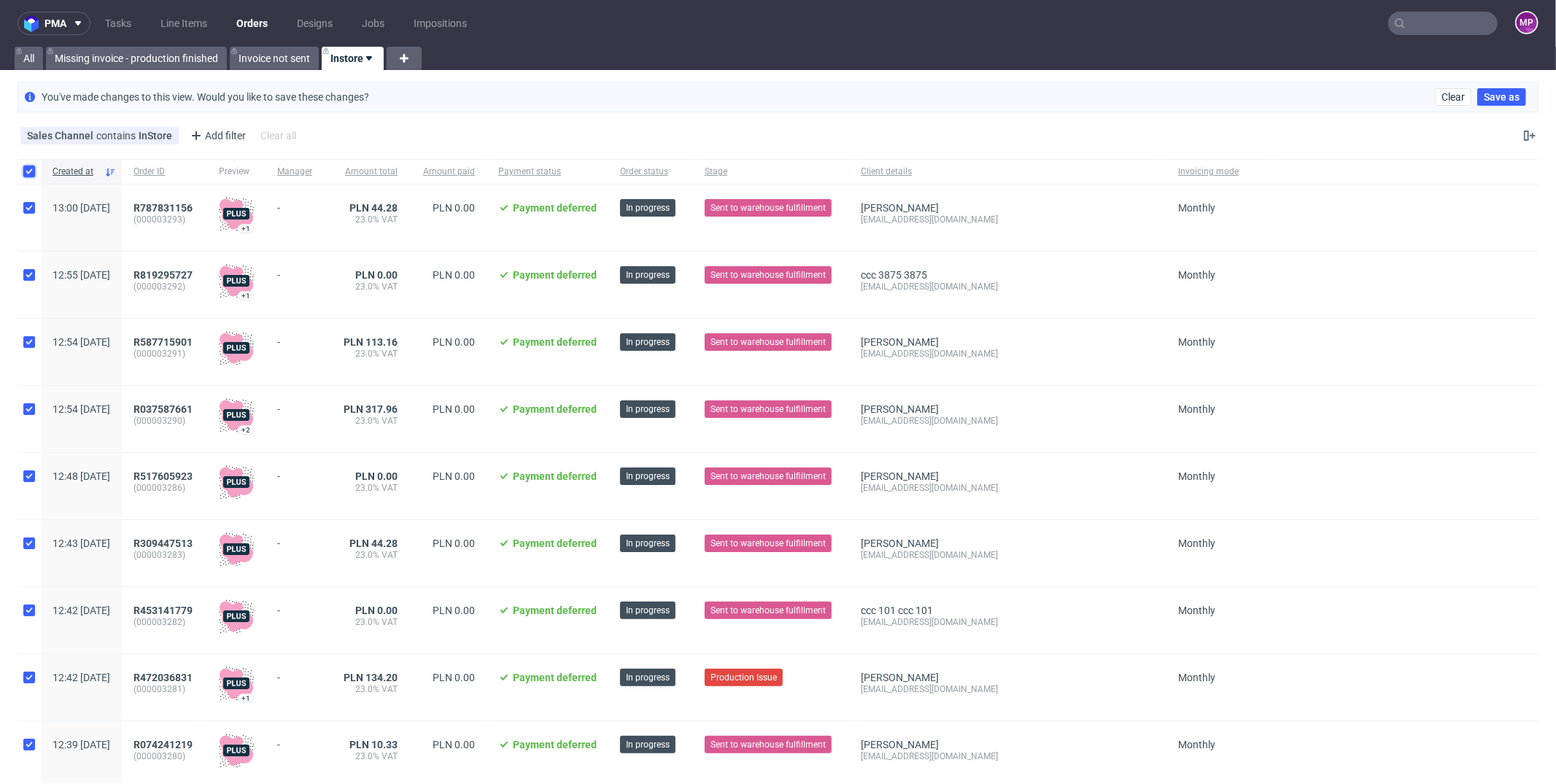
checkbox input "true"
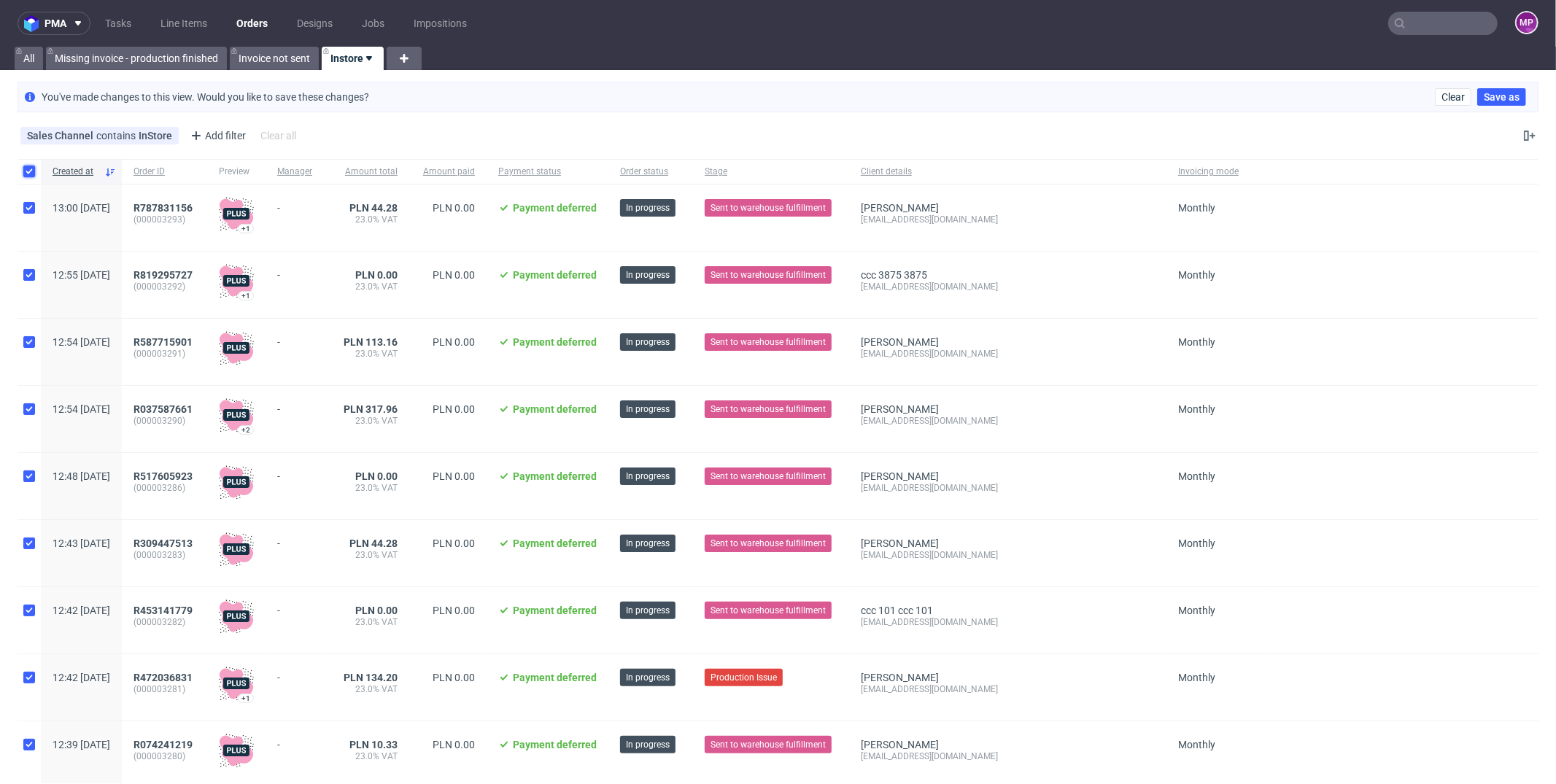
checkbox input "true"
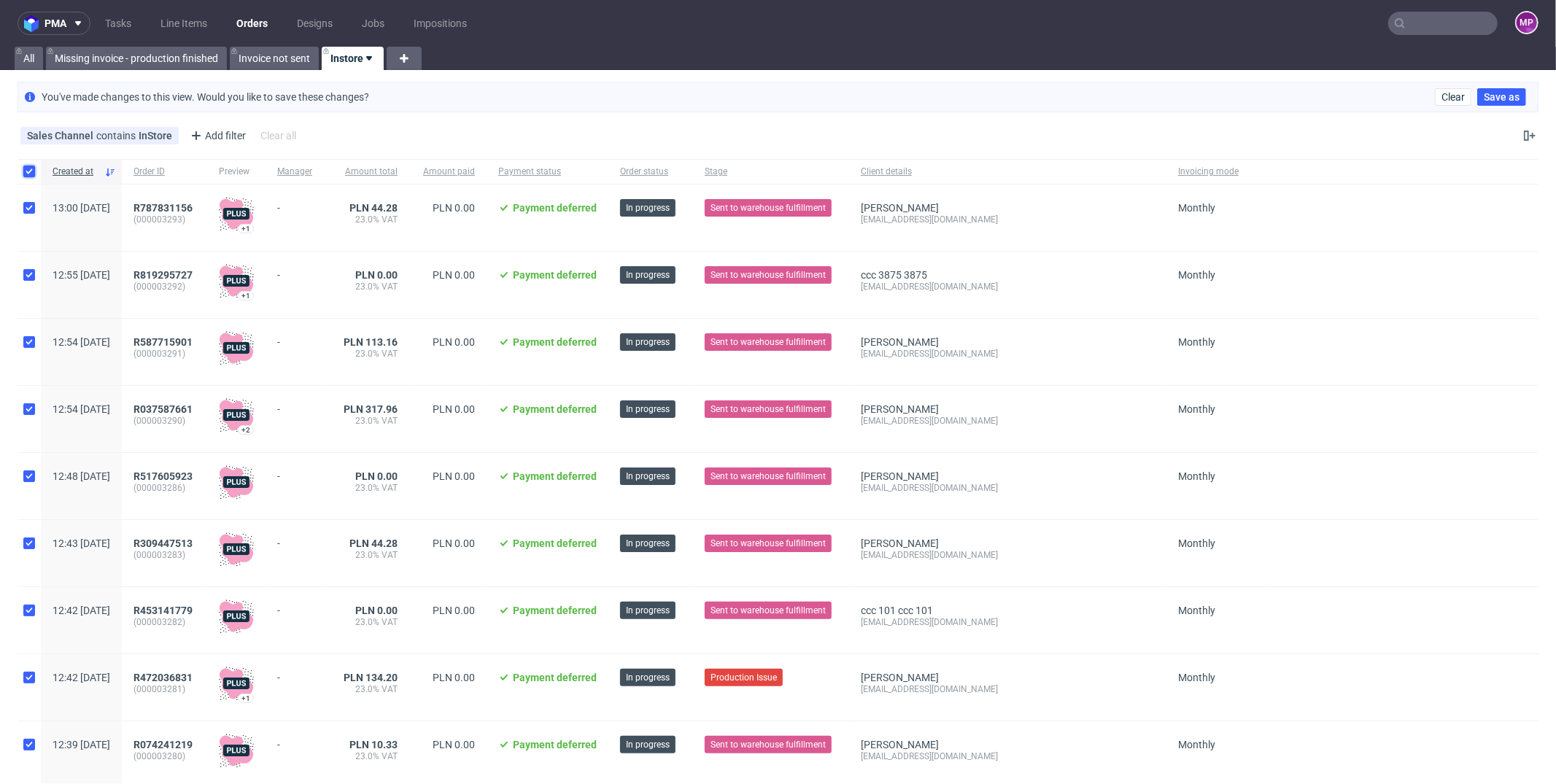
checkbox input "true"
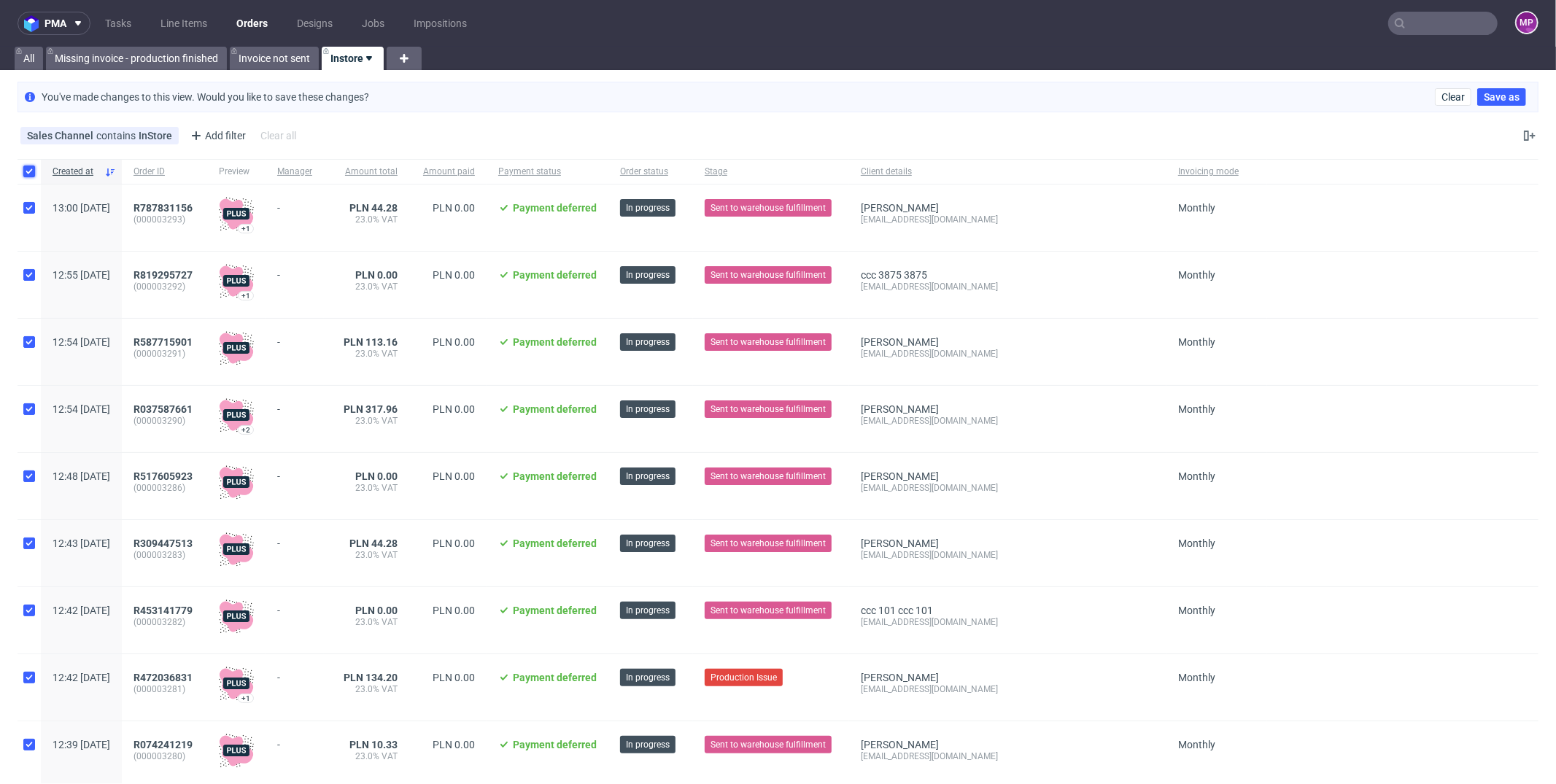
checkbox input "true"
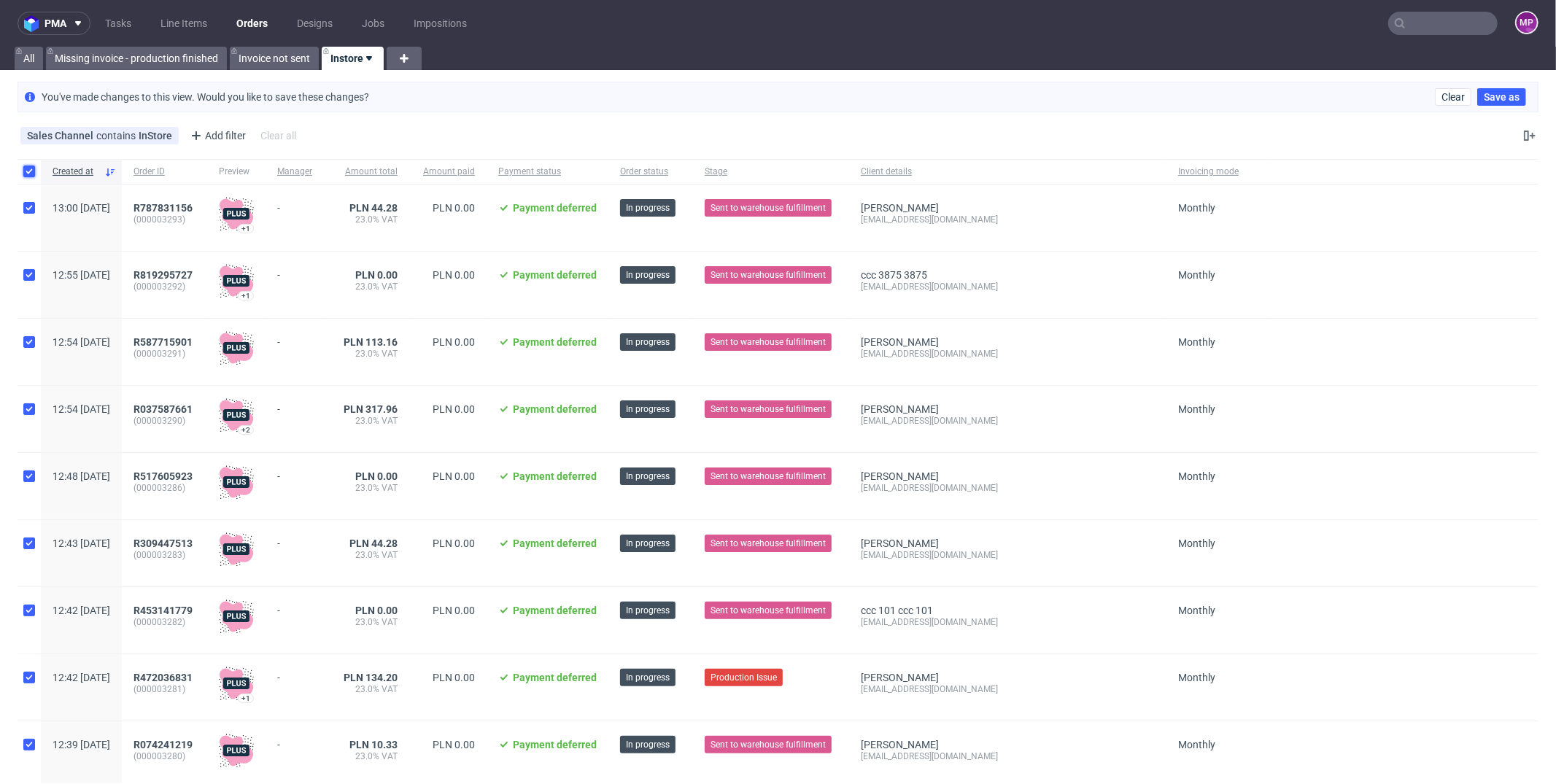
checkbox input "true"
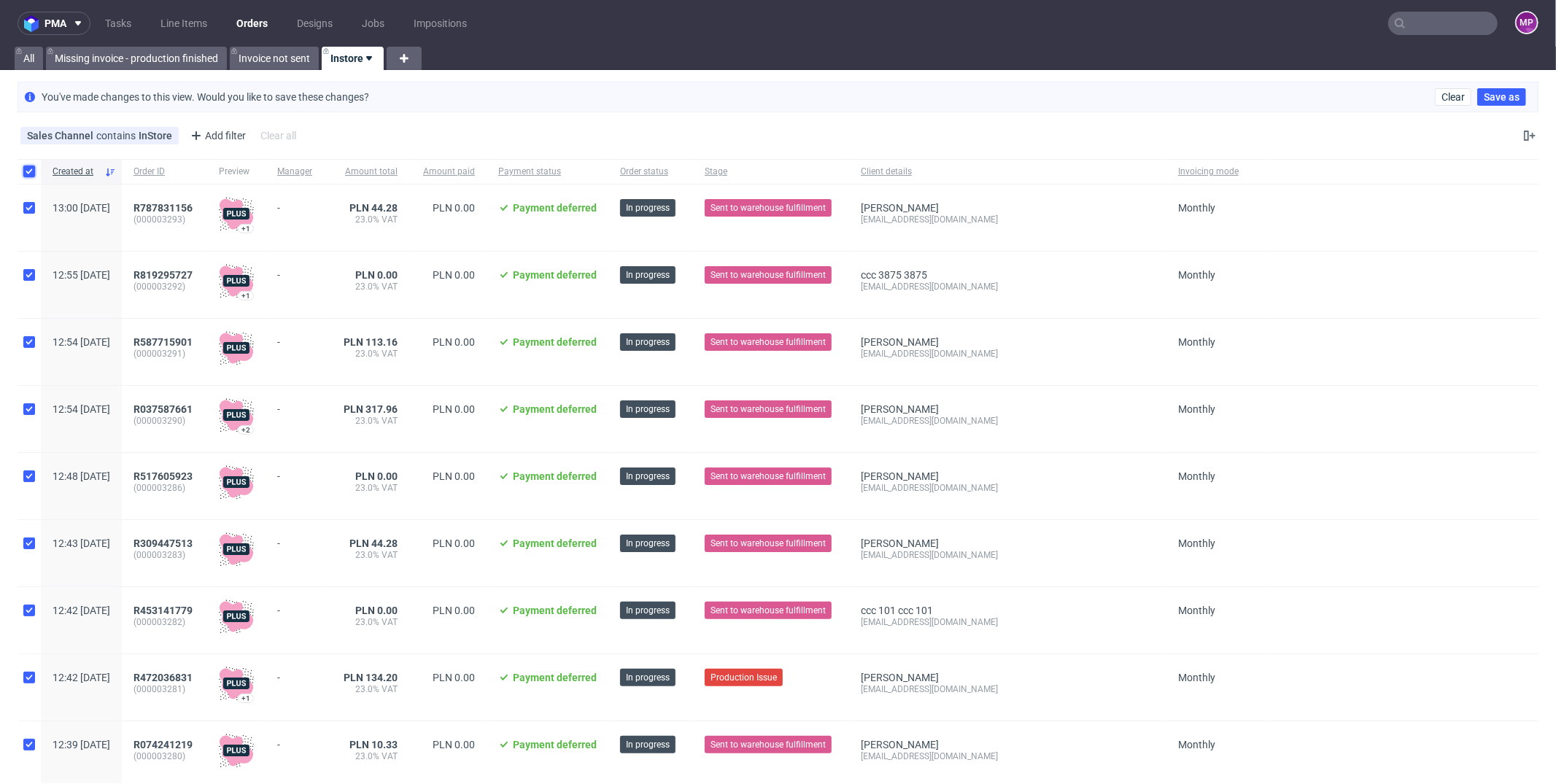
checkbox input "true"
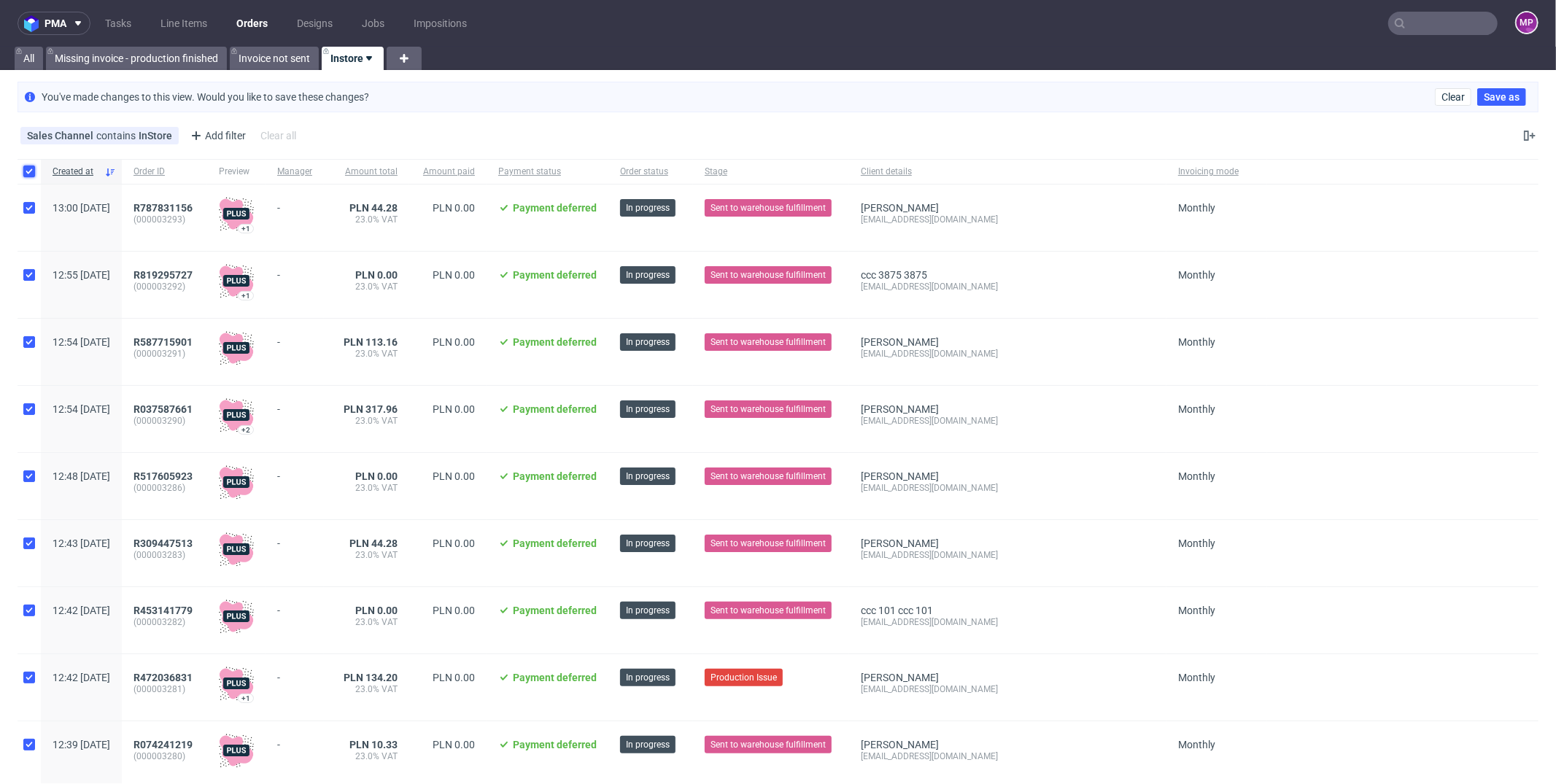
checkbox input "true"
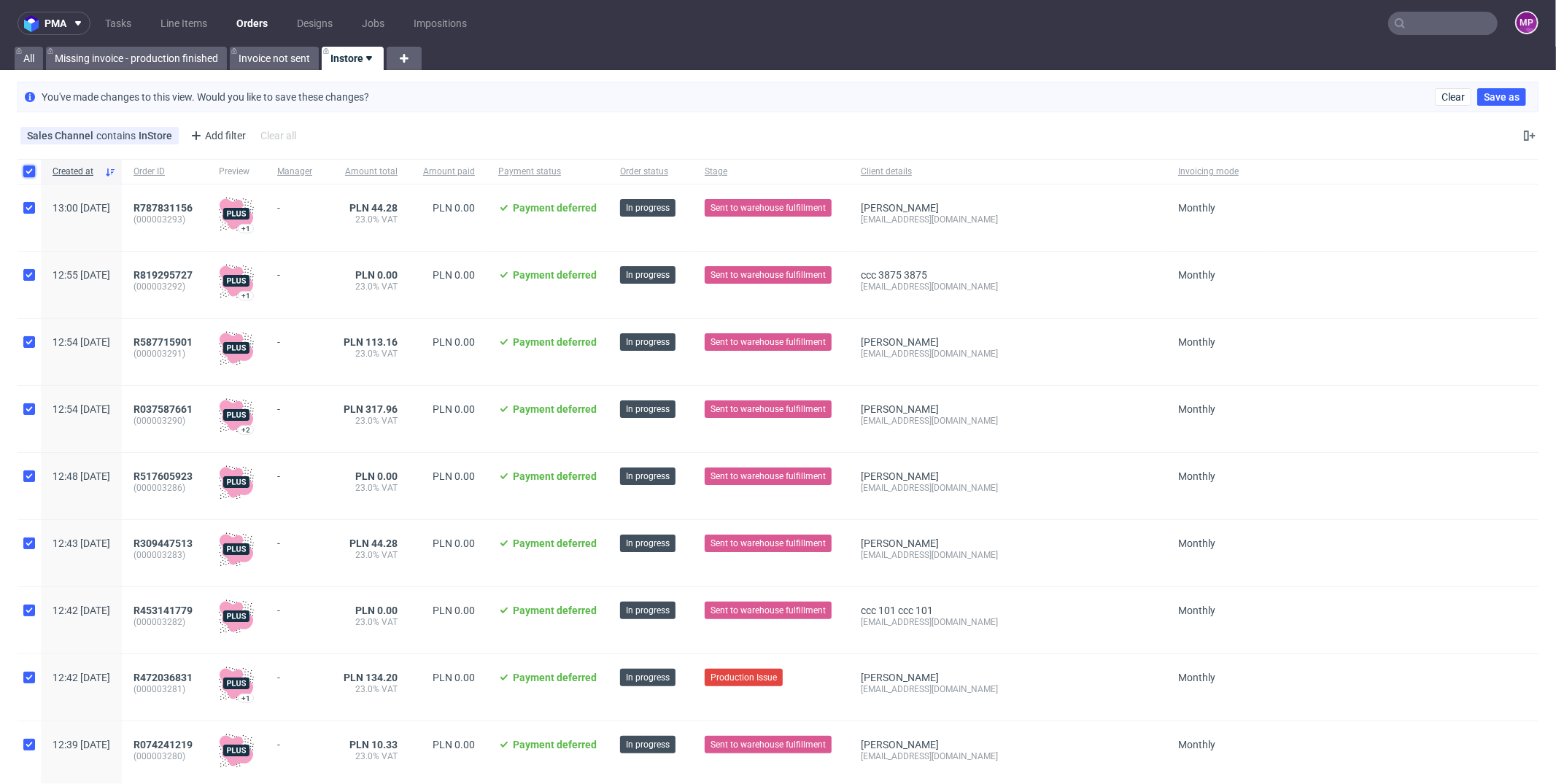
checkbox input "true"
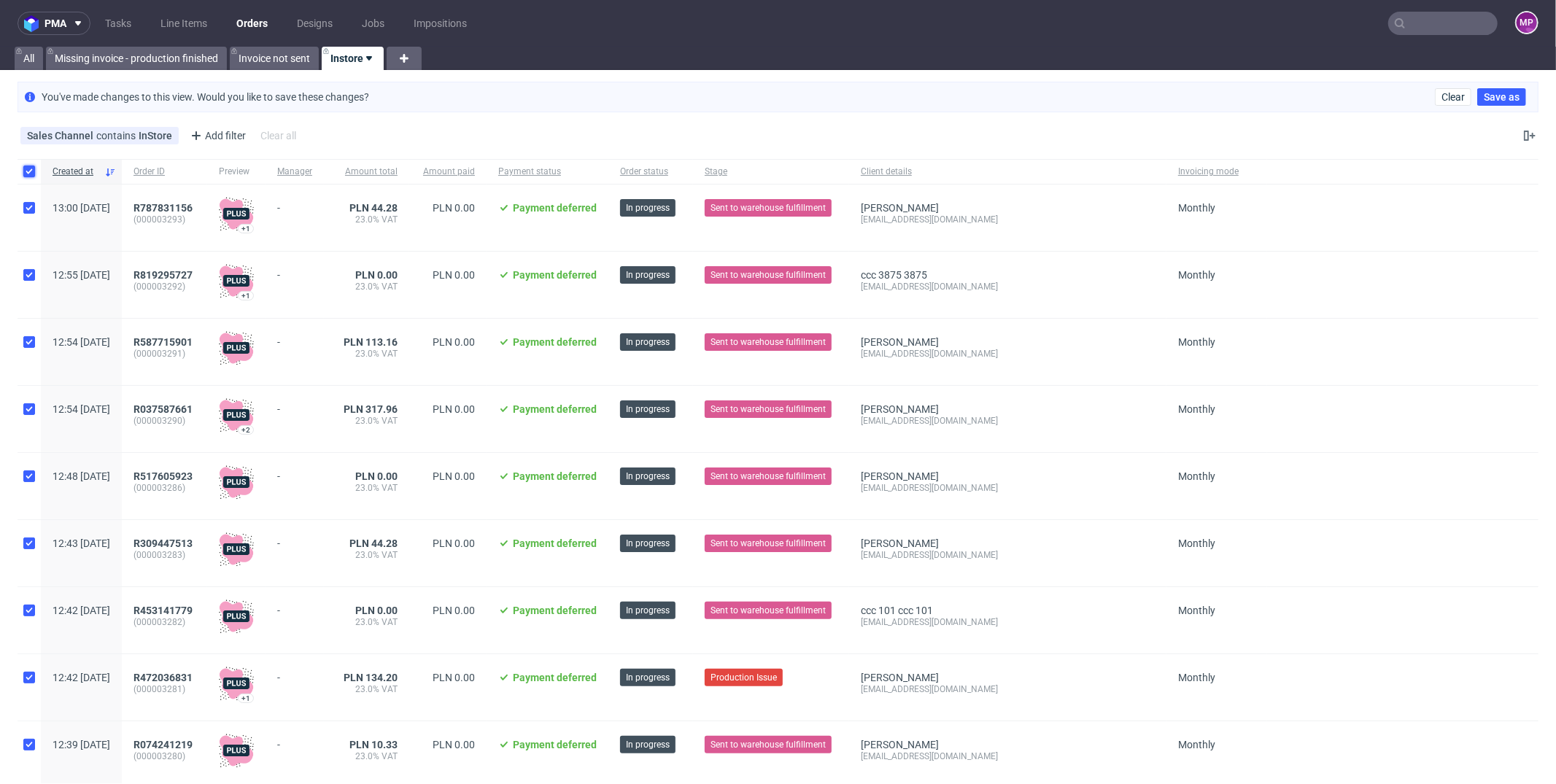
checkbox input "true"
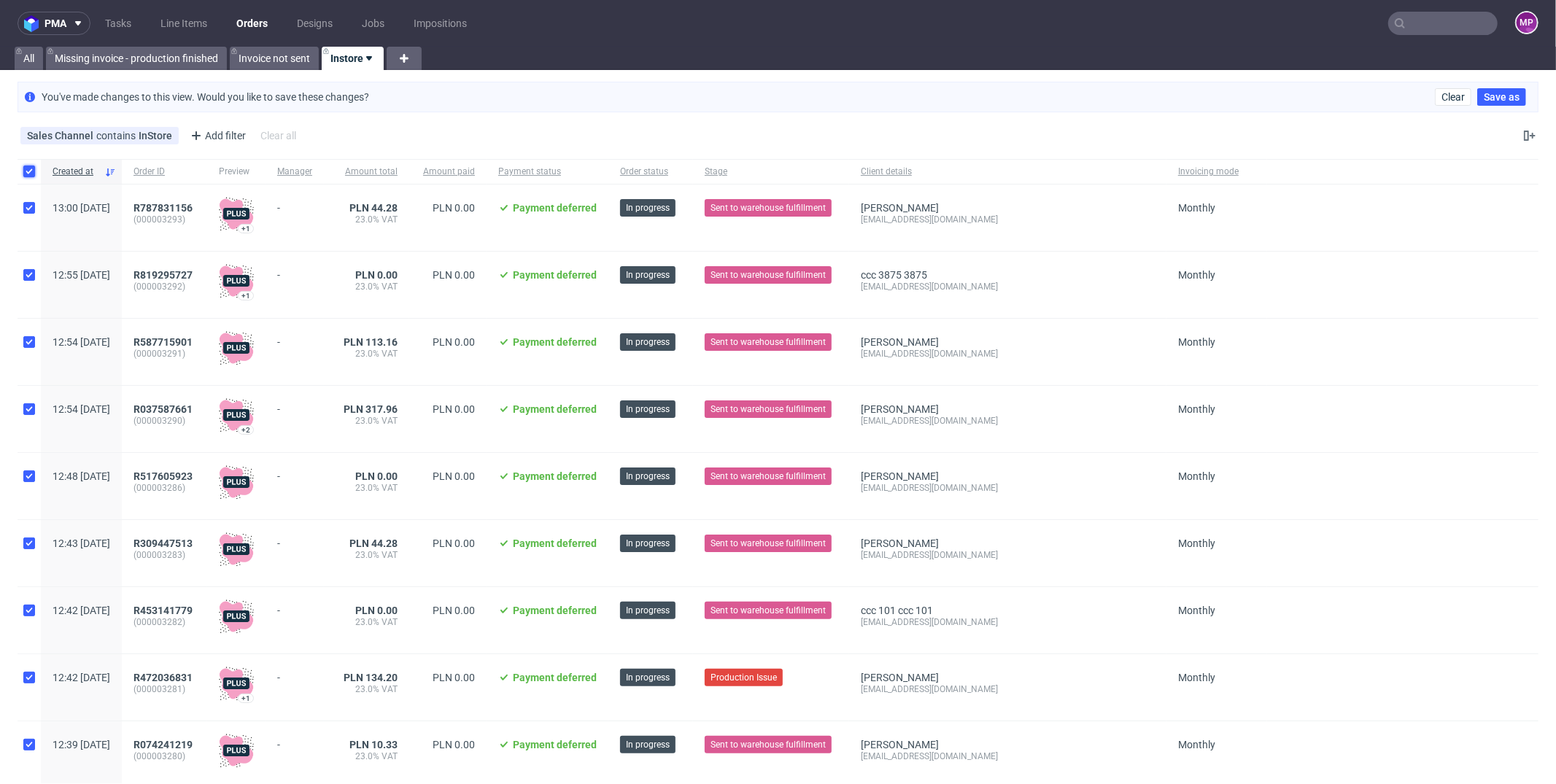
checkbox input "true"
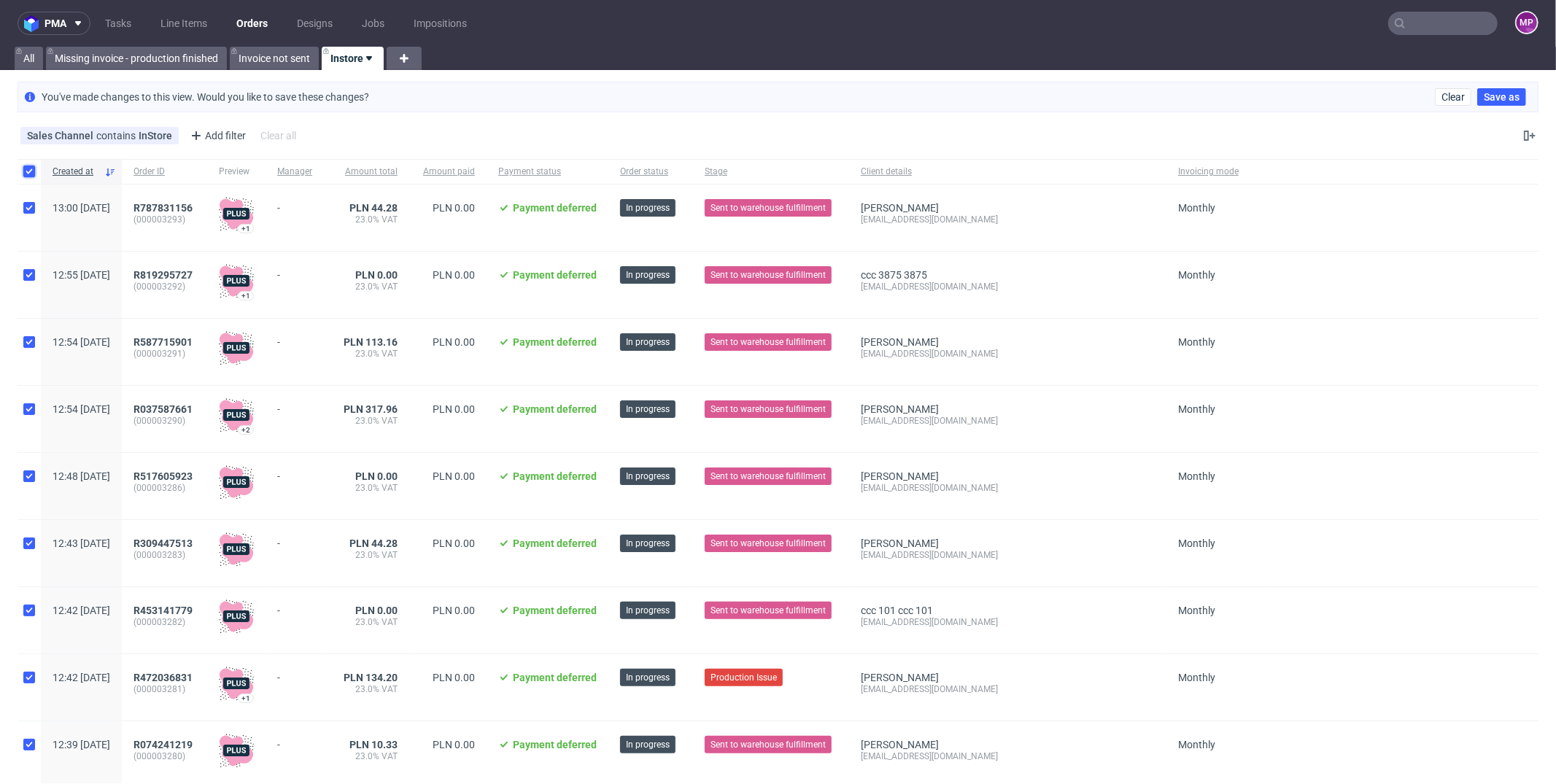
checkbox input "true"
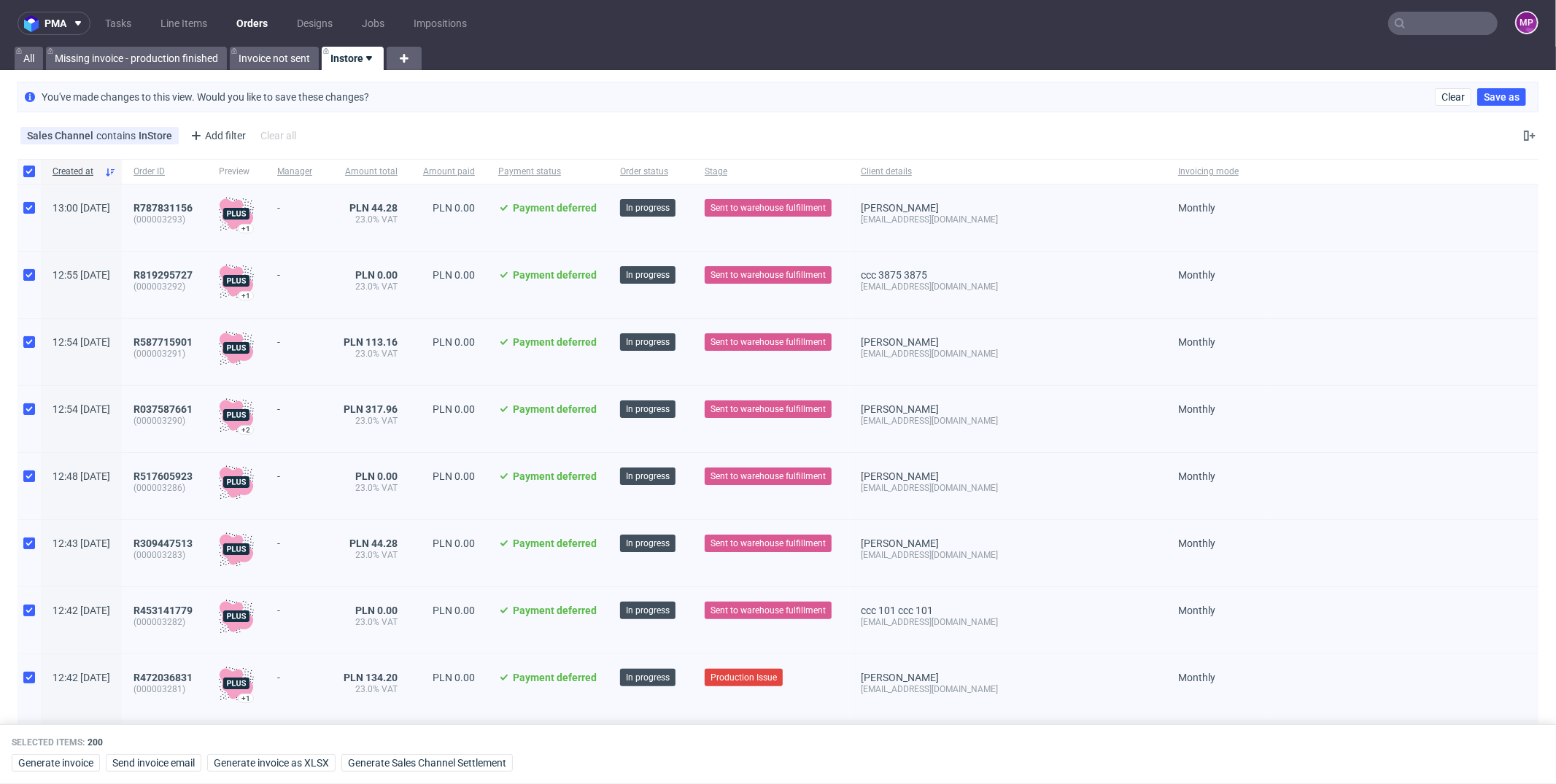
click at [504, 147] on div "Sales Channel contains InStore Add filter Hide filters Clear all" at bounding box center [778, 136] width 1556 height 35
click at [33, 170] on input "checkbox" at bounding box center [29, 171] width 12 height 12
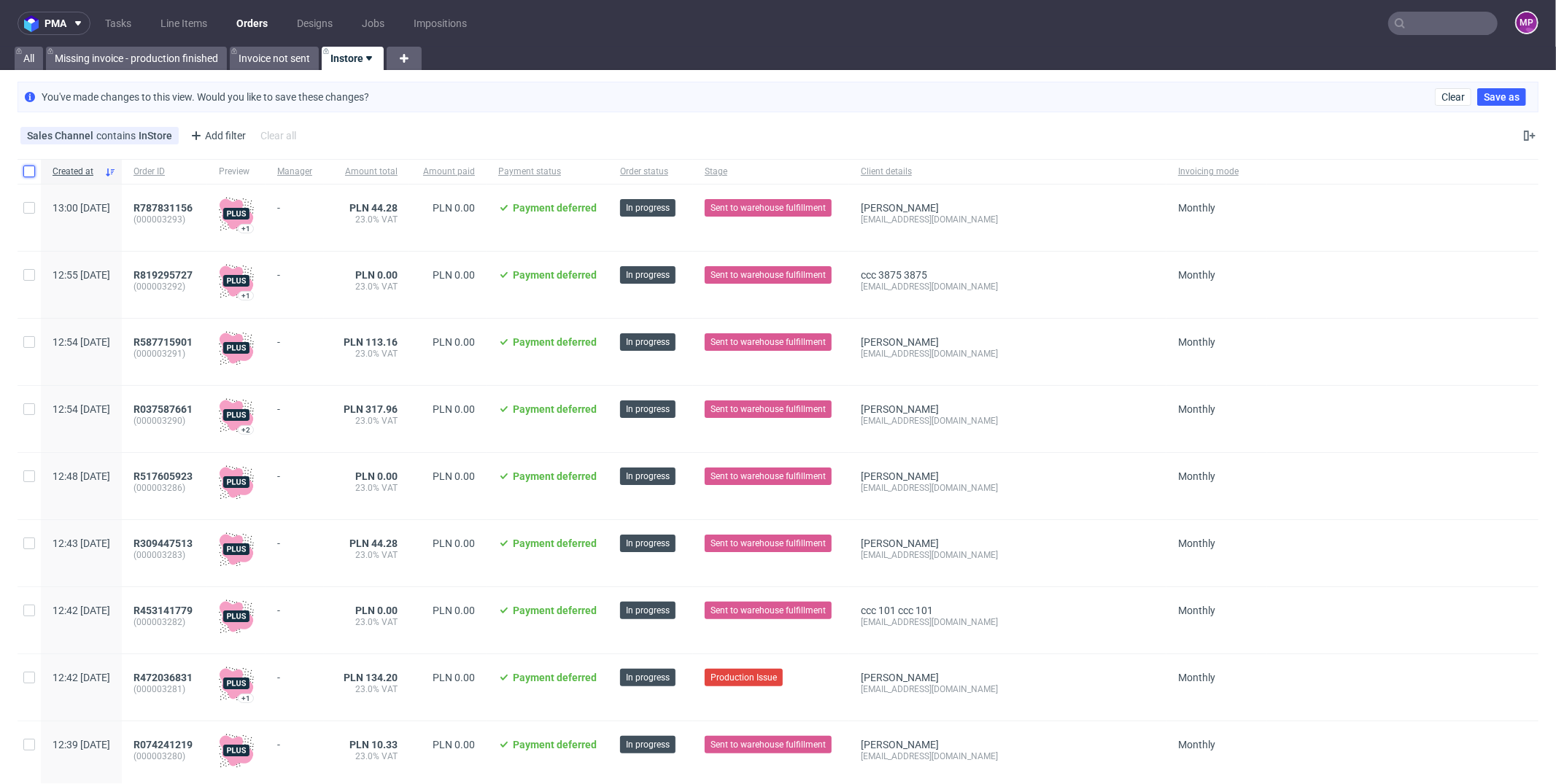
click at [377, 51] on link "Instore" at bounding box center [352, 59] width 62 height 23
click at [1162, 122] on div "Sales Channel contains InStore Add filter Hide filters Clear all" at bounding box center [778, 136] width 1556 height 35
click at [225, 131] on div "Add filter" at bounding box center [217, 136] width 65 height 23
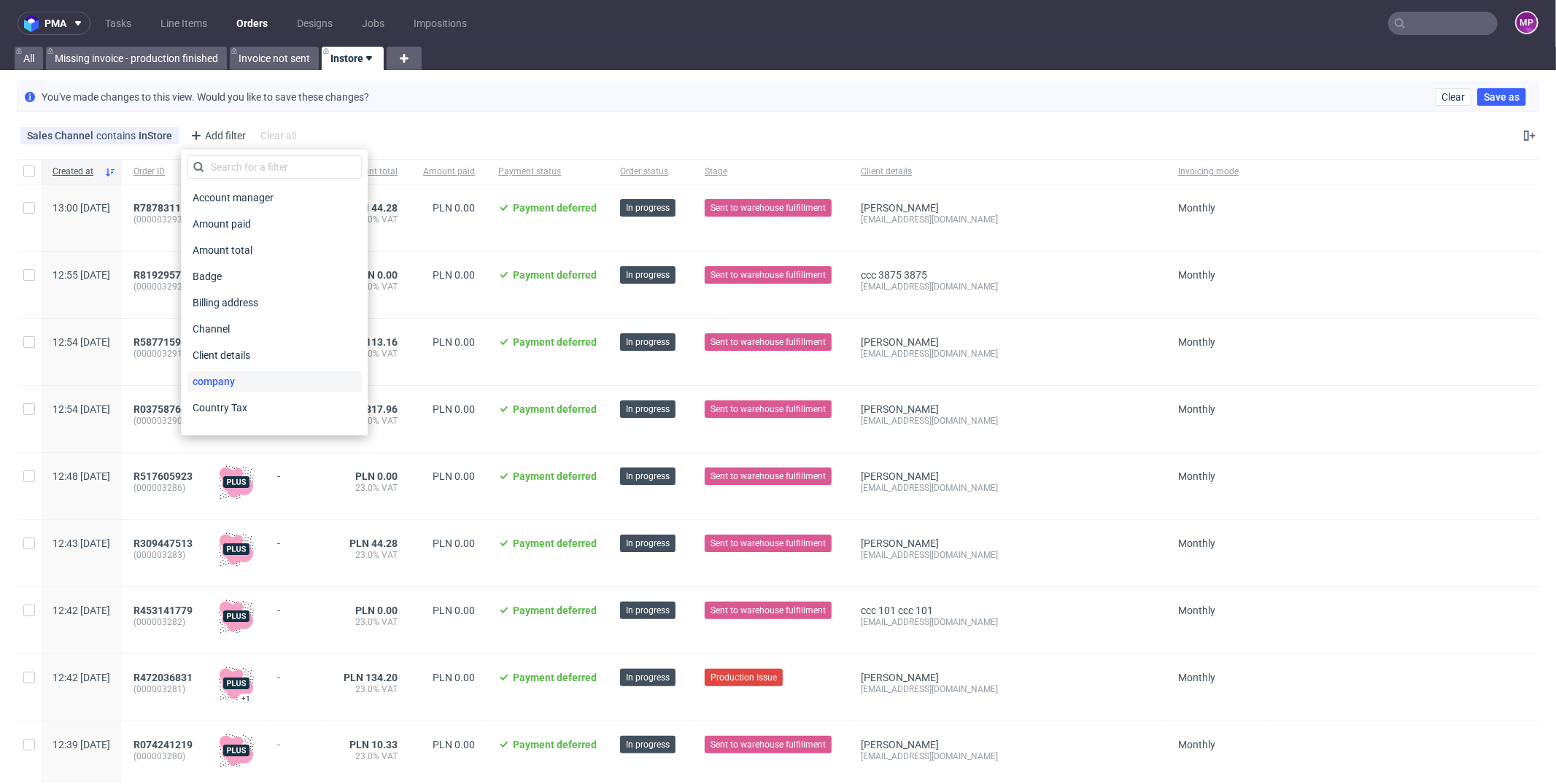
scroll to position [65, 0]
click at [247, 376] on div "Created at" at bounding box center [274, 370] width 175 height 21
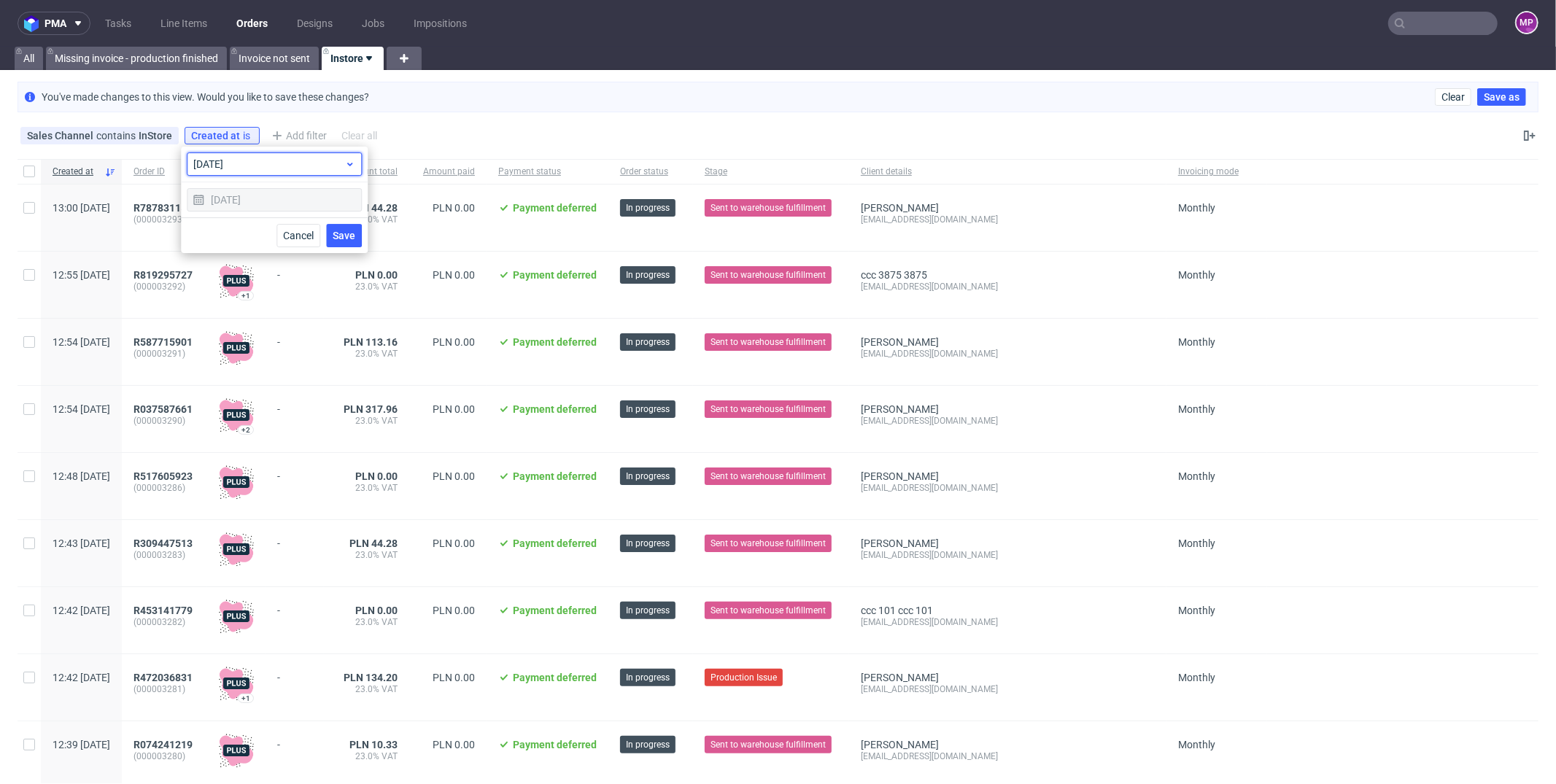
click at [275, 168] on span "[DATE]" at bounding box center [269, 163] width 151 height 15
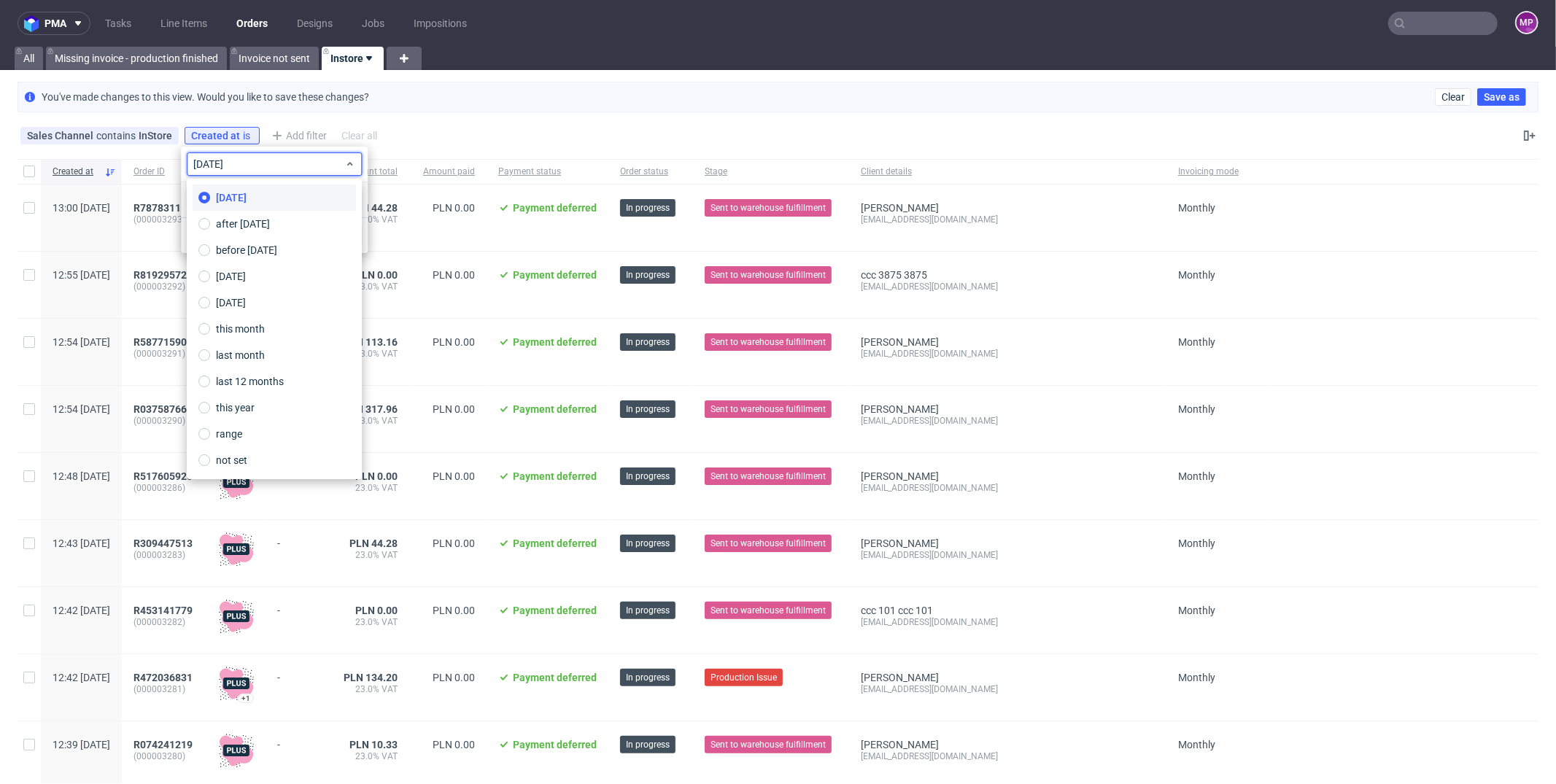
click at [306, 187] on label "[DATE]" at bounding box center [274, 197] width 163 height 26
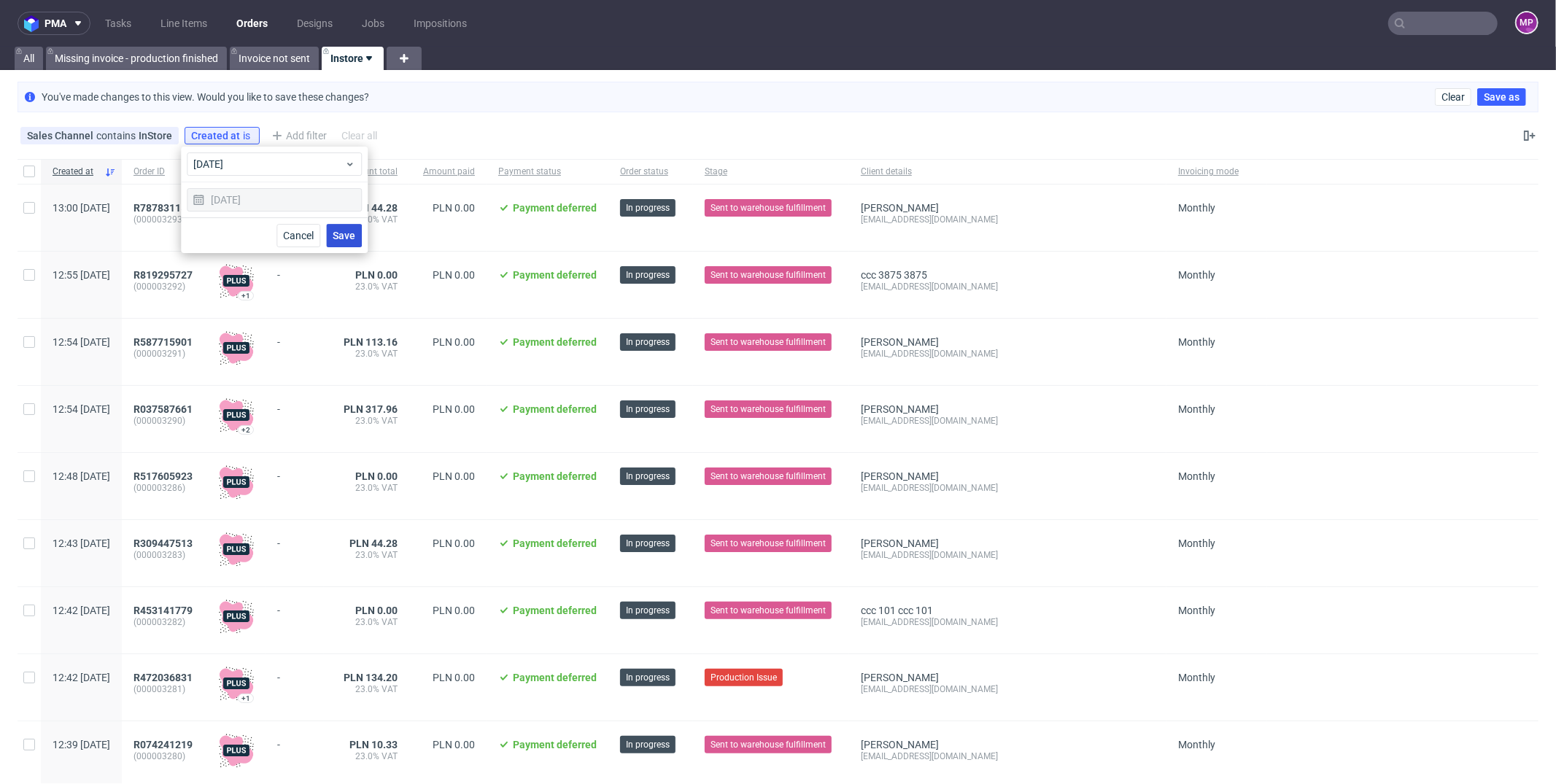
click at [342, 232] on span "Save" at bounding box center [343, 236] width 22 height 10
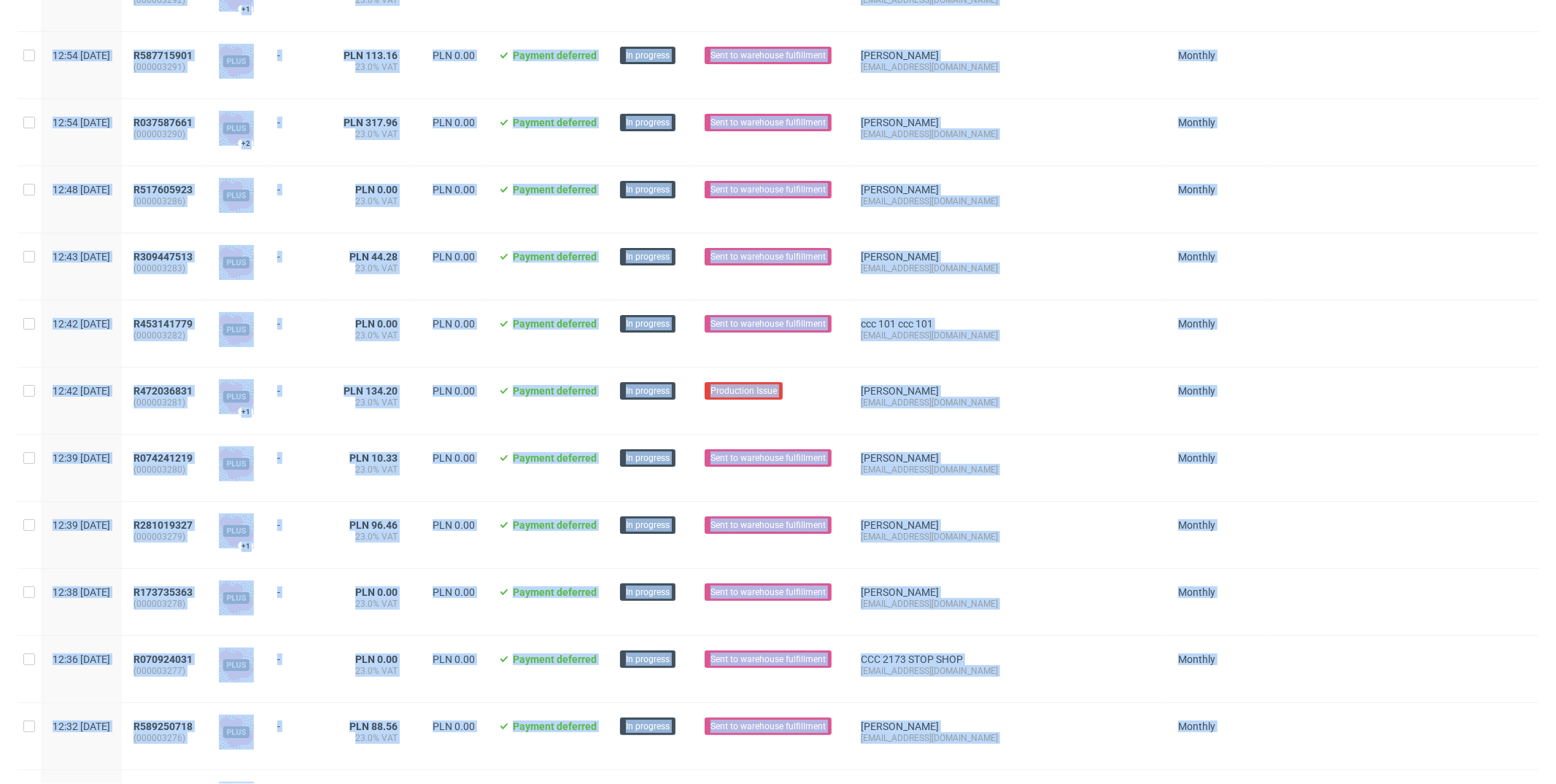
scroll to position [0, 0]
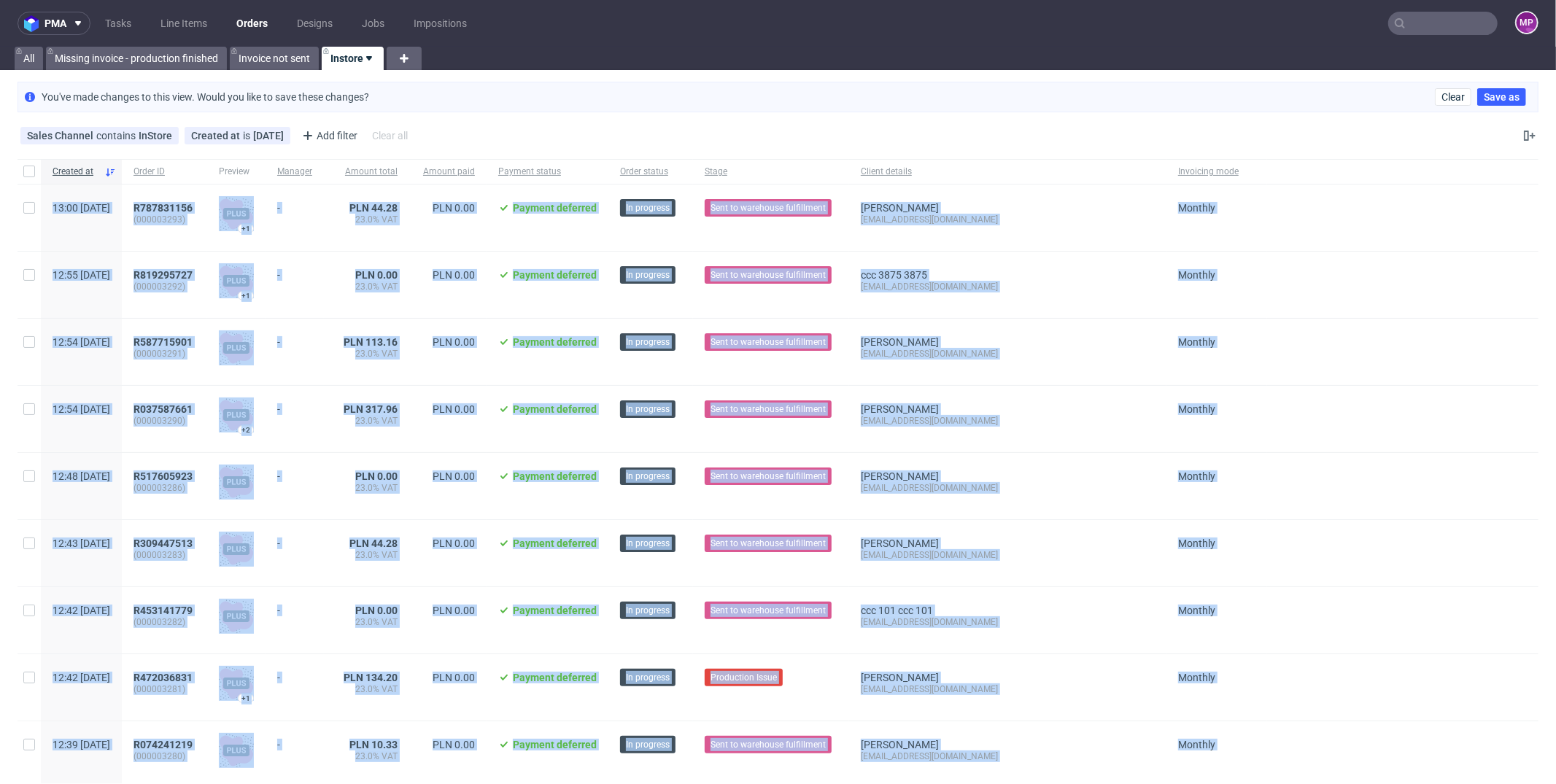
drag, startPoint x: 446, startPoint y: 714, endPoint x: 50, endPoint y: 197, distance: 651.2
copy div "70:64 Lor 40.06.7209 I816796217 (125530994) +6 - DOL 14.61 24.4% SIT AME 0.98 C…"
